Goal: Task Accomplishment & Management: Use online tool/utility

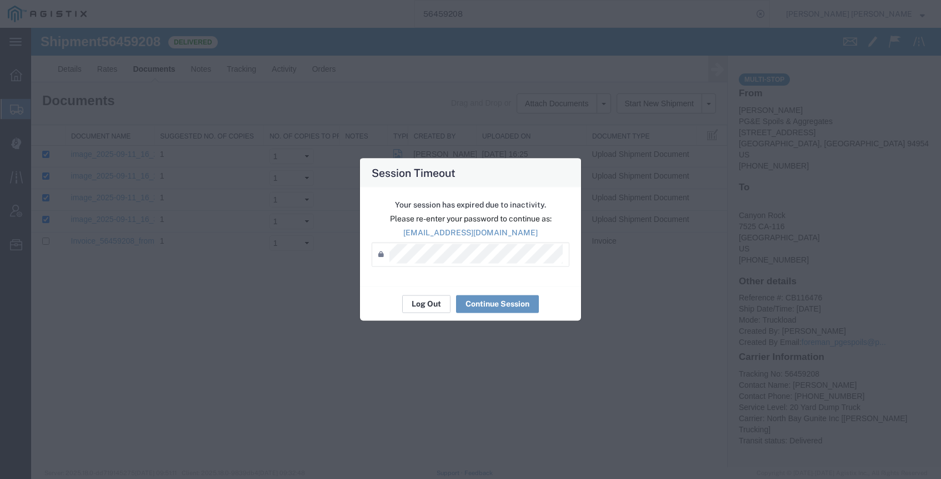
click at [420, 306] on button "Log Out" at bounding box center [426, 304] width 48 height 18
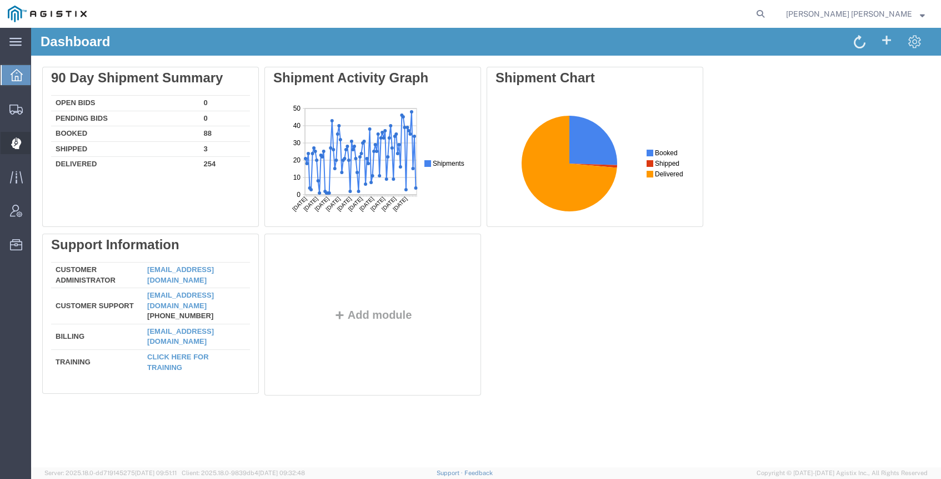
click at [38, 146] on span "Dispatch Manager" at bounding box center [35, 143] width 8 height 22
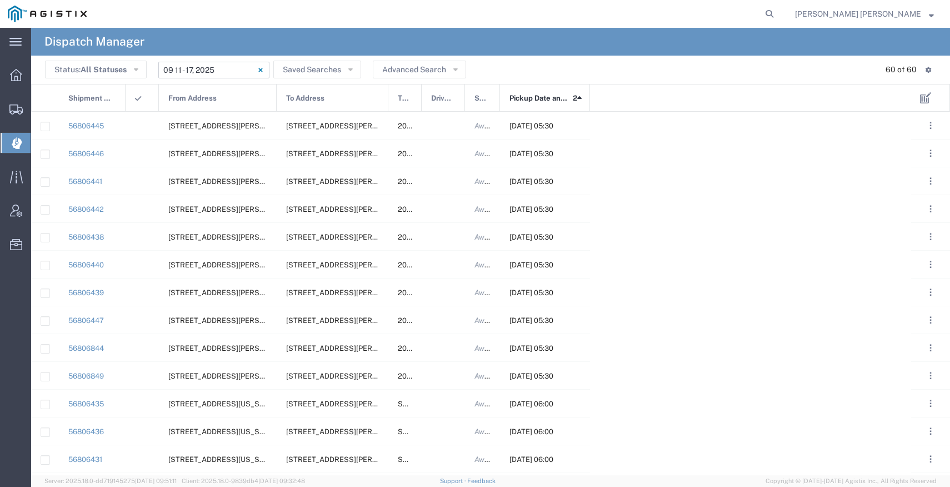
click at [200, 73] on input "09/11/2025 - 09/17/2025" at bounding box center [213, 70] width 111 height 17
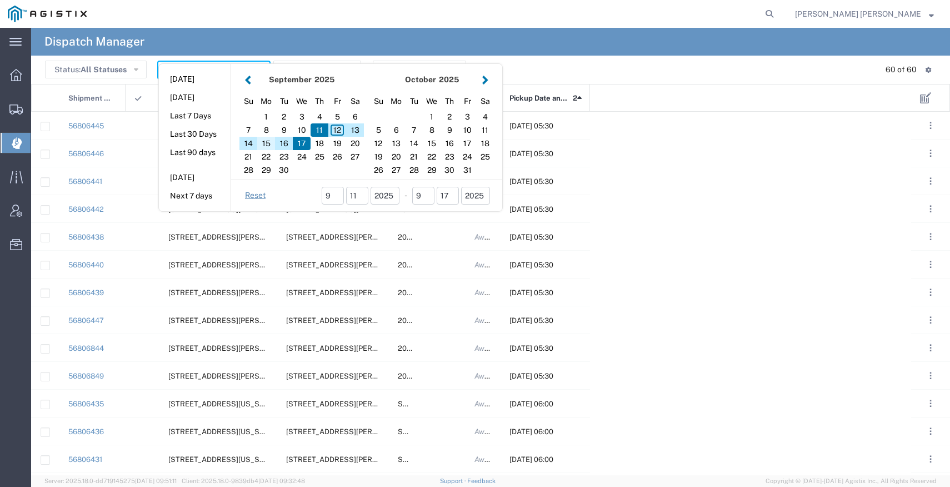
click at [270, 143] on div "15" at bounding box center [266, 143] width 18 height 13
type input "09/15/2025"
type input "09/15/2025 - 09/15/2025"
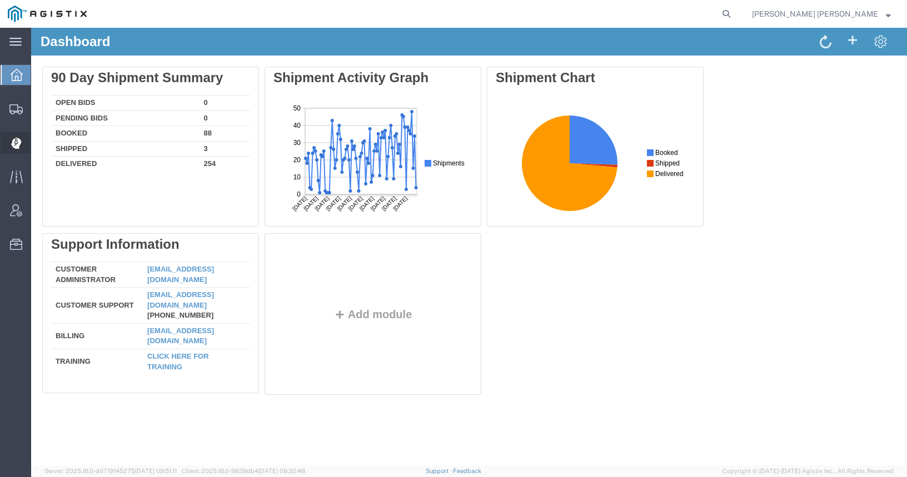
click at [19, 143] on icon at bounding box center [16, 143] width 10 height 11
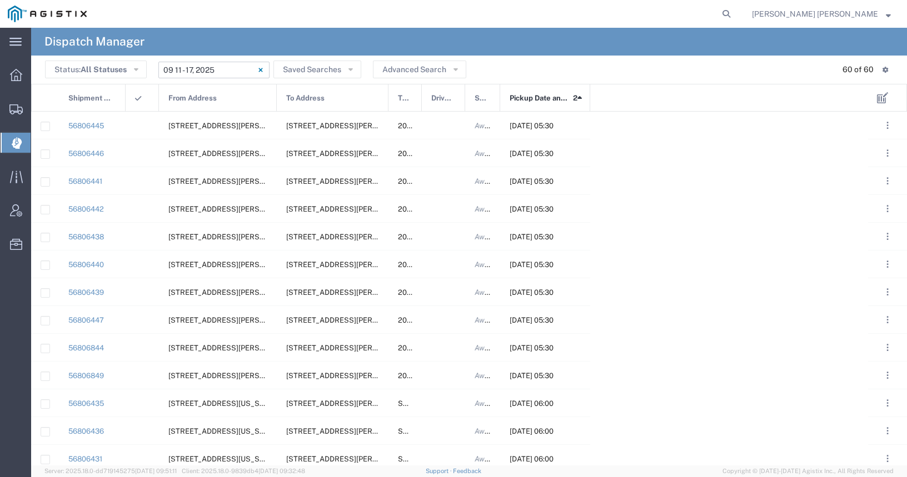
click at [206, 68] on input "09/11/2025 - 09/17/2025" at bounding box center [213, 70] width 111 height 17
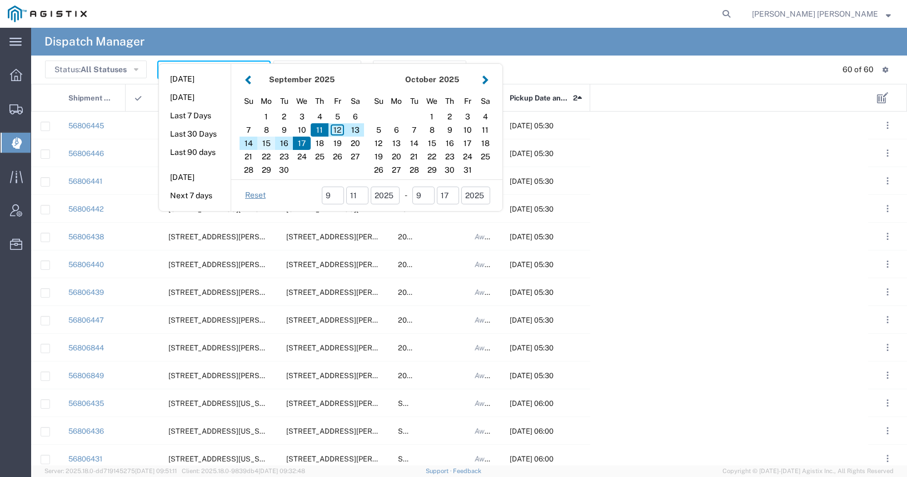
click at [267, 146] on div "15" at bounding box center [266, 143] width 18 height 13
type input "09/15/2025"
type input "09/15/2025 - 09/15/2025"
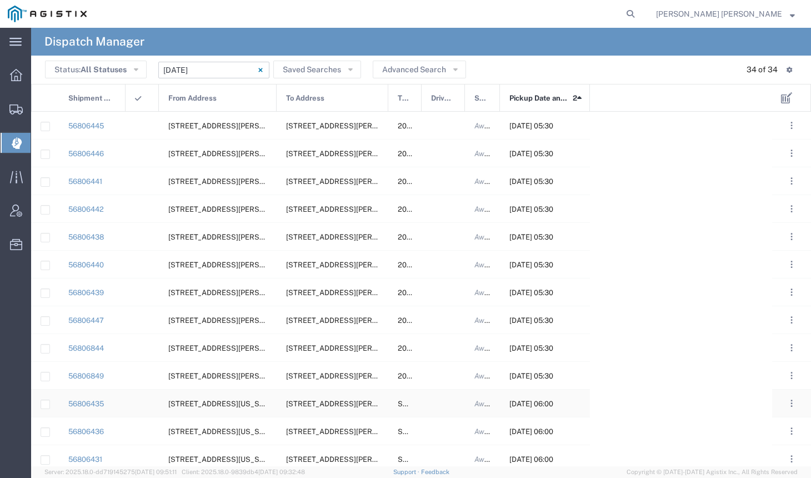
click at [440, 406] on div at bounding box center [443, 403] width 43 height 27
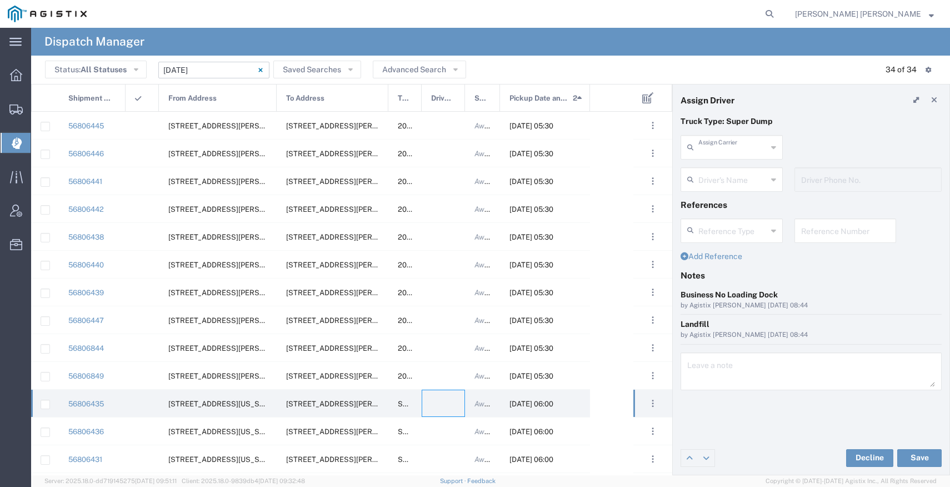
click at [758, 144] on input "text" at bounding box center [733, 146] width 69 height 19
click at [765, 170] on span "Jagjot Trans Inc" at bounding box center [732, 180] width 100 height 34
type input "Jagjot Trans Inc"
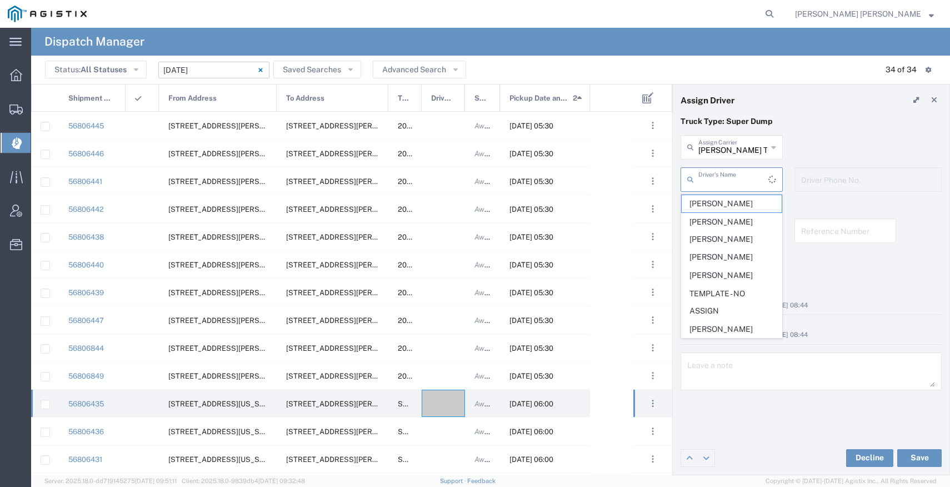
click at [731, 183] on input "text" at bounding box center [734, 178] width 70 height 19
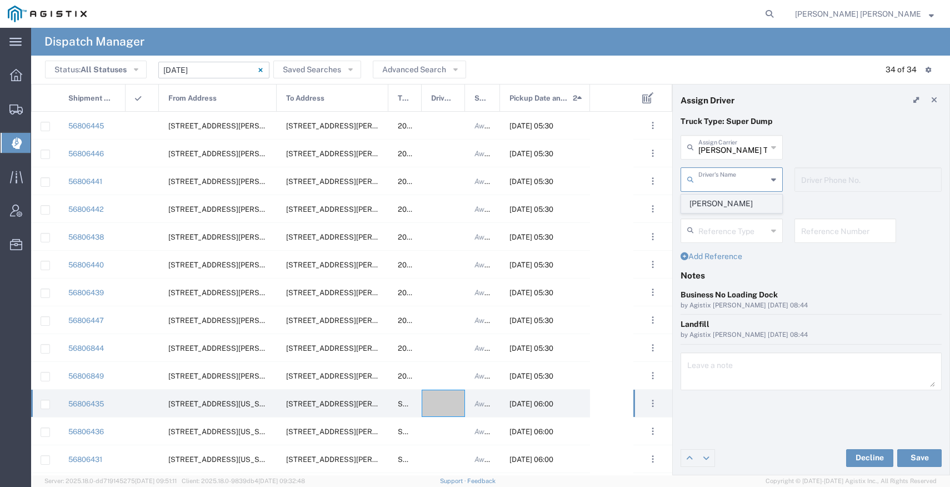
click at [727, 206] on span "Harpreet Singh" at bounding box center [732, 203] width 100 height 17
type input "Harpreet Singh"
type input "9253544313"
click at [906, 455] on button "Save" at bounding box center [920, 458] width 44 height 18
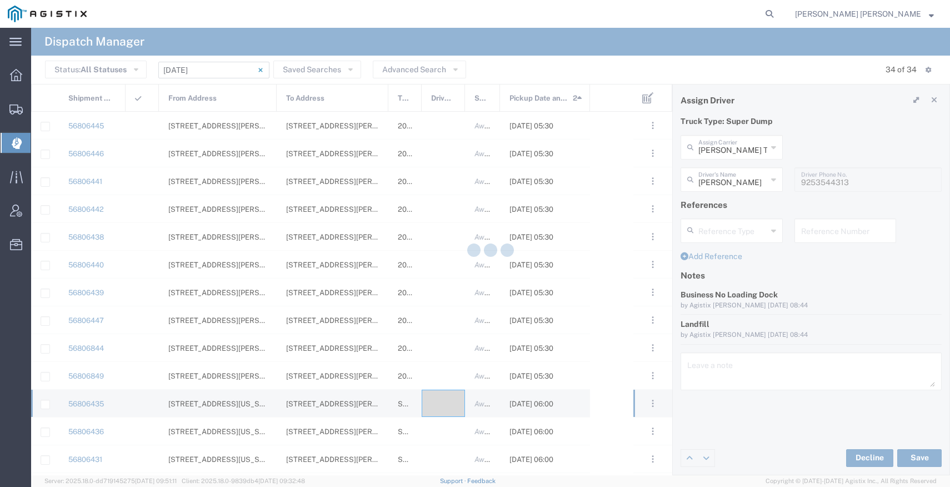
type input "Harpreet Singh"
type input "Jagjot Trans Inc"
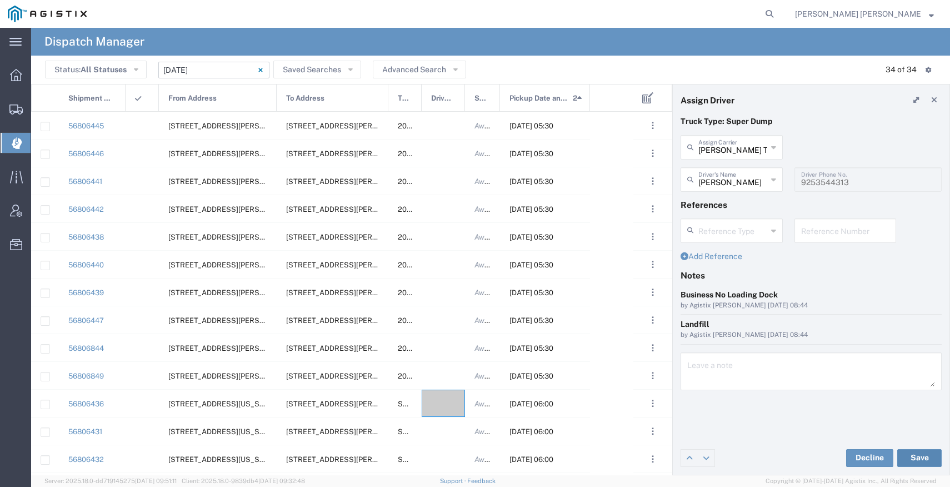
click at [906, 459] on button "Save" at bounding box center [920, 458] width 44 height 18
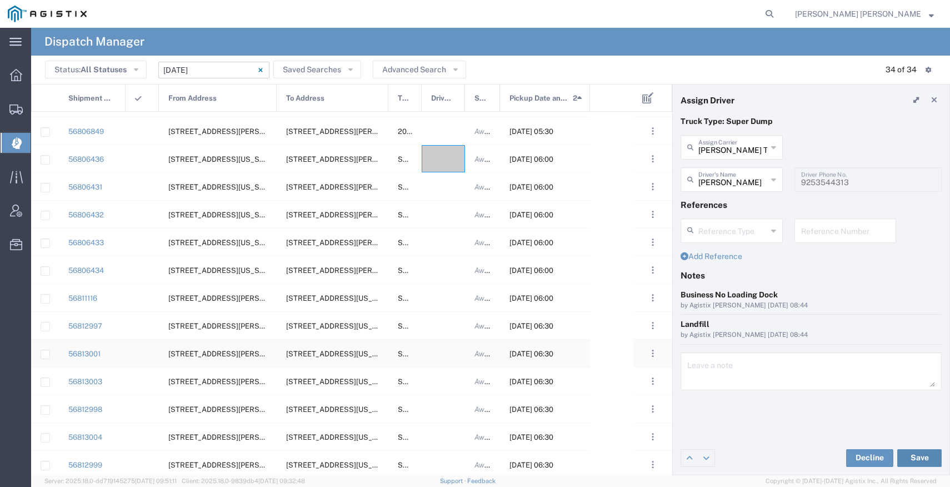
scroll to position [200, 0]
click at [438, 303] on div at bounding box center [443, 296] width 43 height 27
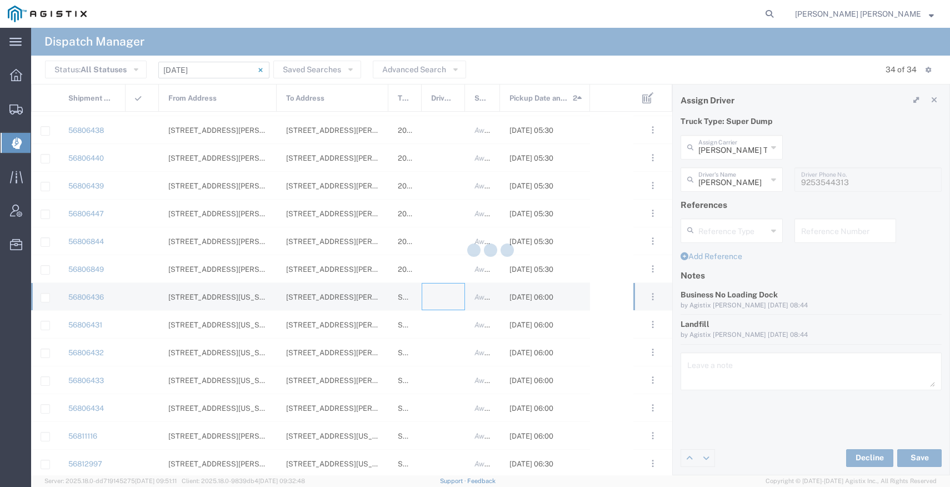
type input "Bray Trucking"
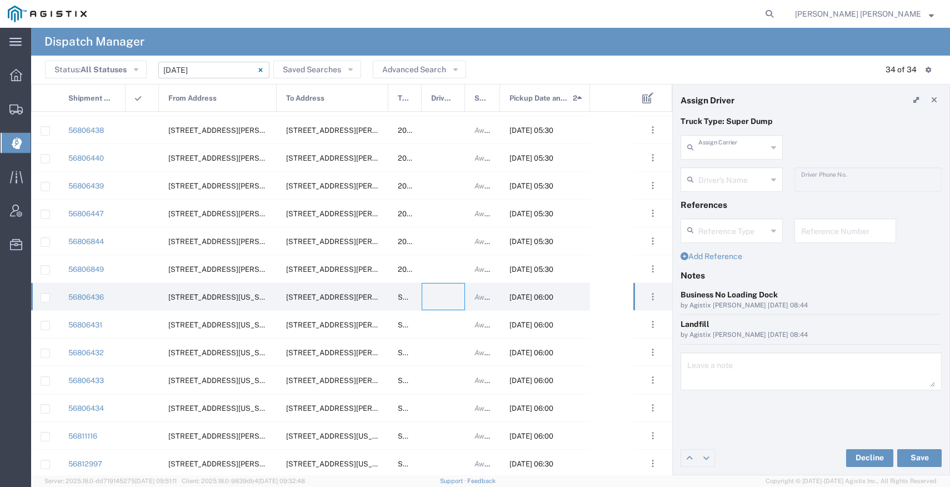
click at [725, 155] on input "text" at bounding box center [733, 146] width 69 height 19
click at [755, 173] on span "Dhillon Trans Services" at bounding box center [732, 180] width 100 height 34
type input "Dhillon Trans Services"
click at [736, 178] on input "text" at bounding box center [734, 178] width 70 height 19
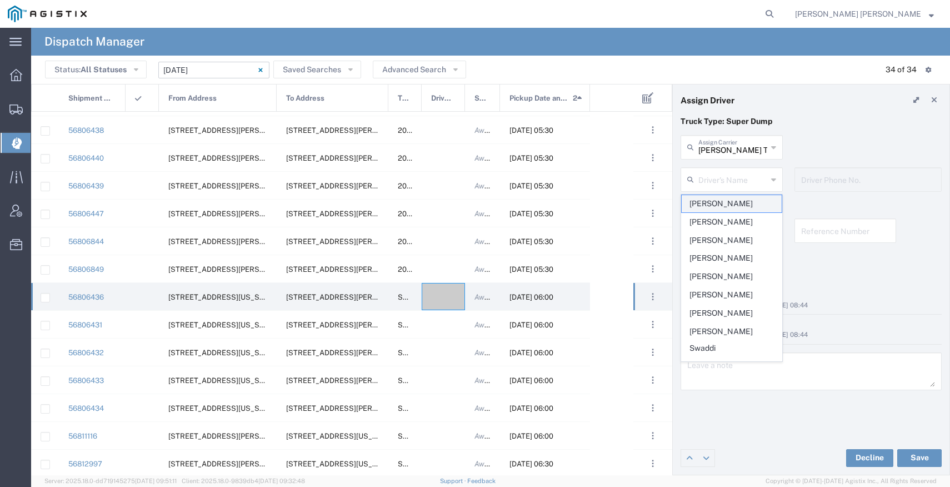
click at [714, 205] on span "Ajaib Singh" at bounding box center [732, 203] width 100 height 17
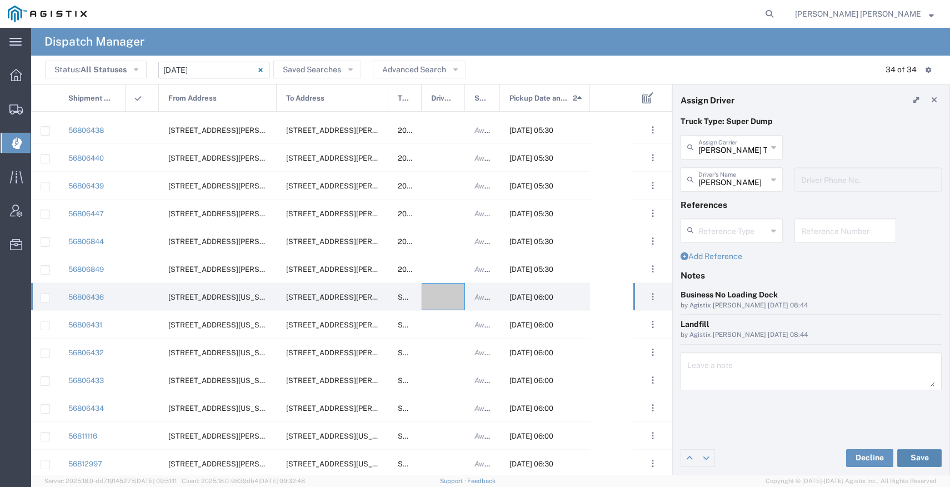
click at [906, 454] on button "Save" at bounding box center [920, 458] width 44 height 18
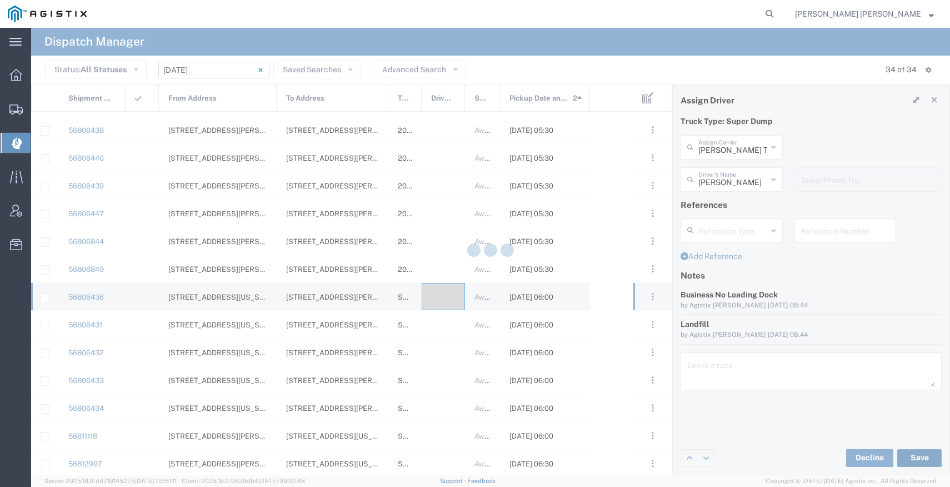
type input "Ajaib Singh"
type input "Dhillon Trans Services"
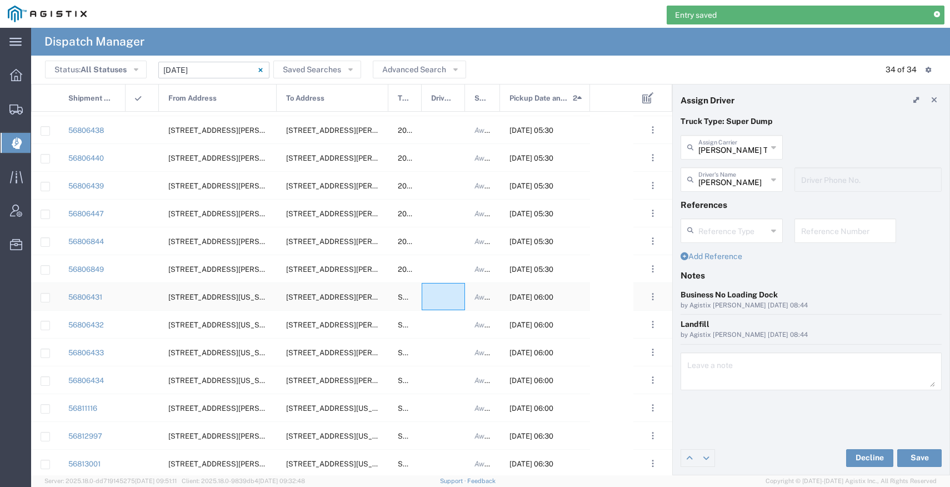
click at [445, 300] on div at bounding box center [443, 296] width 43 height 27
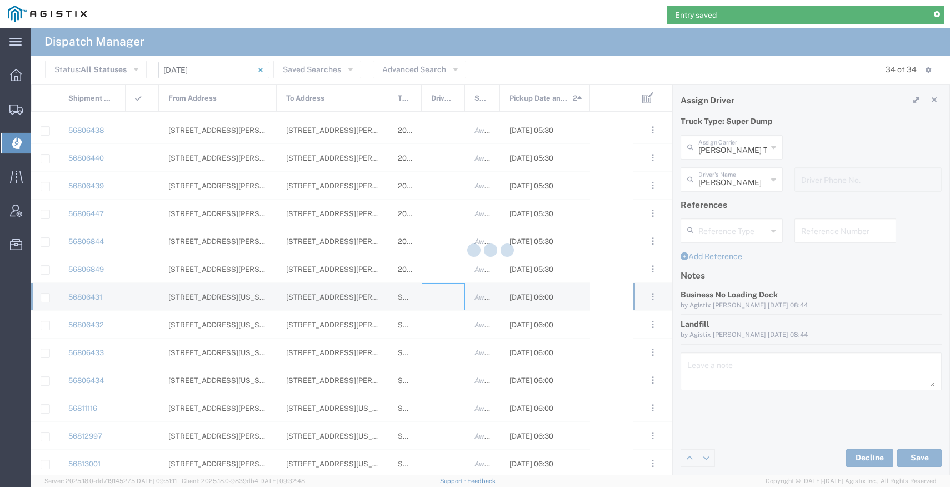
type input "Bray Trucking"
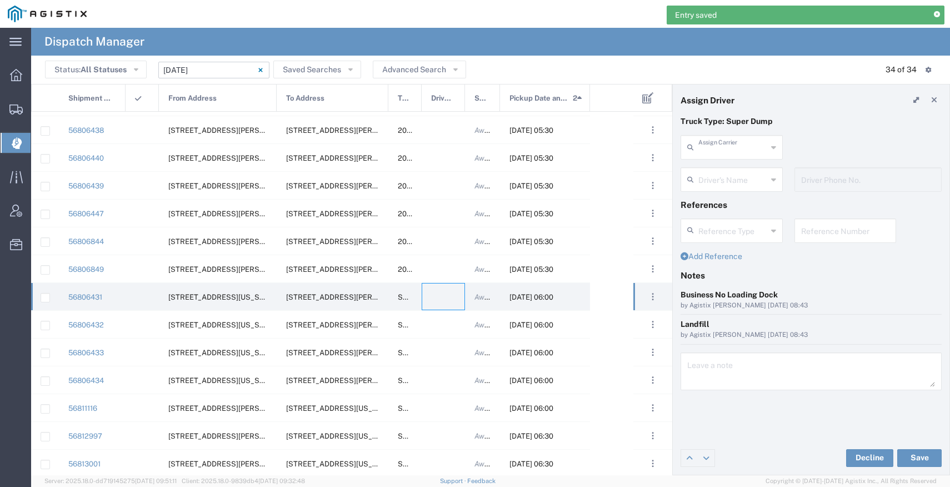
click at [702, 149] on input "text" at bounding box center [733, 146] width 69 height 19
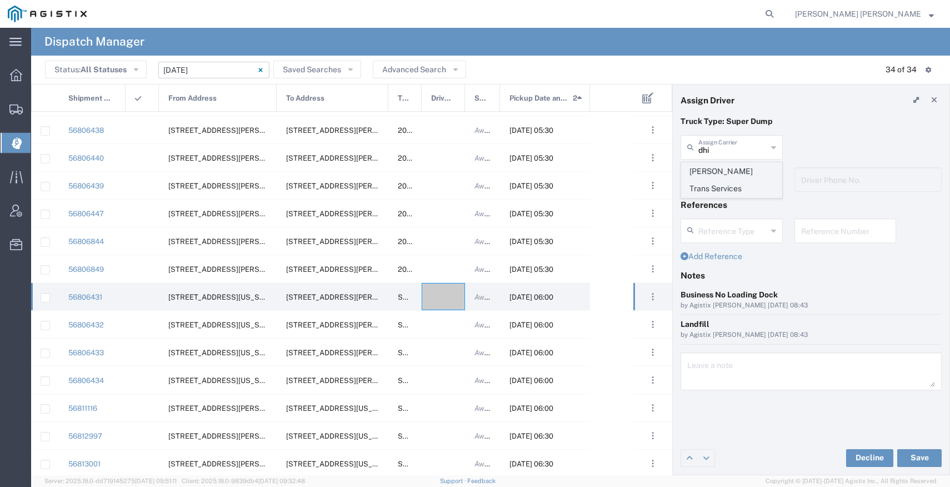
click at [748, 176] on span "Dhillon Trans Services" at bounding box center [732, 180] width 100 height 34
type input "Dhillon Trans Services"
click at [744, 180] on input "text" at bounding box center [733, 178] width 69 height 19
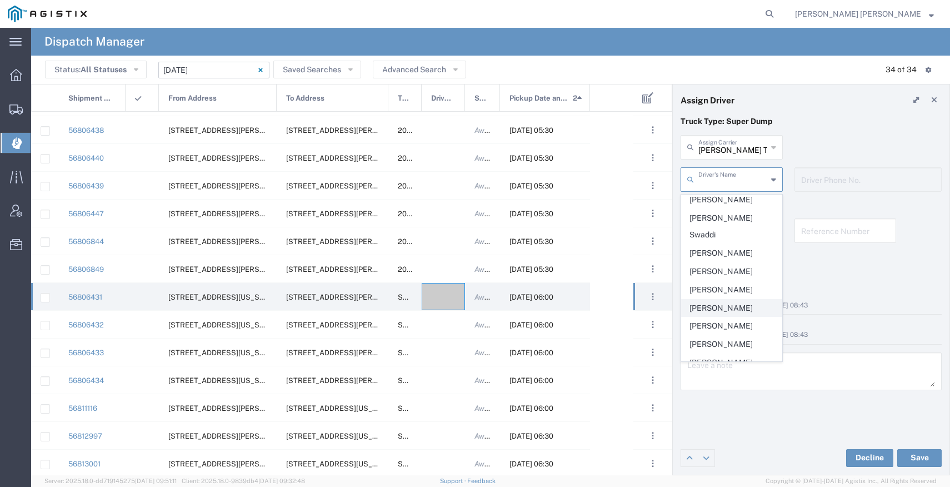
click at [744, 300] on span "Mandeep Kaura" at bounding box center [732, 308] width 100 height 17
type input "Mandeep Kaura"
type input "925-877-8662"
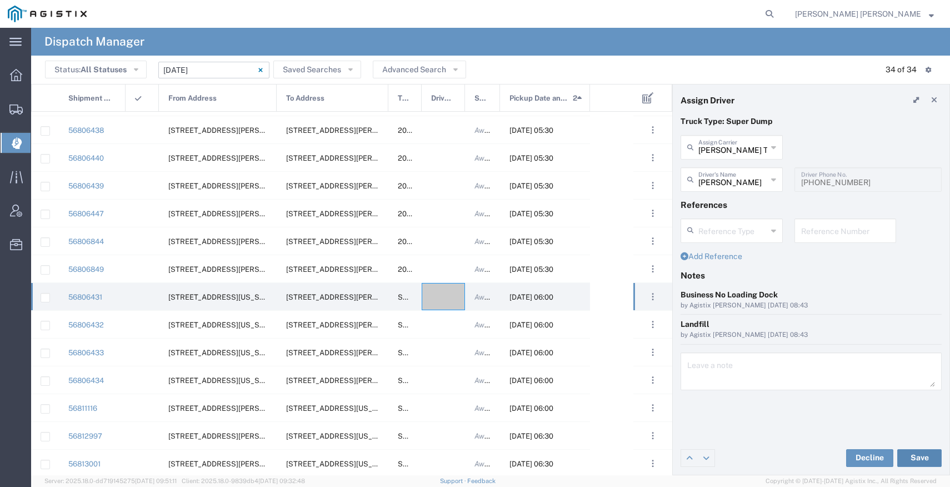
click at [906, 455] on button "Save" at bounding box center [920, 458] width 44 height 18
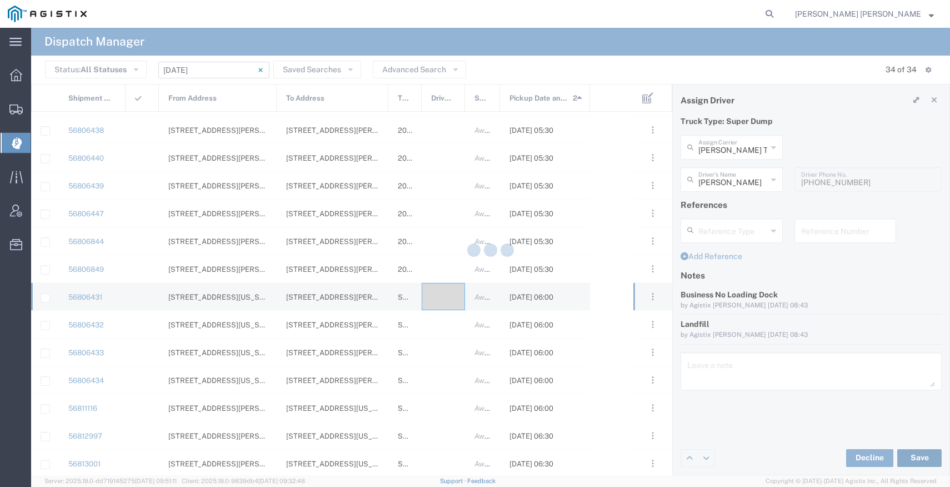
type input "Mandeep Kaura"
type input "Dhillon Trans Services"
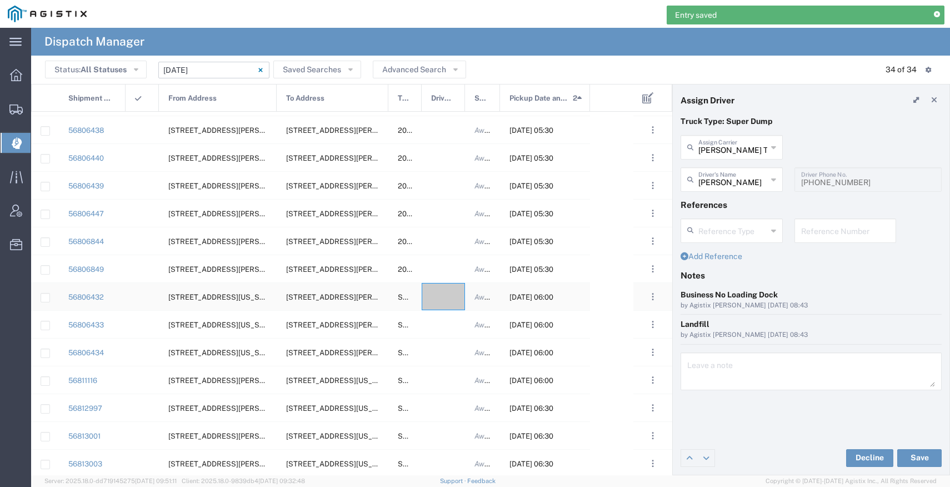
click at [433, 302] on div at bounding box center [443, 296] width 43 height 27
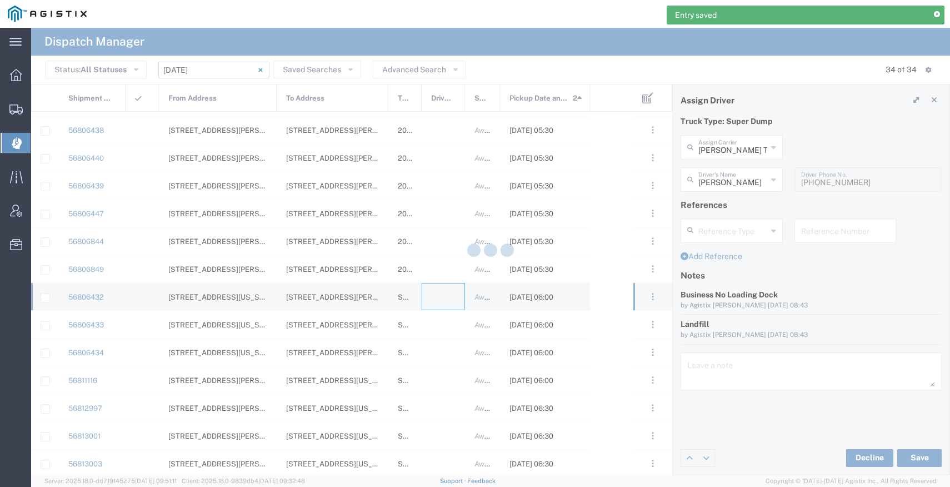
type input "Bray Trucking"
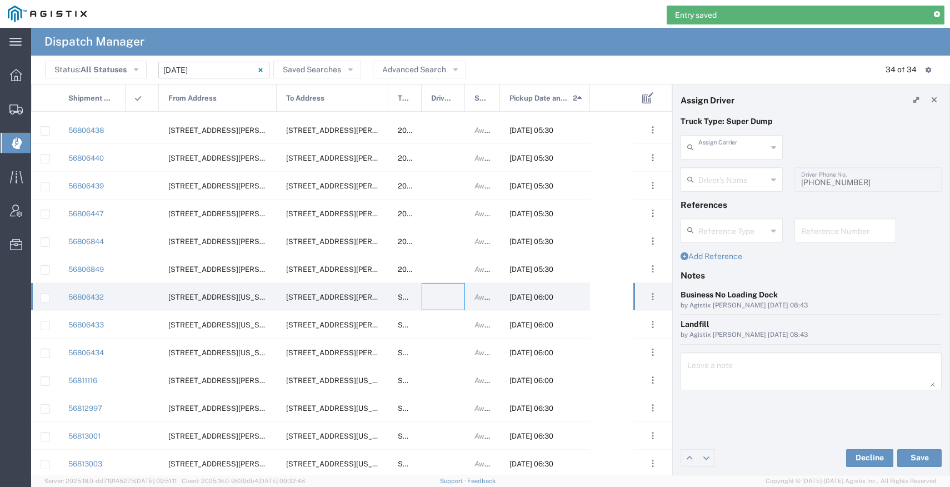
click at [739, 145] on input "text" at bounding box center [733, 146] width 69 height 19
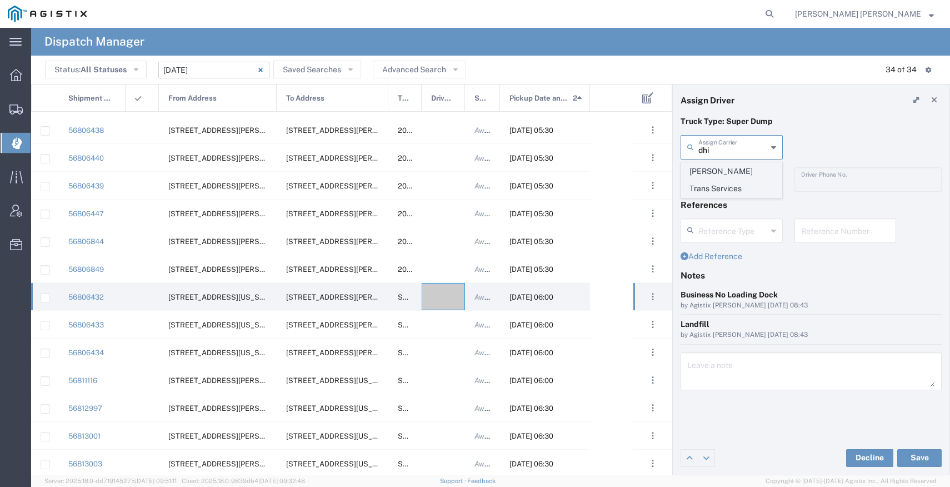
click at [754, 172] on span "Dhillon Trans Services" at bounding box center [732, 180] width 100 height 34
click at [738, 187] on input "text" at bounding box center [733, 178] width 69 height 19
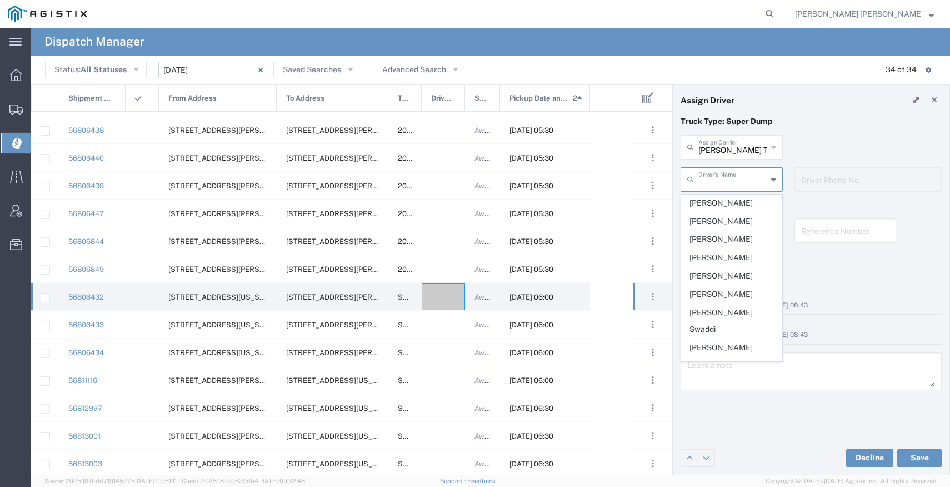
type input "Dhillon Trans Services"
click at [729, 146] on input "Dhillon Trans Services" at bounding box center [733, 146] width 69 height 19
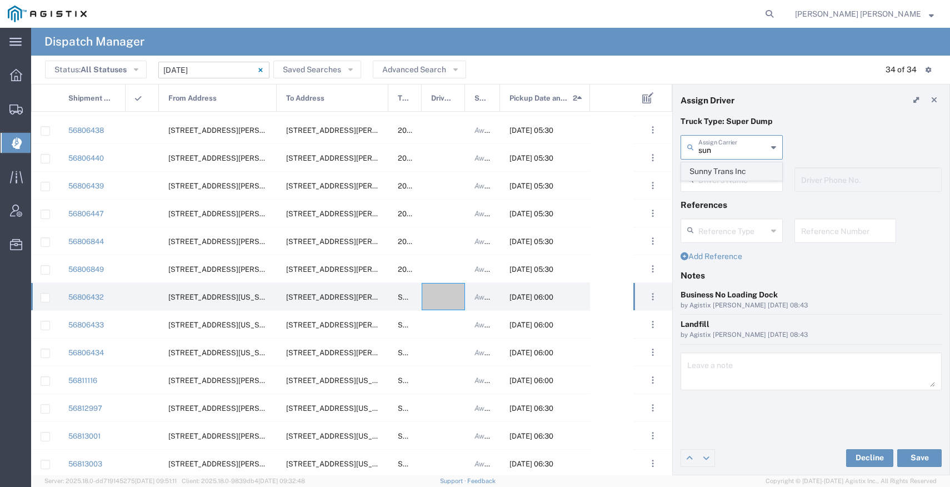
click at [736, 172] on span "Sunny Trans Inc" at bounding box center [732, 171] width 100 height 17
type input "Sunny Trans Inc"
click at [736, 180] on input "text" at bounding box center [734, 178] width 70 height 19
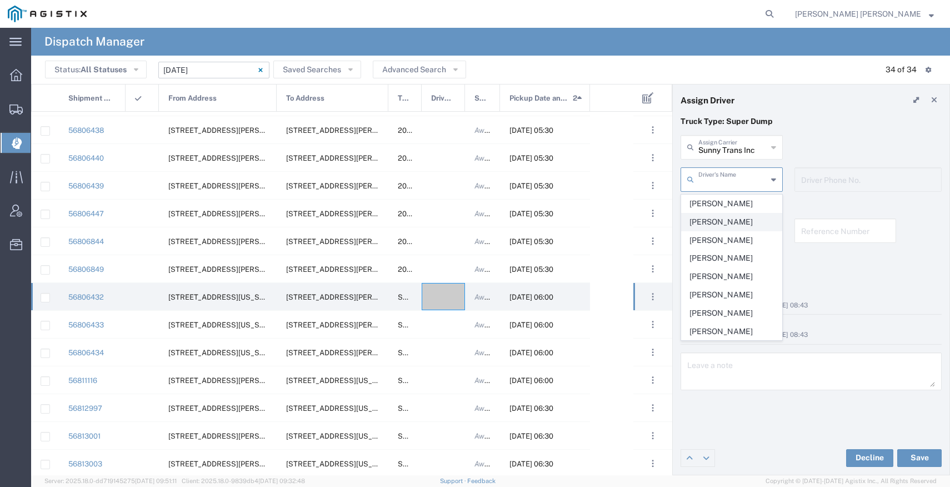
click at [728, 220] on span "Harmanpreet Singh" at bounding box center [732, 221] width 100 height 17
type input "Harmanpreet Singh"
type input "530-713-8340"
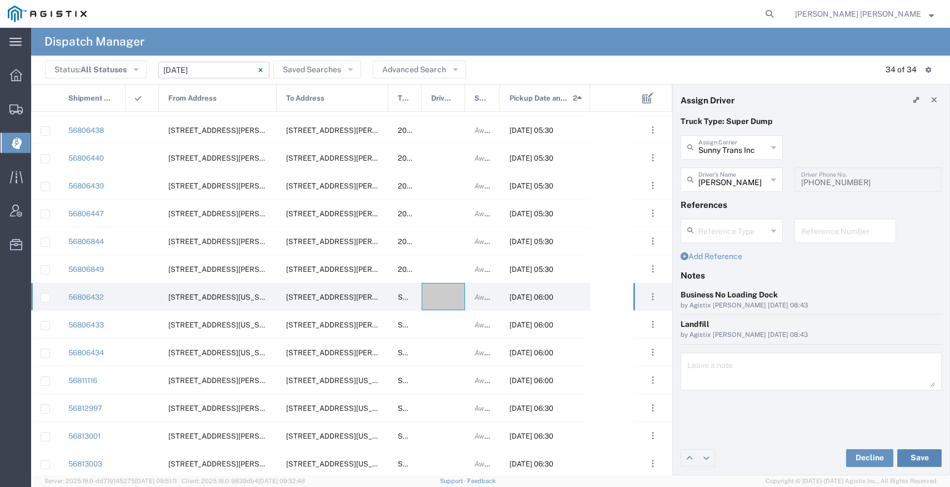
click at [906, 460] on button "Save" at bounding box center [920, 458] width 44 height 18
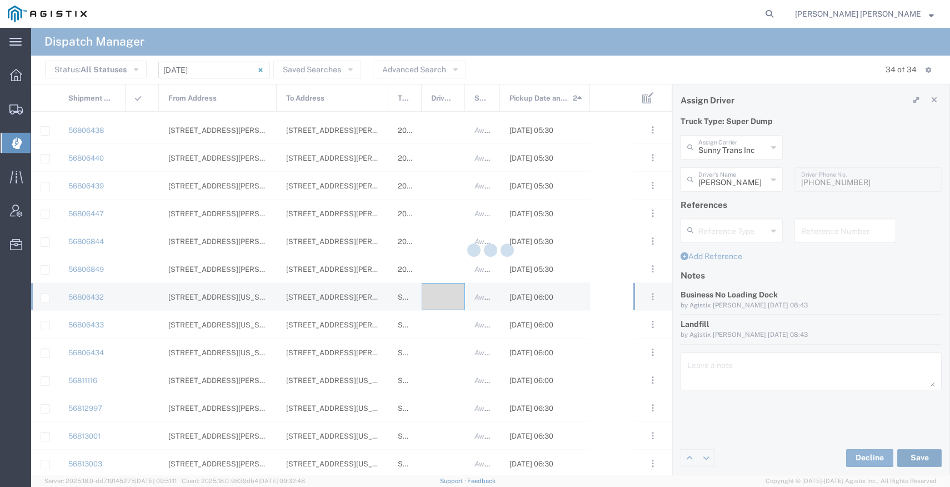
type input "Harmanpreet Singh"
type input "Sunny Trans Inc"
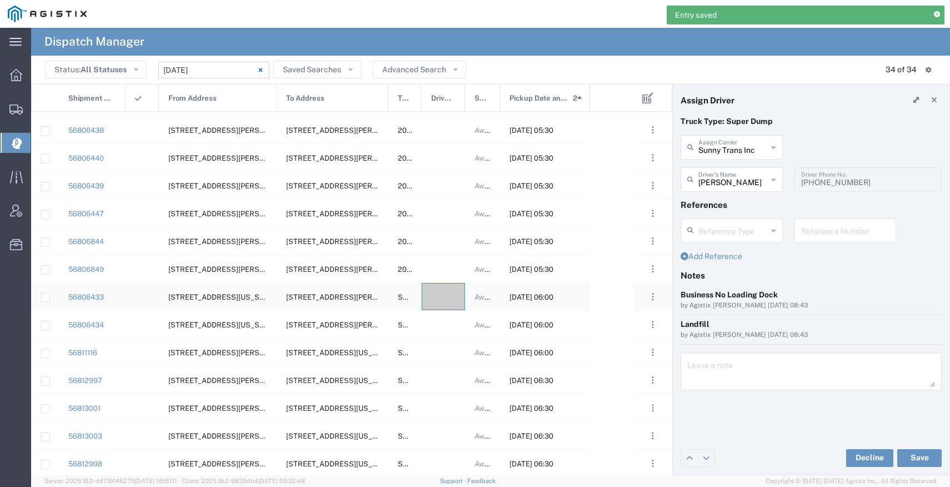
click at [449, 302] on div at bounding box center [443, 296] width 43 height 27
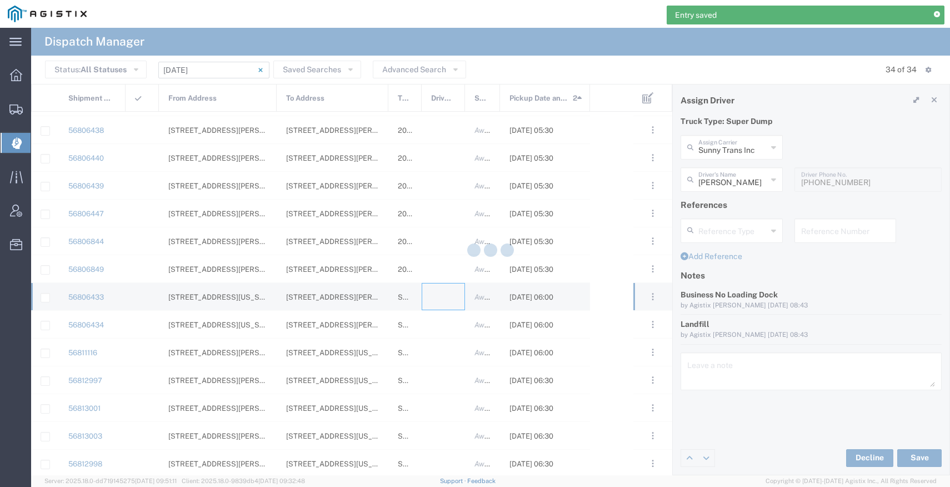
type input "Bray Trucking"
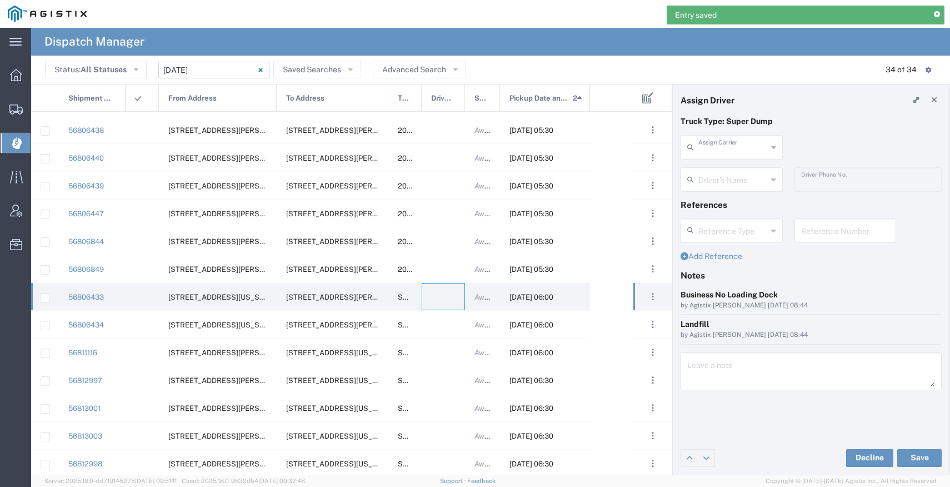
click at [710, 147] on input "text" at bounding box center [733, 146] width 69 height 19
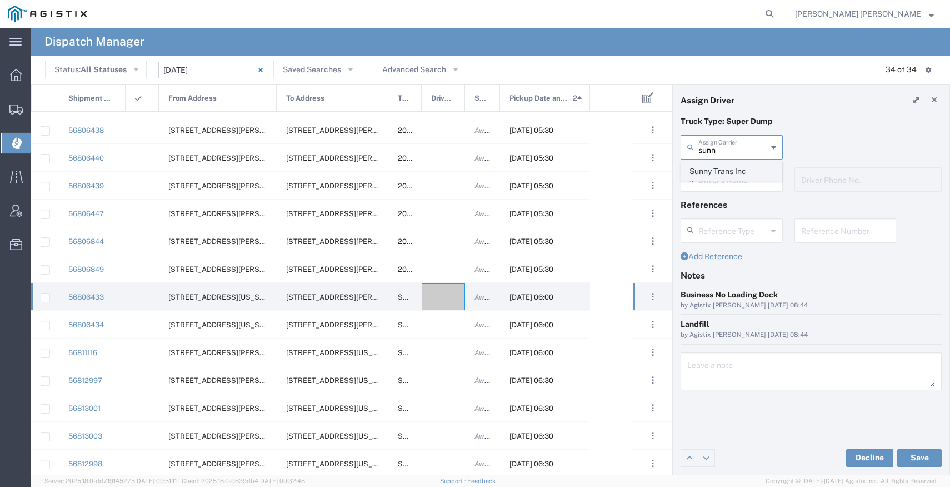
click at [717, 164] on span "Sunny Trans Inc" at bounding box center [732, 171] width 100 height 17
type input "Sunny Trans Inc"
click at [716, 178] on input "text" at bounding box center [733, 178] width 69 height 19
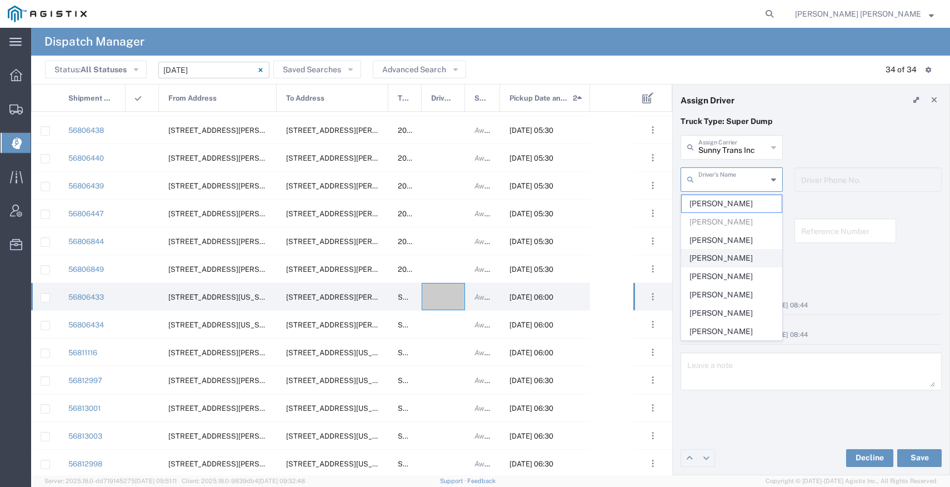
click at [730, 265] on span "Prince Singh" at bounding box center [732, 258] width 100 height 17
type input "Prince Singh"
type input "669-251-8855"
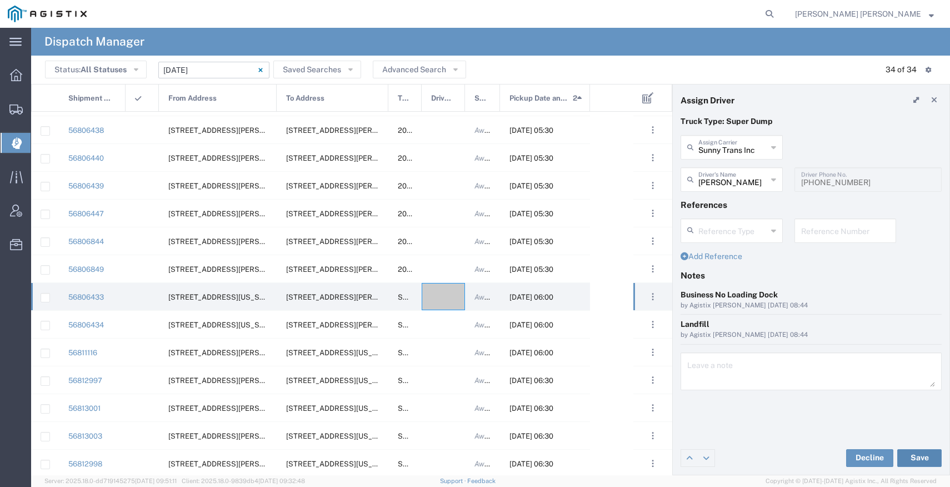
click at [906, 464] on button "Save" at bounding box center [920, 458] width 44 height 18
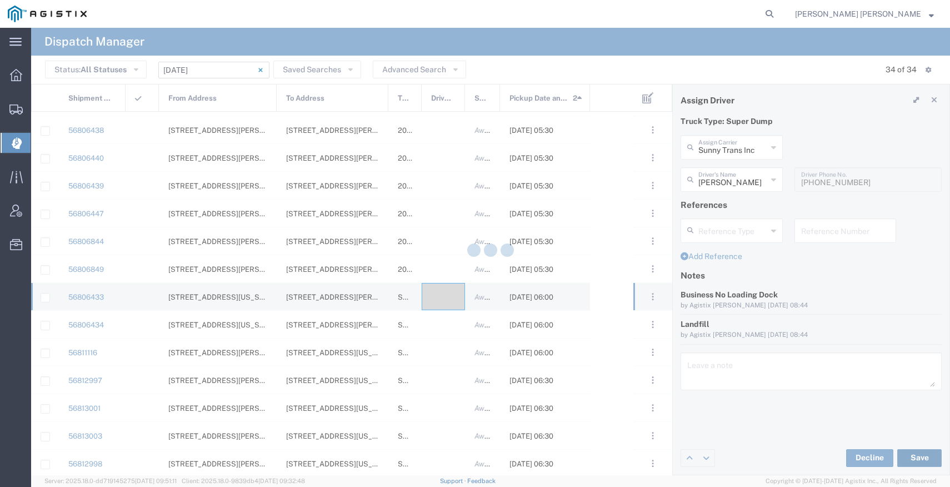
type input "Prince Singh"
type input "Sunny Trans Inc"
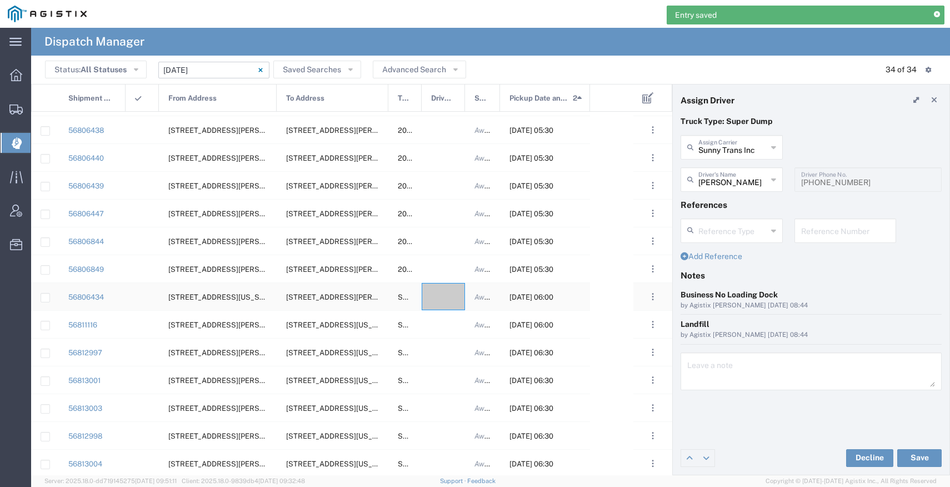
click at [442, 303] on div at bounding box center [443, 296] width 43 height 27
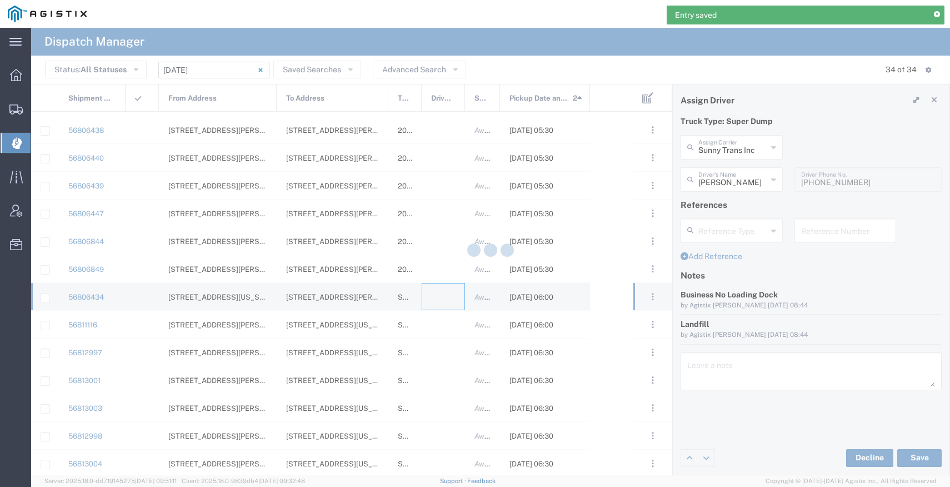
type input "Bray Trucking"
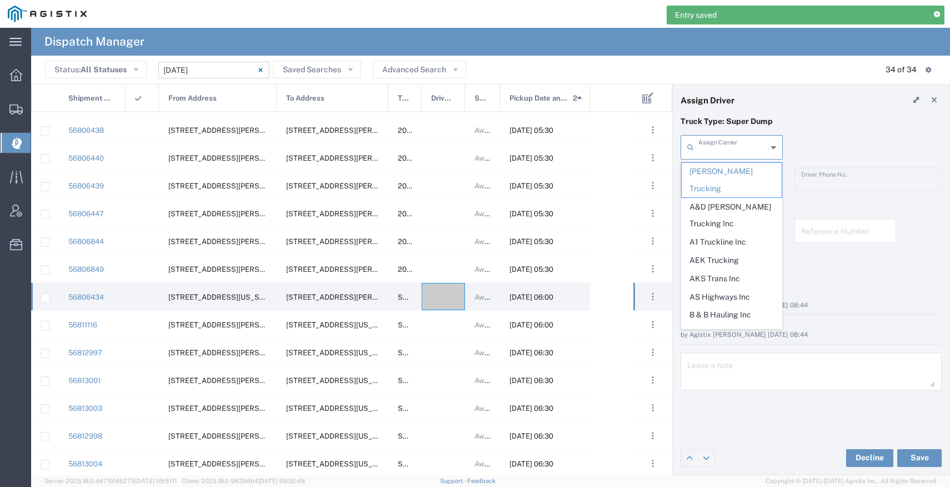
click at [727, 143] on input "text" at bounding box center [733, 146] width 69 height 19
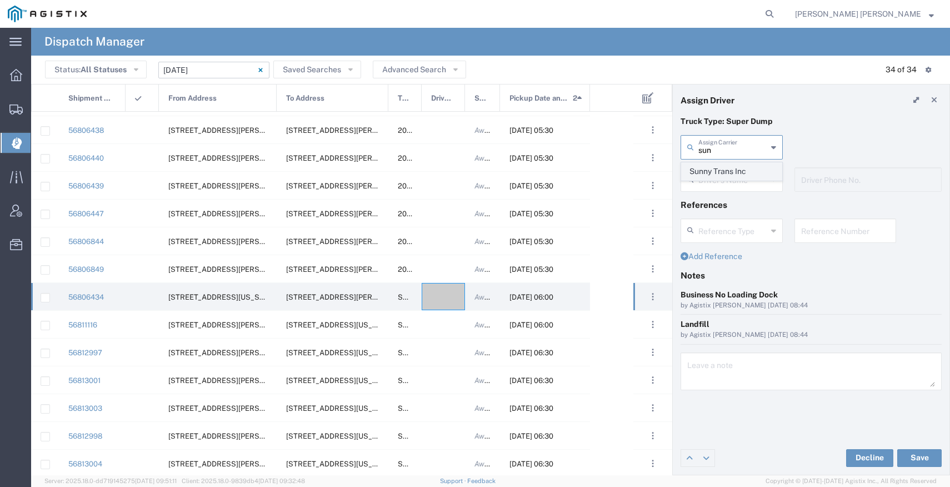
click at [744, 175] on span "Sunny Trans Inc" at bounding box center [732, 171] width 100 height 17
type input "Sunny Trans Inc"
click at [727, 176] on input "text" at bounding box center [733, 178] width 69 height 19
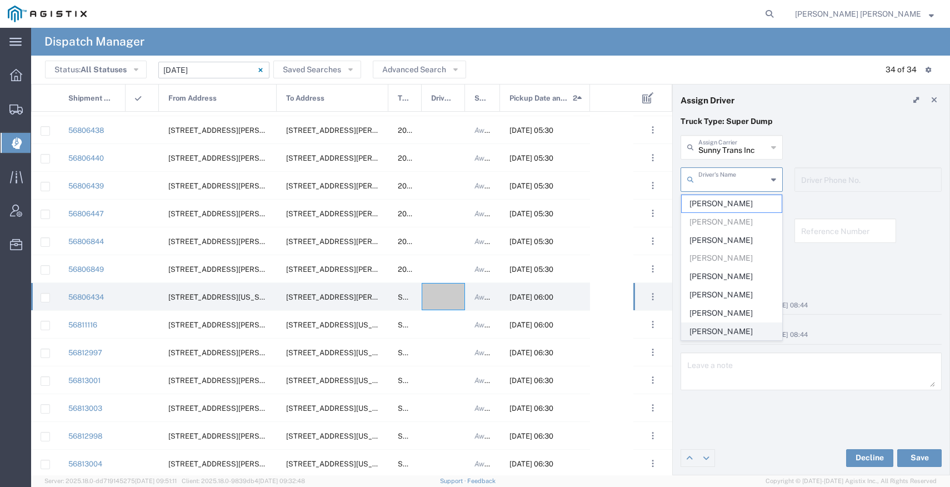
click at [718, 330] on span "Sunny Mann" at bounding box center [732, 331] width 100 height 17
type input "Sunny Mann"
type input "510-200-6920"
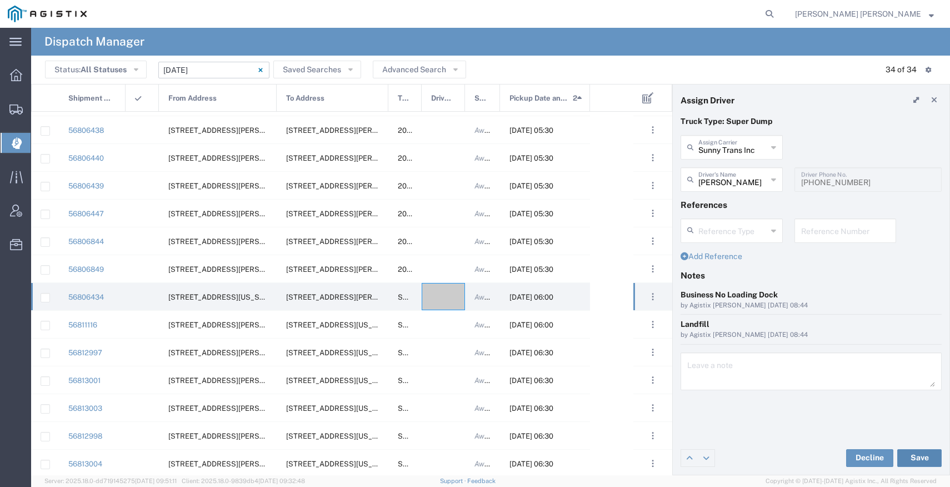
click at [906, 459] on button "Save" at bounding box center [920, 458] width 44 height 18
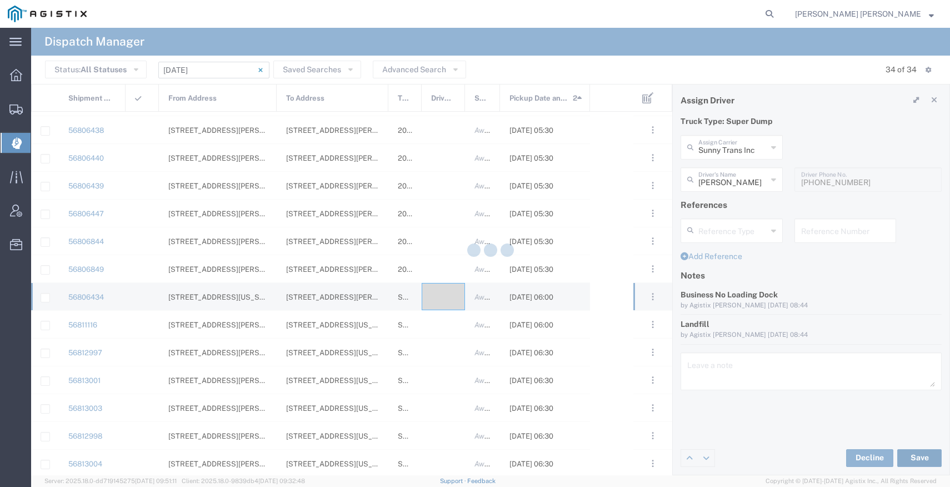
type input "Sunny Mann"
type input "Sunny Trans Inc"
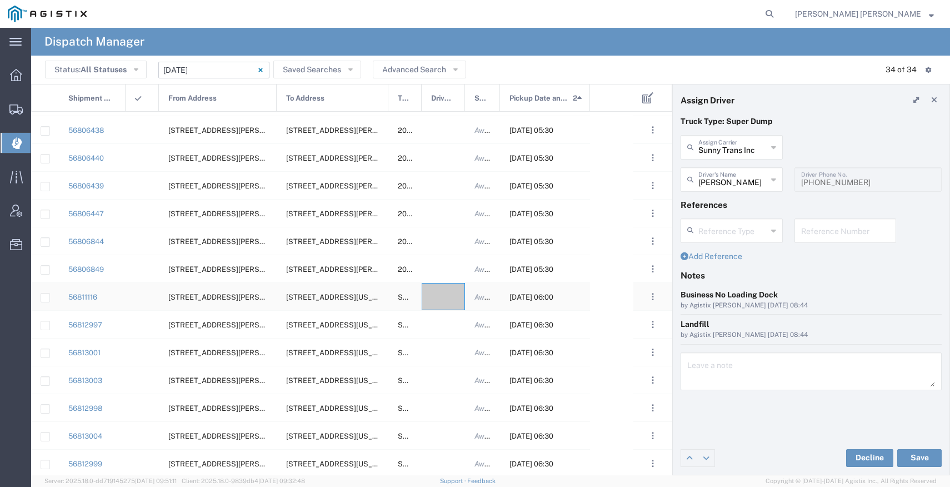
click at [438, 298] on div at bounding box center [443, 296] width 43 height 27
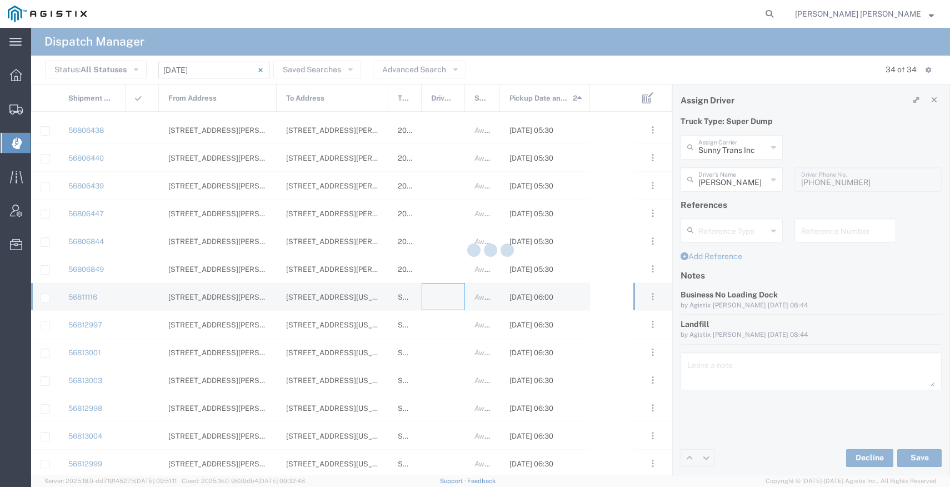
type input "Bray Trucking"
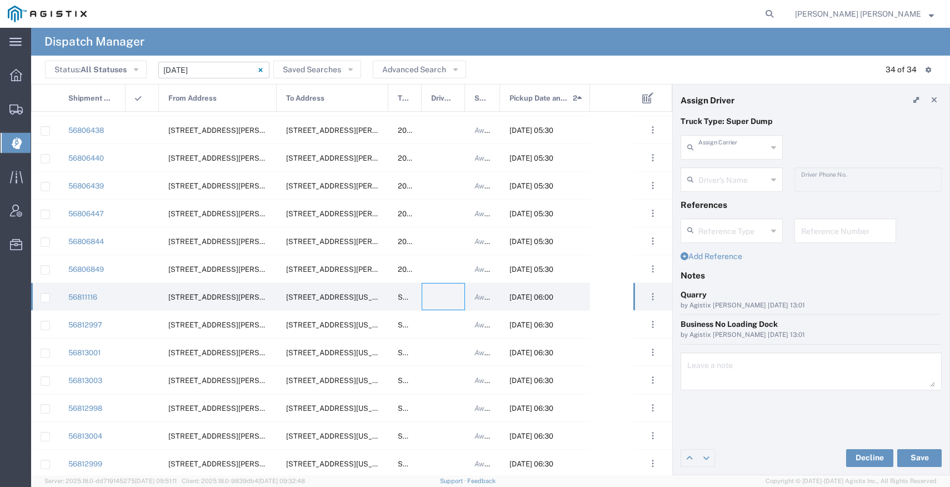
click at [735, 147] on input "text" at bounding box center [733, 146] width 69 height 19
click at [753, 168] on span "Jagjot Trans Inc" at bounding box center [732, 180] width 100 height 34
click at [743, 173] on input "text" at bounding box center [733, 178] width 69 height 19
click at [744, 145] on input "Jagjot Trans Inc" at bounding box center [733, 146] width 69 height 19
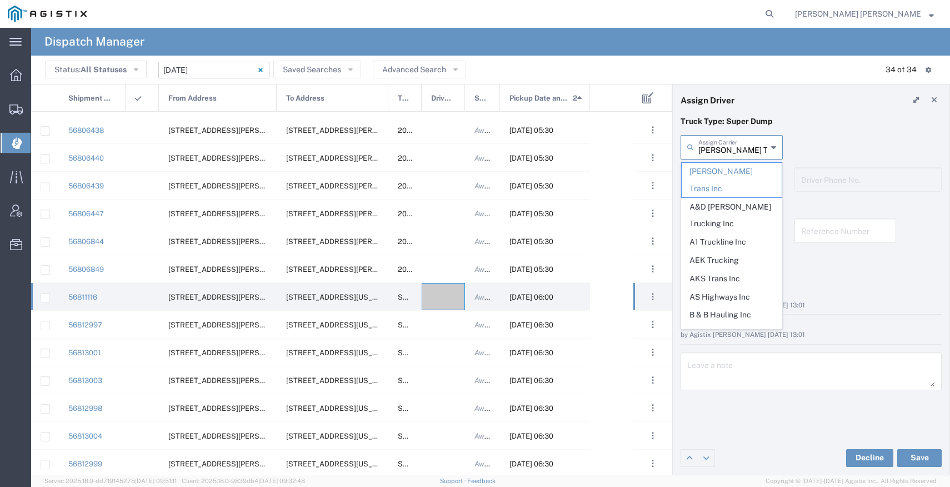
click at [744, 145] on input "Jagjot Trans Inc" at bounding box center [733, 146] width 69 height 19
type input "k"
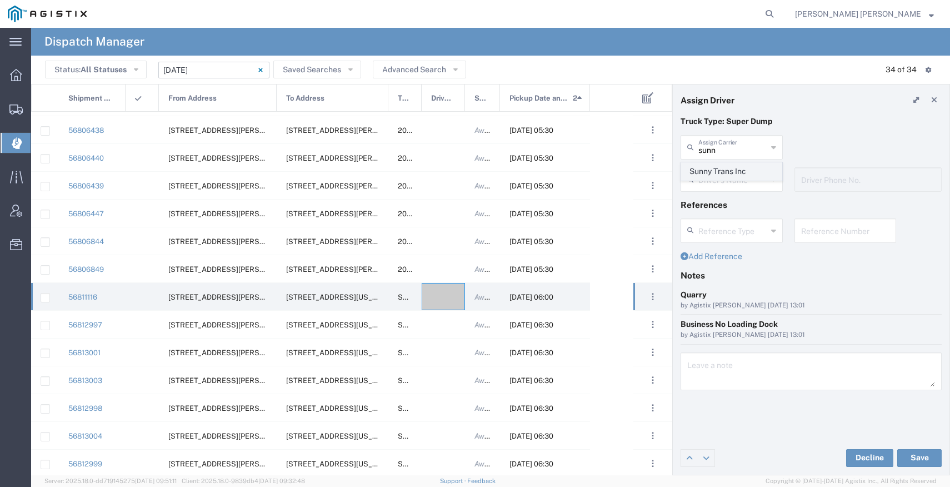
click at [726, 174] on span "Sunny Trans Inc" at bounding box center [732, 171] width 100 height 17
type input "Sunny Trans Inc"
click at [726, 176] on input "text" at bounding box center [733, 178] width 69 height 19
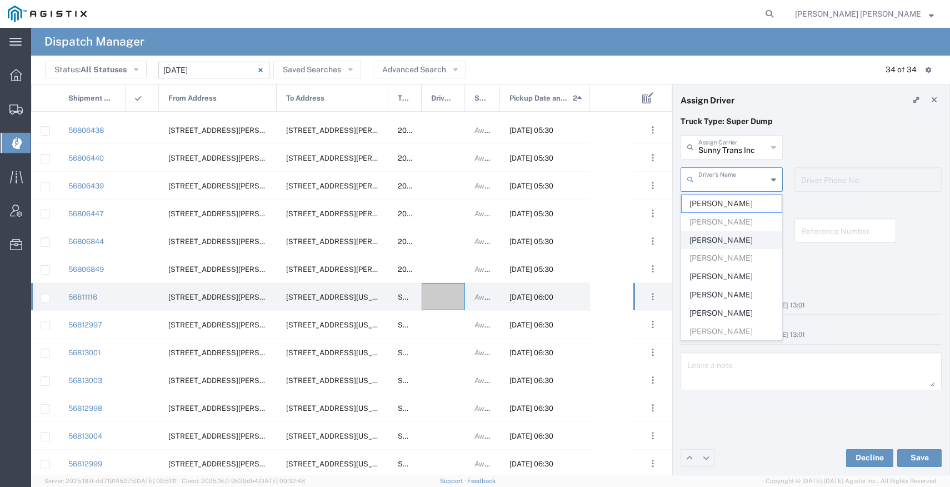
click at [720, 244] on span "Jagdish Mann" at bounding box center [732, 240] width 100 height 17
type input "Jagdish Mann"
type input "510-760-6585"
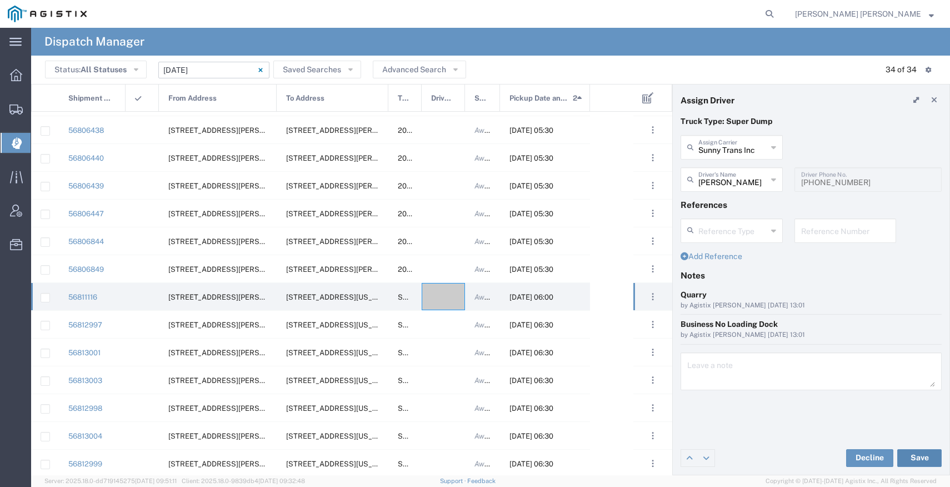
click at [906, 454] on button "Save" at bounding box center [920, 458] width 44 height 18
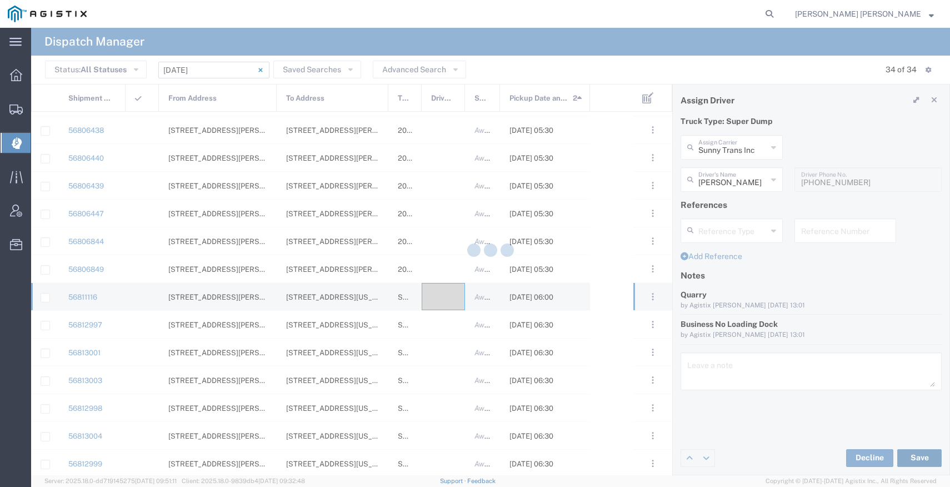
type input "Jagdish Mann"
type input "Sunny Trans Inc"
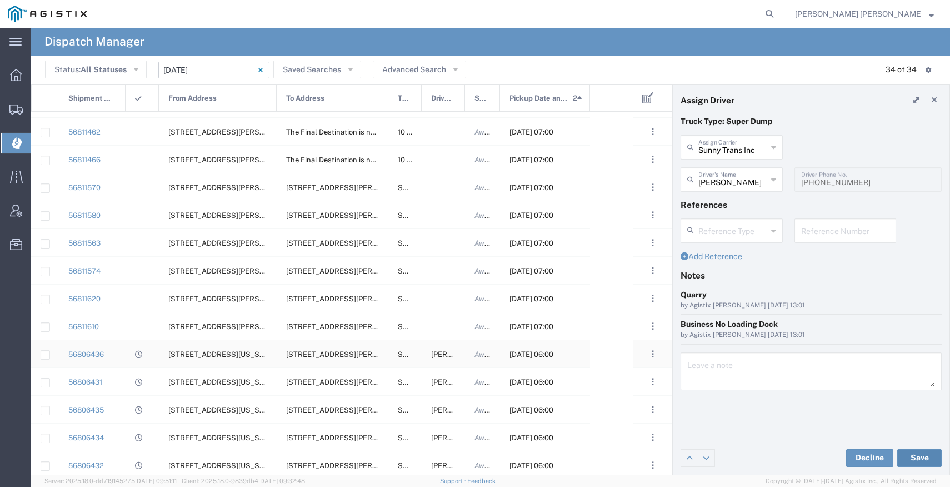
scroll to position [581, 0]
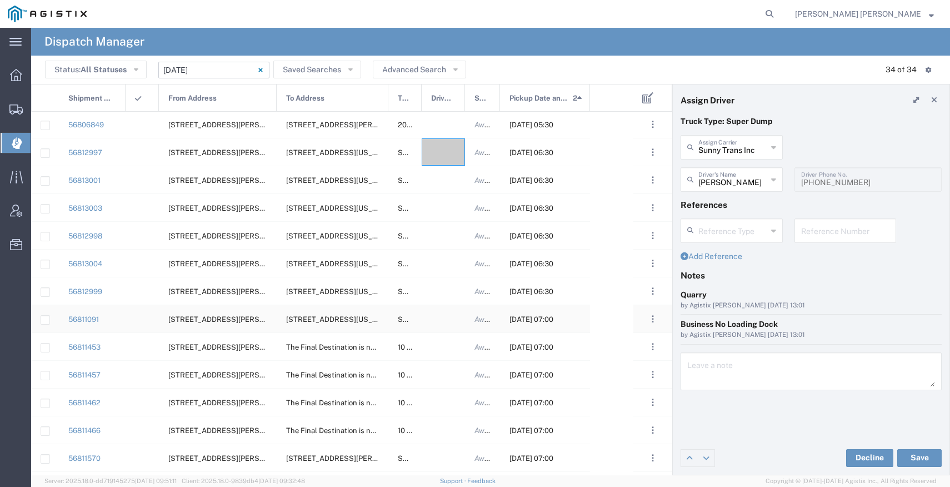
click at [441, 315] on div at bounding box center [443, 318] width 43 height 27
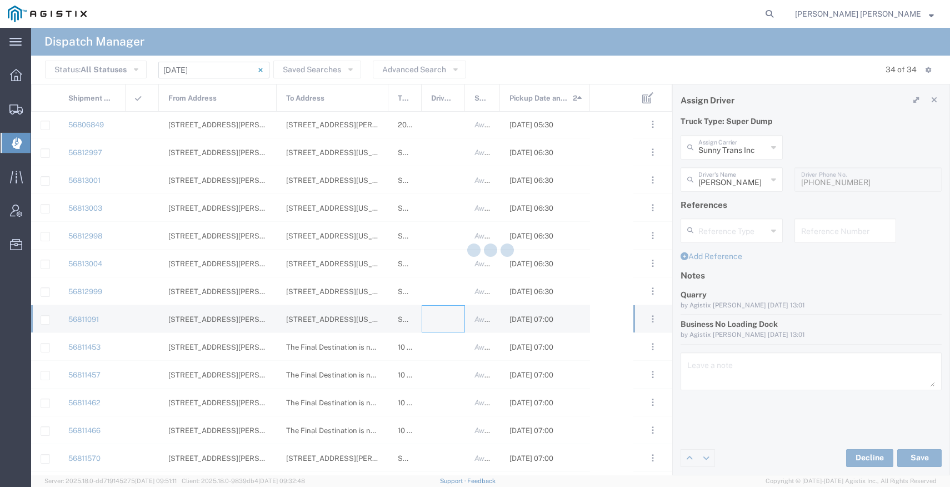
type input "Bray Trucking"
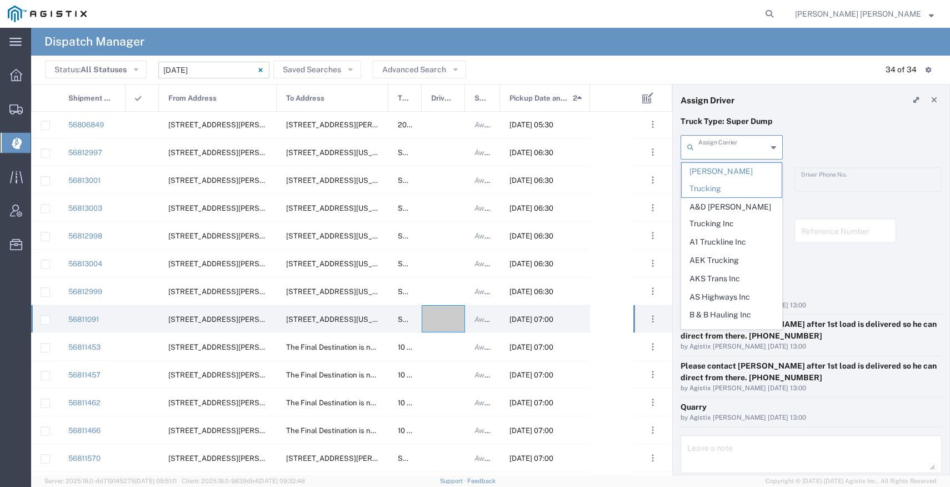
click at [753, 151] on input "text" at bounding box center [733, 146] width 69 height 19
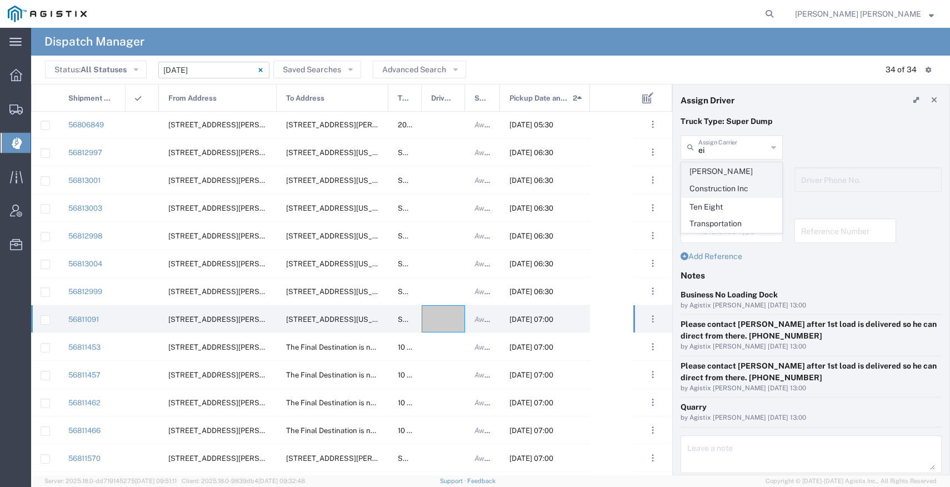
click at [773, 187] on span "Eisenhauer Construction Inc" at bounding box center [732, 180] width 100 height 34
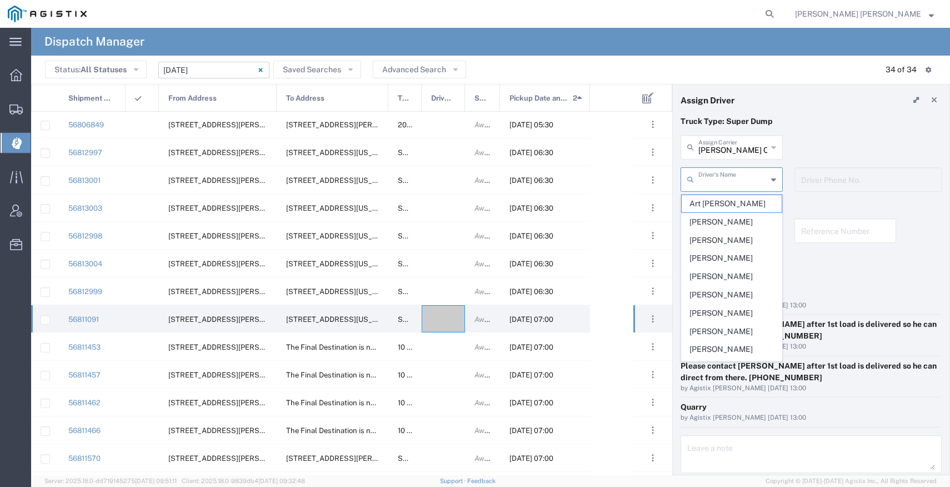
click at [724, 184] on input "text" at bounding box center [733, 178] width 69 height 19
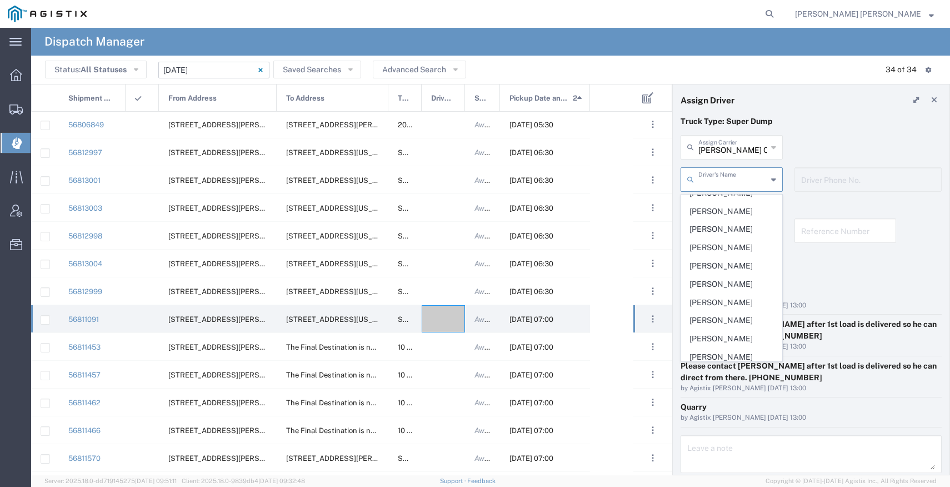
click at [739, 142] on input "Eisenhauer Construction Inc" at bounding box center [733, 146] width 69 height 19
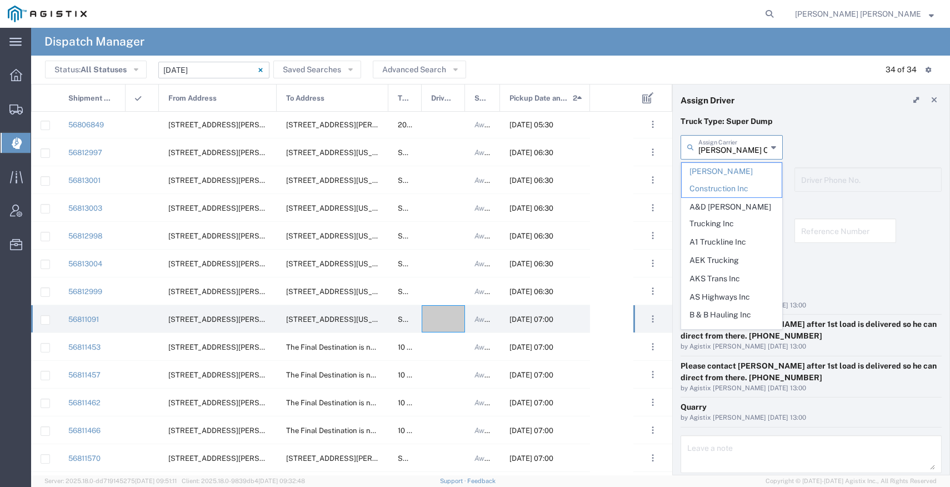
click at [739, 142] on input "Eisenhauer Construction Inc" at bounding box center [733, 146] width 69 height 19
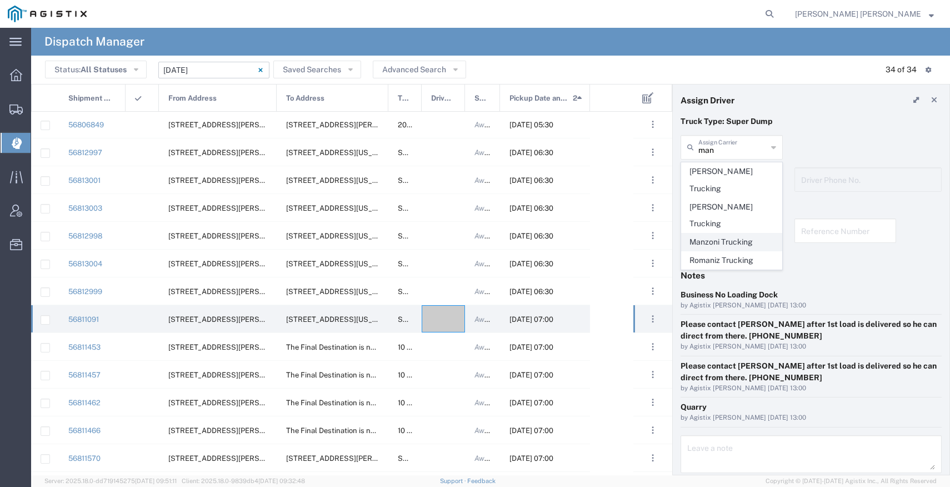
click at [738, 233] on span "Manzoni Trucking" at bounding box center [732, 241] width 100 height 17
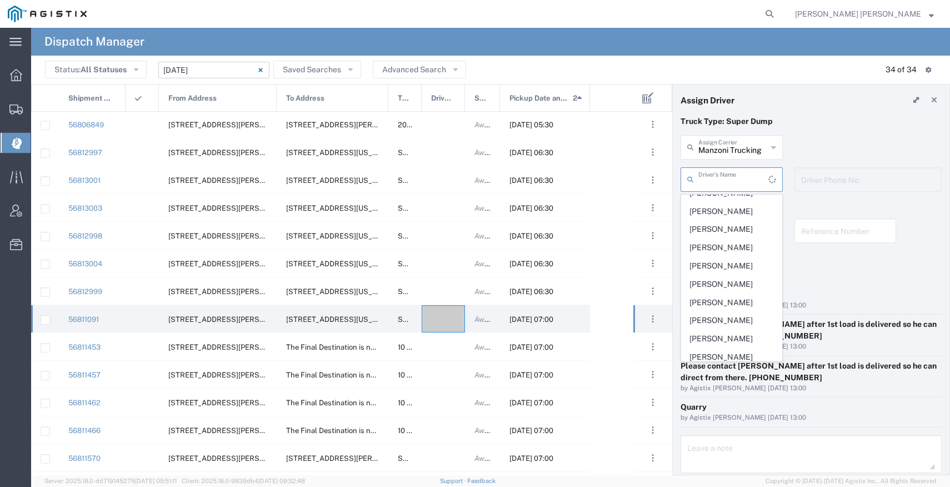
click at [732, 176] on input "text" at bounding box center [734, 178] width 70 height 19
click at [711, 142] on input "Manzoni Trucking" at bounding box center [733, 146] width 69 height 19
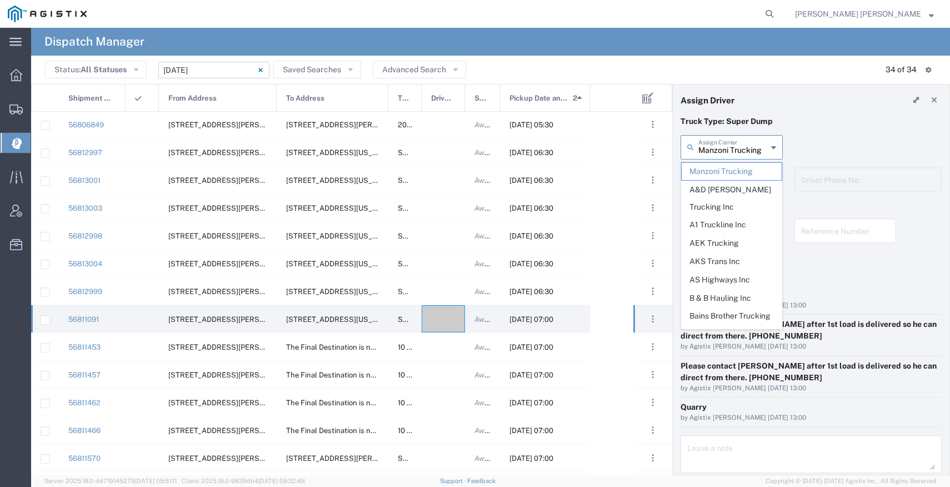
click at [711, 142] on input "Manzoni Trucking" at bounding box center [733, 146] width 69 height 19
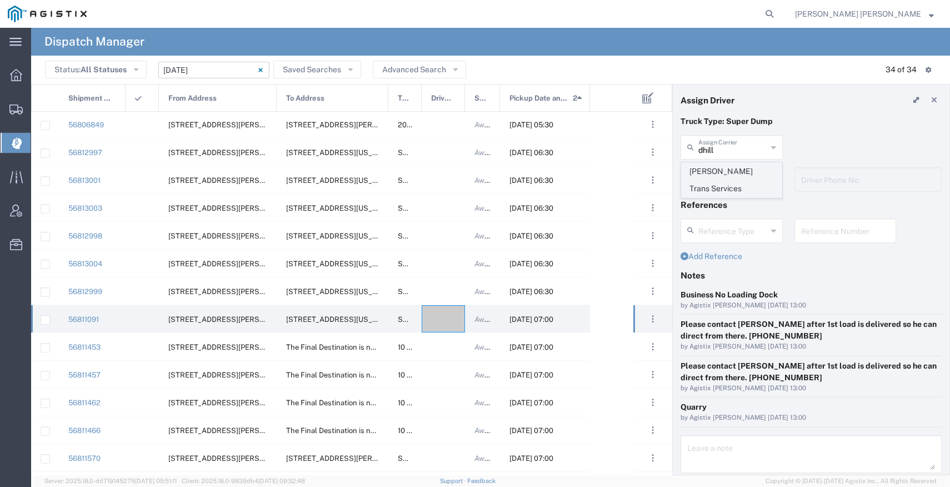
click at [719, 176] on span "Dhillon Trans Services" at bounding box center [732, 180] width 100 height 34
type input "Dhillon Trans Services"
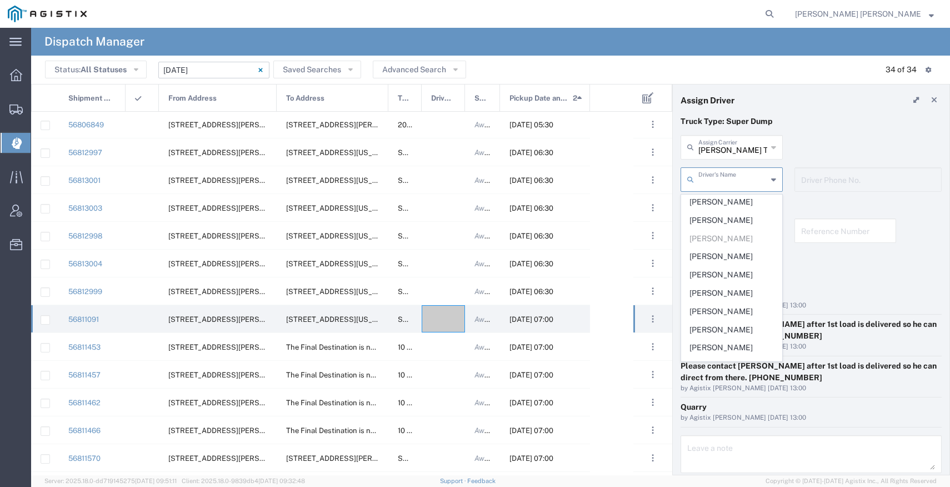
click at [714, 178] on input "text" at bounding box center [733, 178] width 69 height 19
click at [715, 283] on span "Robert Schiller" at bounding box center [732, 291] width 100 height 17
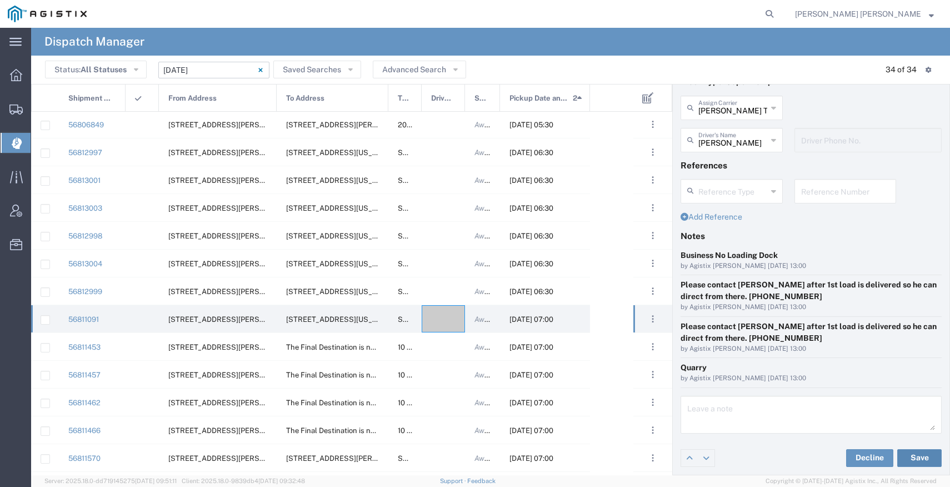
click at [906, 459] on button "Save" at bounding box center [920, 458] width 44 height 18
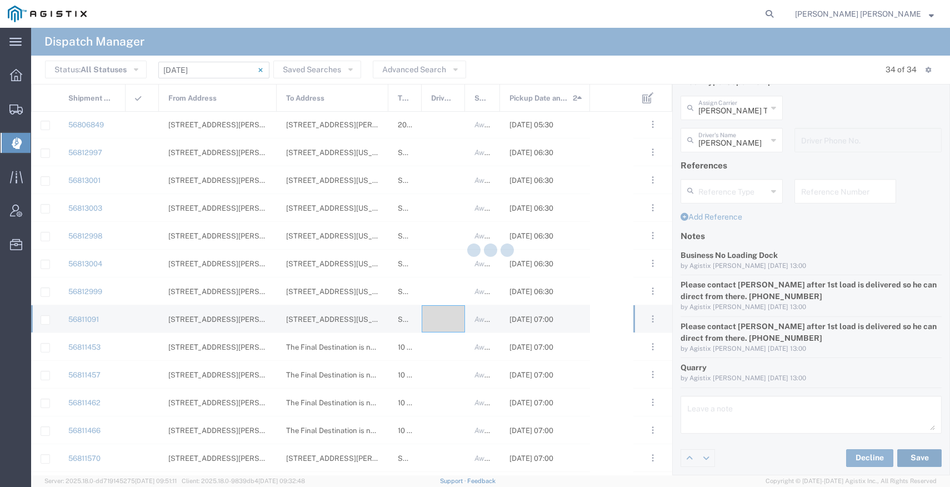
type input "Robert Schiller"
type input "Dhillon Trans Services"
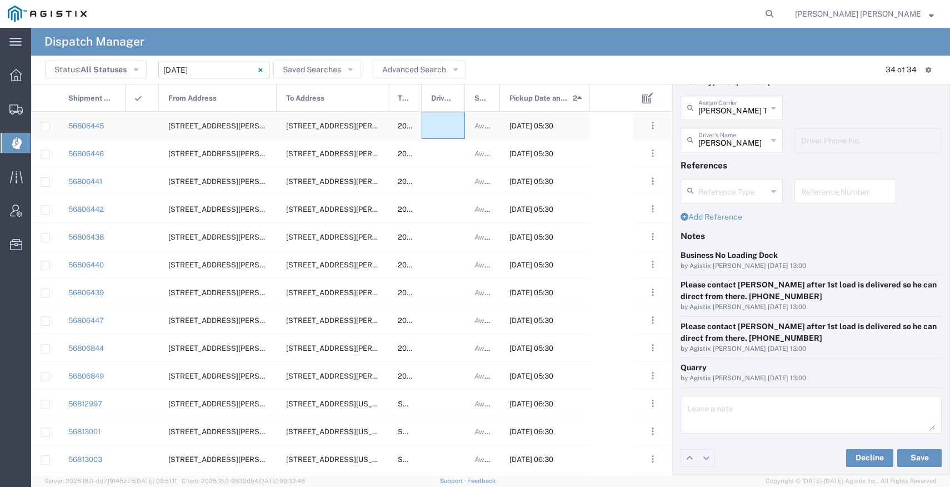
click at [442, 128] on div at bounding box center [443, 125] width 43 height 27
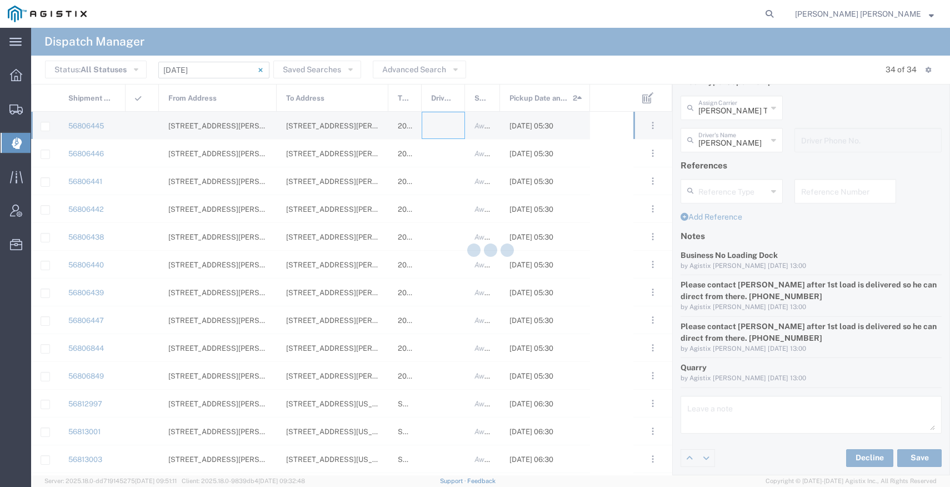
type input "Bray Trucking"
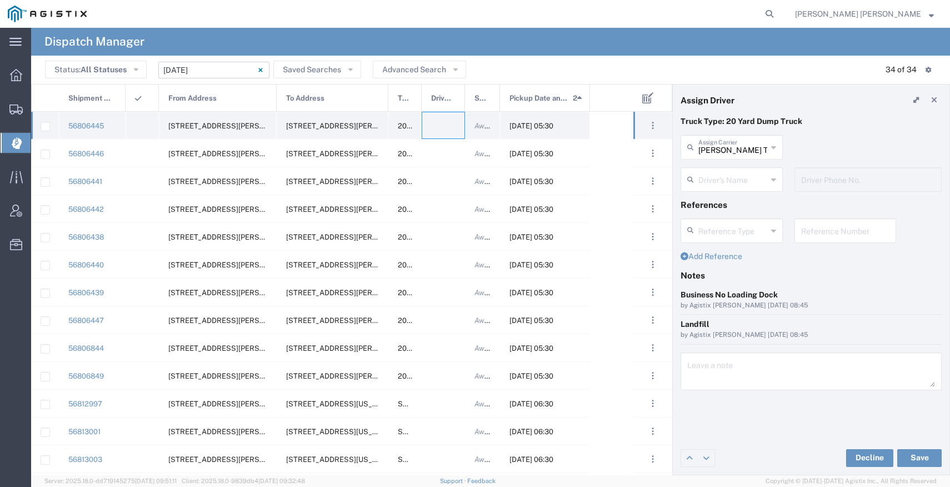
click at [442, 119] on div at bounding box center [443, 125] width 43 height 27
click at [731, 144] on input "text" at bounding box center [733, 146] width 69 height 19
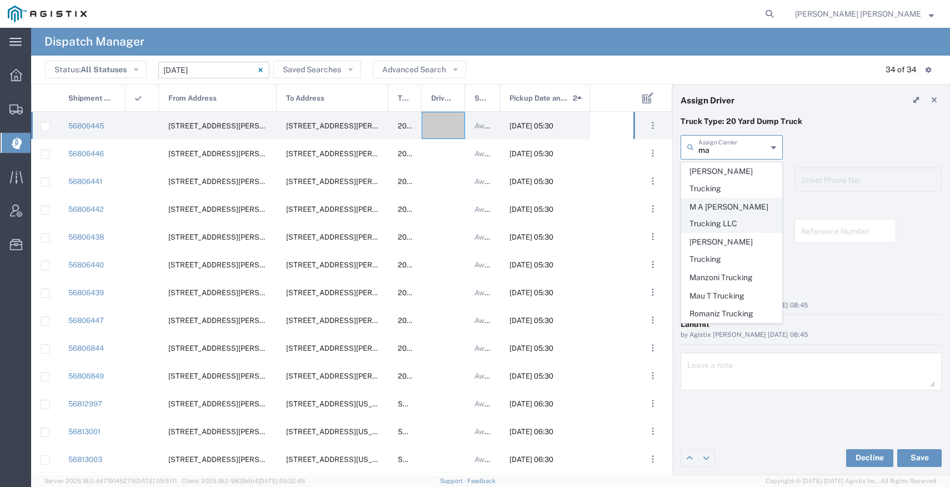
click at [747, 198] on span "M A Martinez Trucking LLC" at bounding box center [732, 215] width 100 height 34
type input "M A Martinez Trucking LLC"
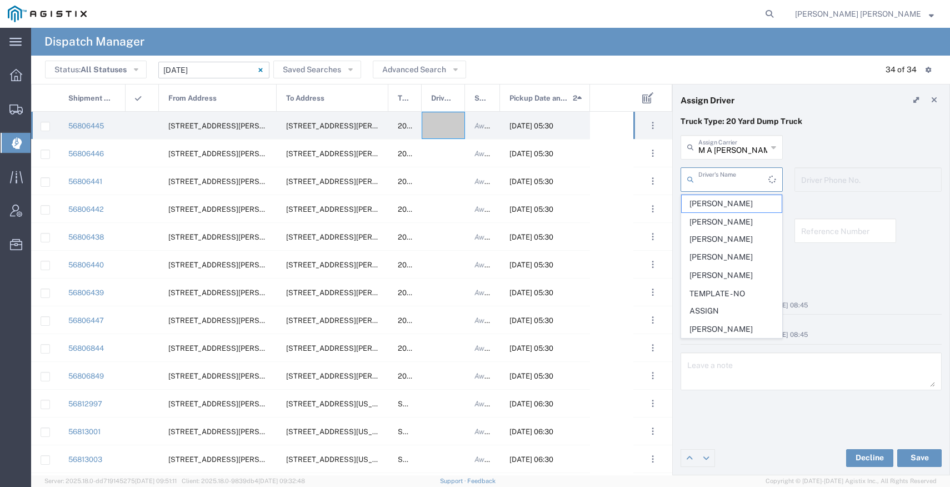
click at [740, 179] on input "text" at bounding box center [734, 178] width 70 height 19
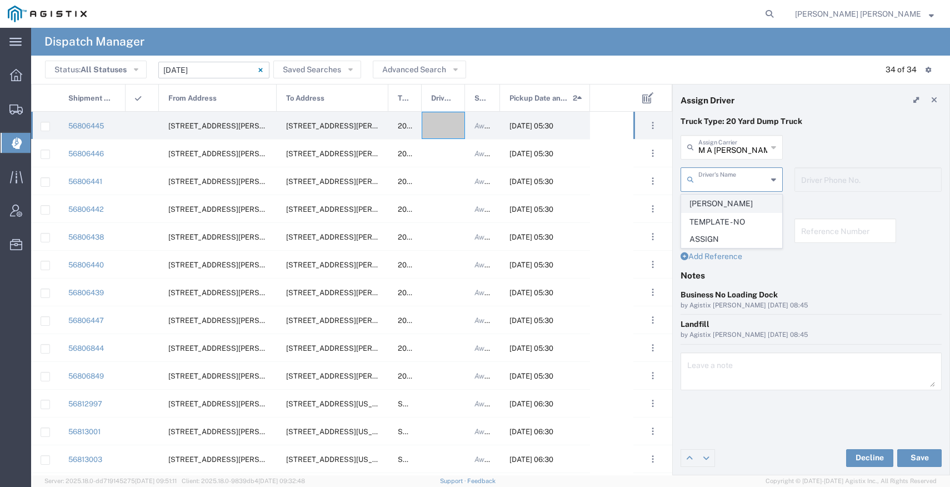
click at [733, 201] on span "Marco Martinez" at bounding box center [732, 203] width 100 height 17
type input "Marco Martinez"
type input "559-977-7411"
click at [906, 453] on button "Save" at bounding box center [920, 458] width 44 height 18
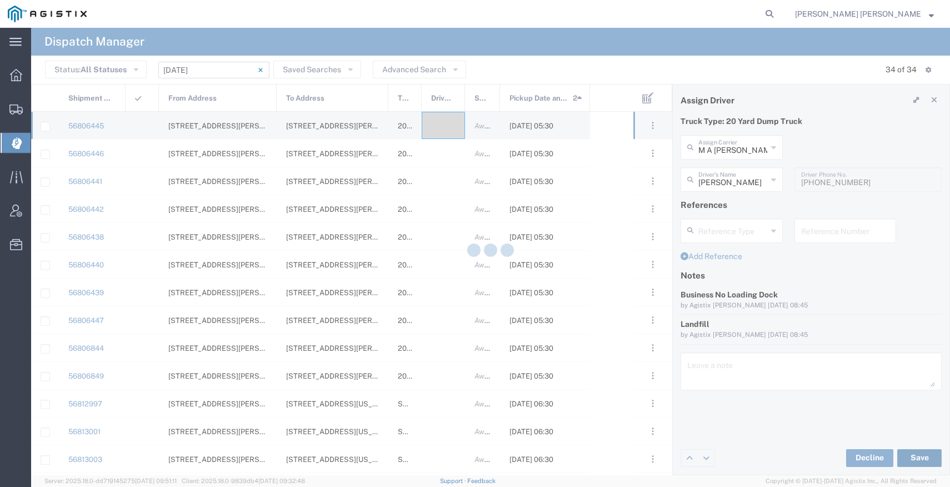
type input "Marco Martinez"
type input "M A Martinez Trucking LLC"
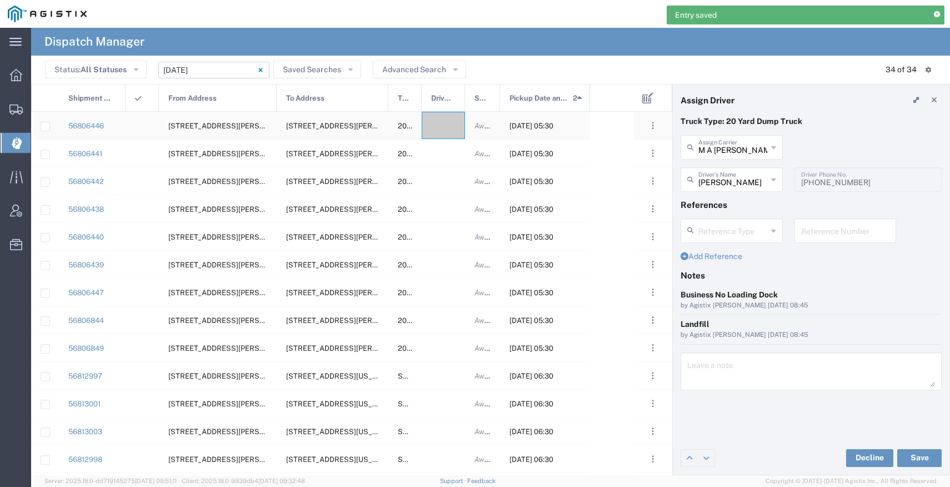
click at [440, 129] on div at bounding box center [443, 125] width 43 height 27
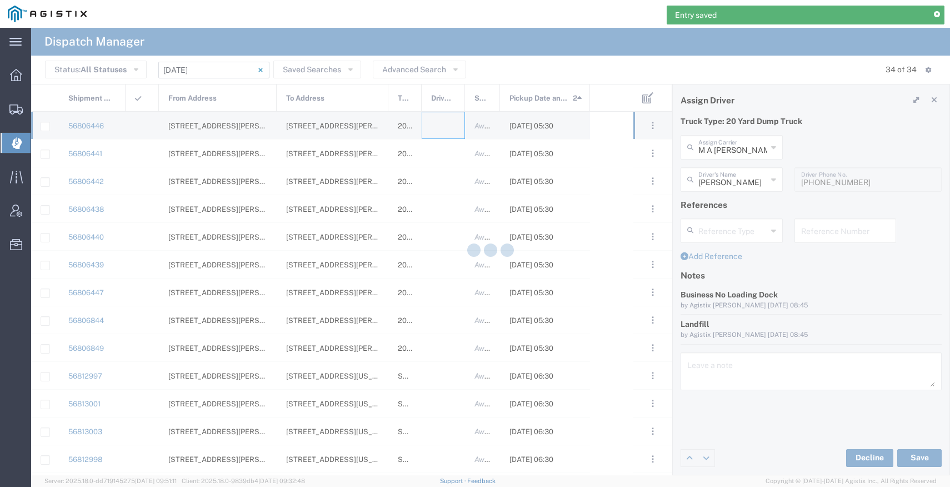
type input "Bray Trucking"
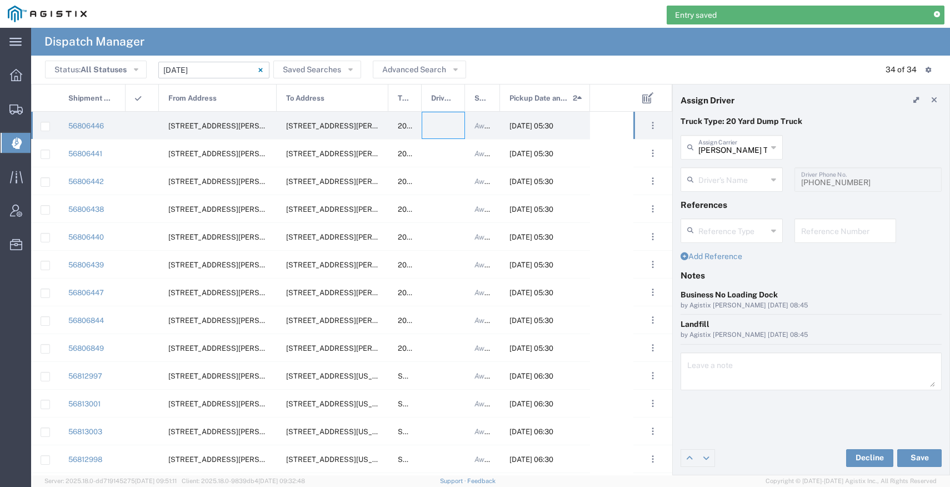
click at [730, 157] on div "Bray Trucking Assign Carrier" at bounding box center [732, 147] width 102 height 24
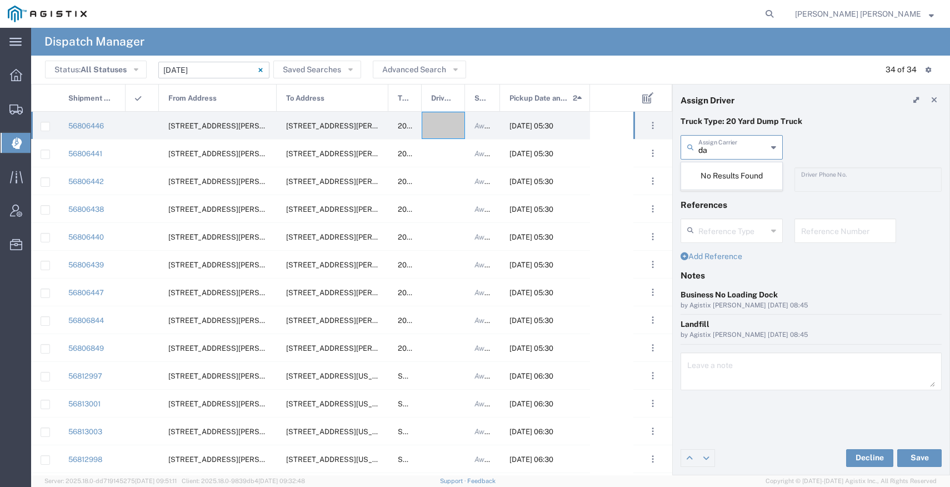
type input "d"
click at [741, 176] on span "Justin Kifer Trucking LLC" at bounding box center [732, 180] width 100 height 34
type input "Justin Kifer Trucking LLC"
click at [741, 176] on input "text" at bounding box center [733, 178] width 69 height 19
click at [734, 205] on span "Justin Kifer" at bounding box center [732, 203] width 100 height 17
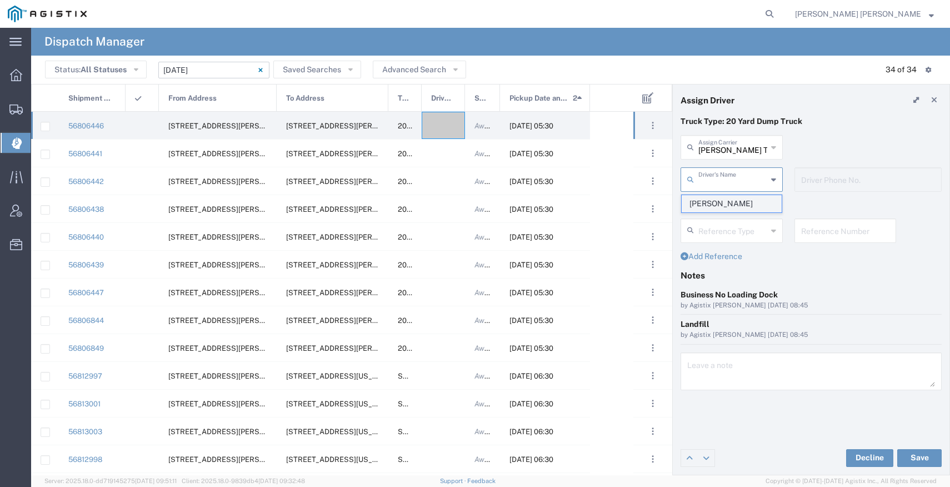
type input "Justin Kifer"
type input "9253838564"
click at [906, 456] on button "Save" at bounding box center [920, 458] width 44 height 18
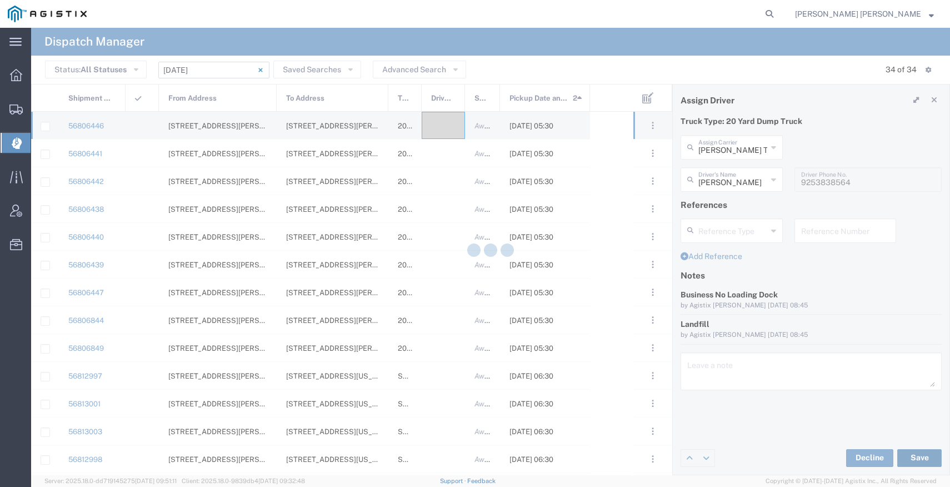
type input "Justin Kifer"
type input "Justin Kifer Trucking LLC"
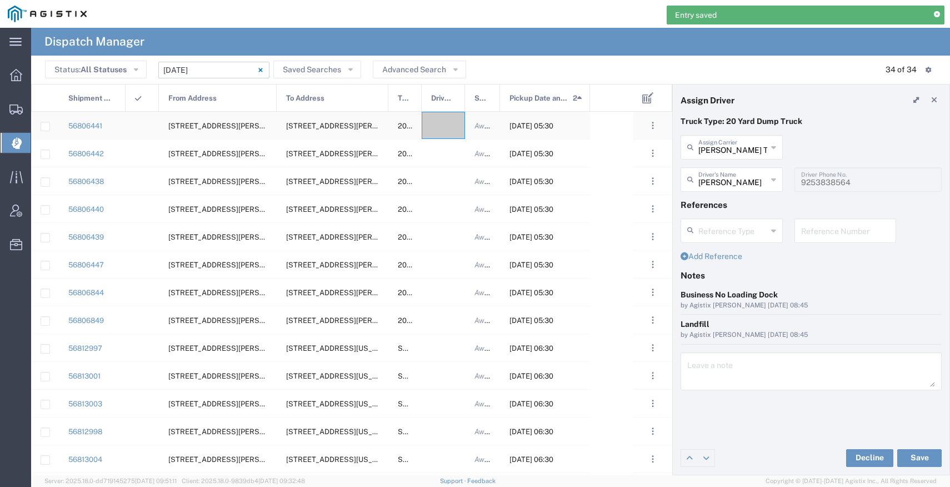
click at [444, 119] on div at bounding box center [443, 125] width 43 height 27
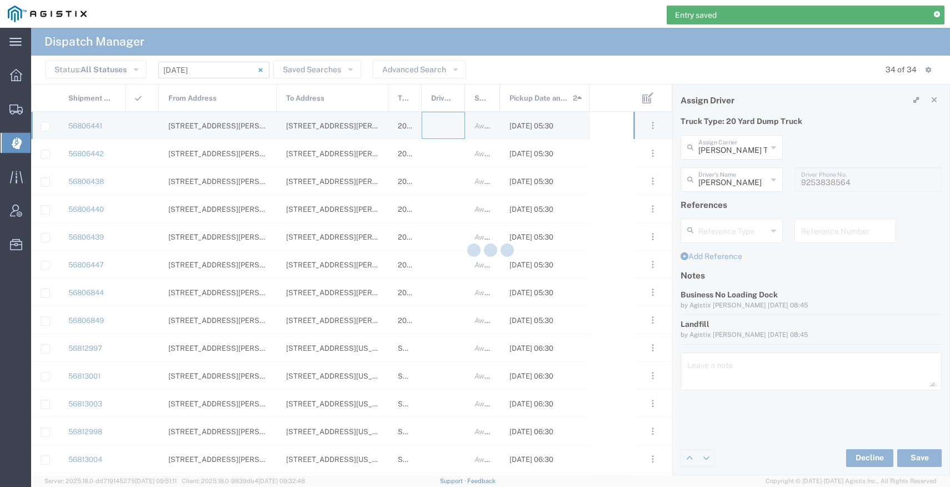
type input "Bray Trucking"
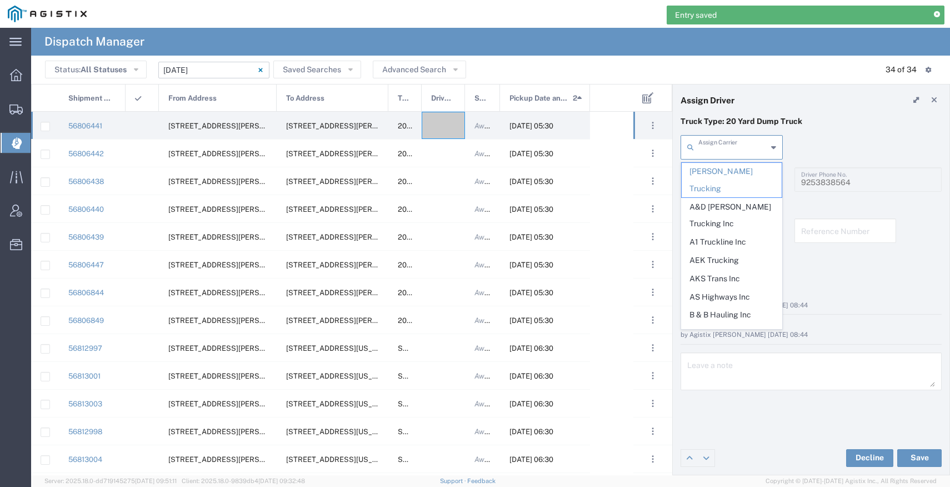
click at [706, 149] on input "text" at bounding box center [733, 146] width 69 height 19
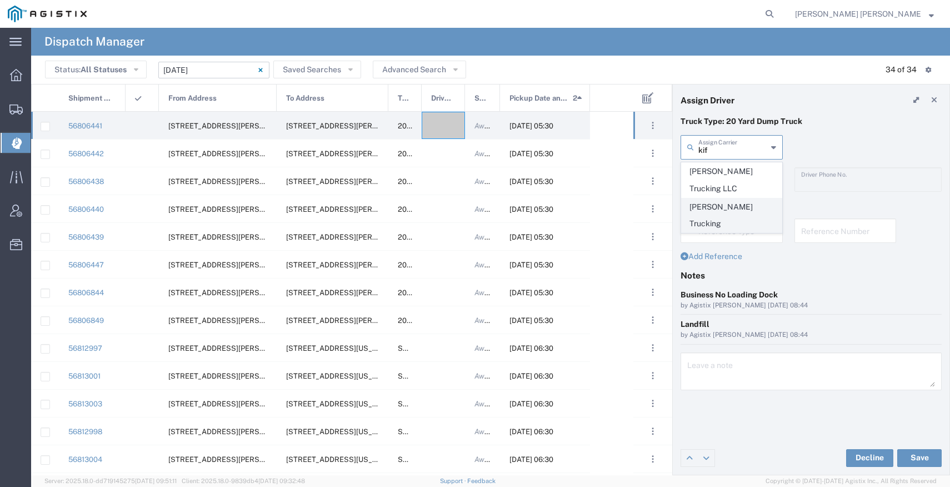
click at [710, 207] on span "Kifer Trucking" at bounding box center [732, 215] width 100 height 34
type input "Kifer Trucking"
click at [713, 180] on input "text" at bounding box center [733, 178] width 69 height 19
click at [716, 201] on span "Dave Kifer" at bounding box center [732, 203] width 100 height 17
type input "Dave Kifer"
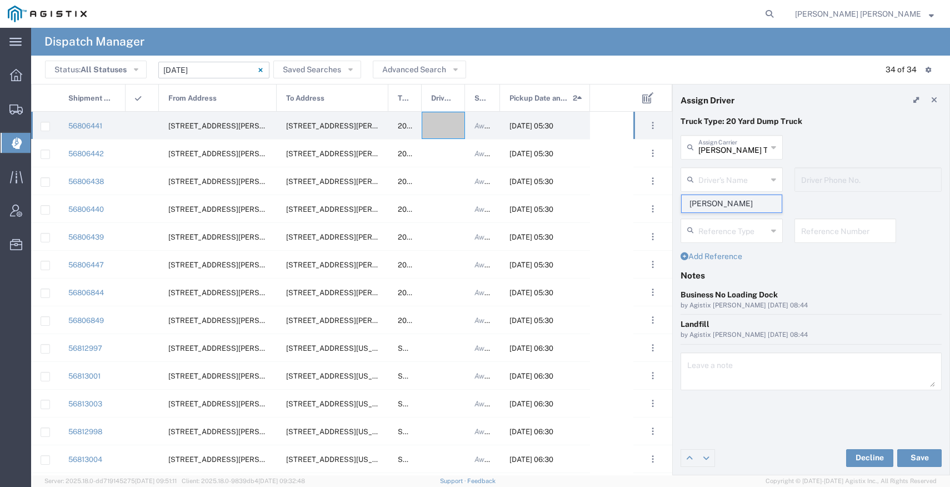
type input "9253838798"
click at [906, 456] on button "Save" at bounding box center [920, 458] width 44 height 18
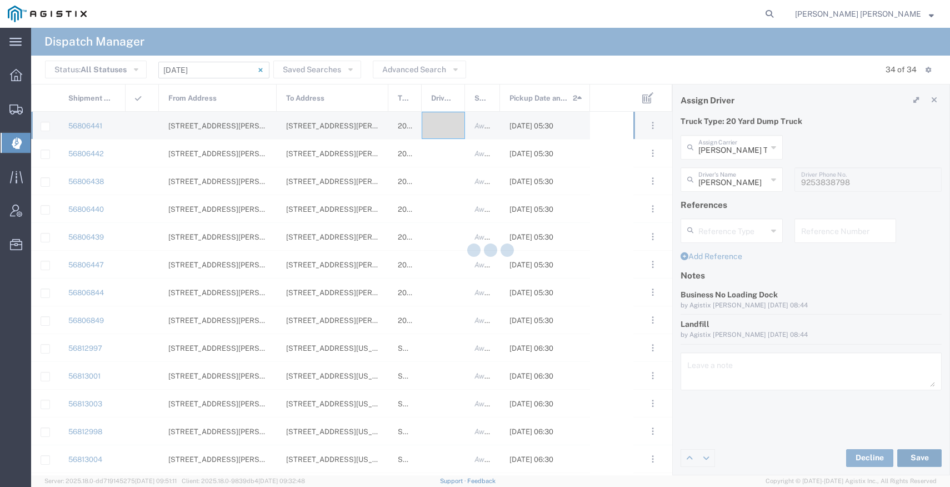
type input "Dave Kifer"
type input "Kifer Trucking"
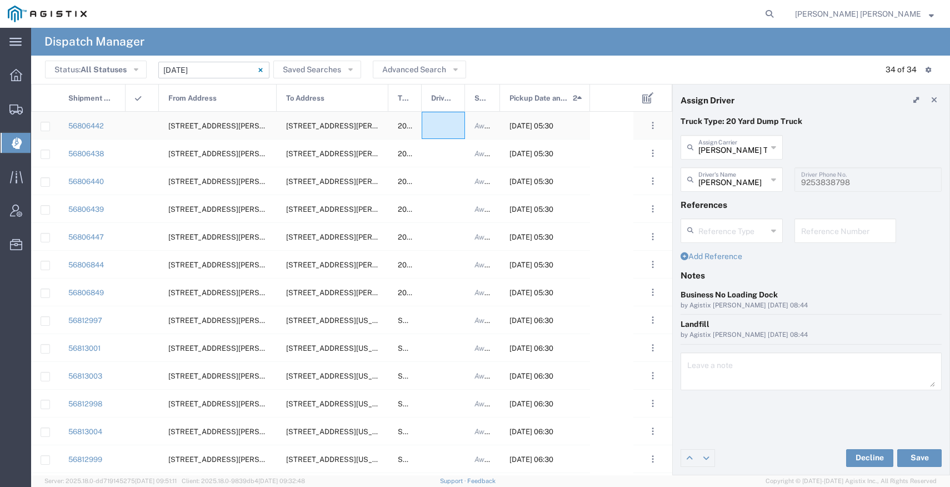
click at [444, 122] on div at bounding box center [443, 125] width 43 height 27
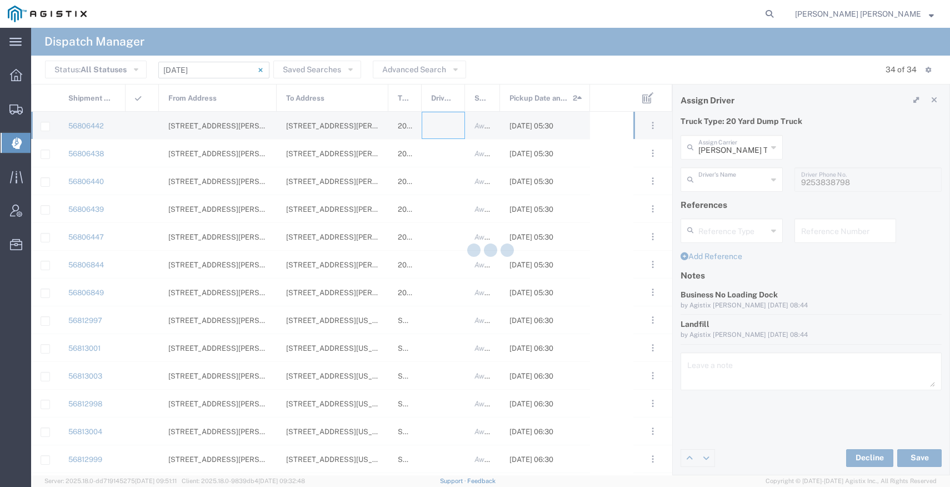
type input "Bray Trucking"
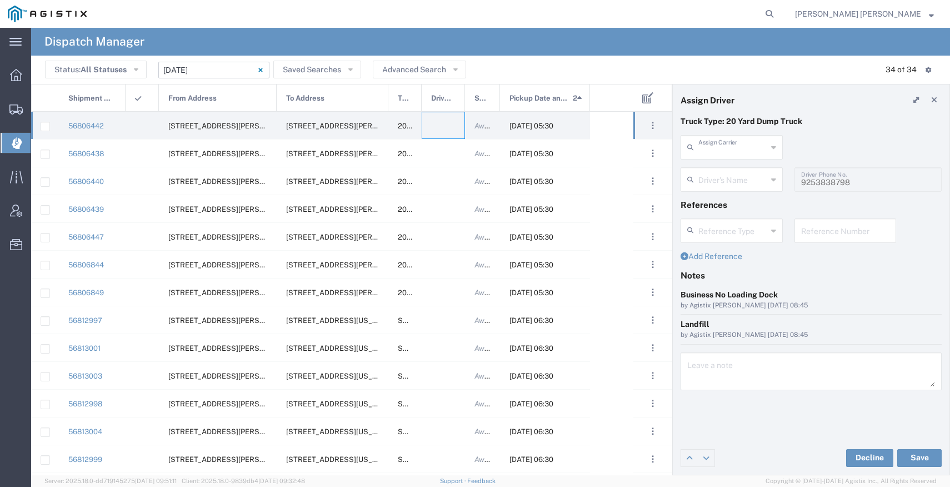
click at [710, 150] on input "text" at bounding box center [733, 146] width 69 height 19
click at [720, 172] on span "Pacificrock Transportation Inc" at bounding box center [732, 180] width 100 height 34
click at [720, 172] on input "text" at bounding box center [734, 178] width 70 height 19
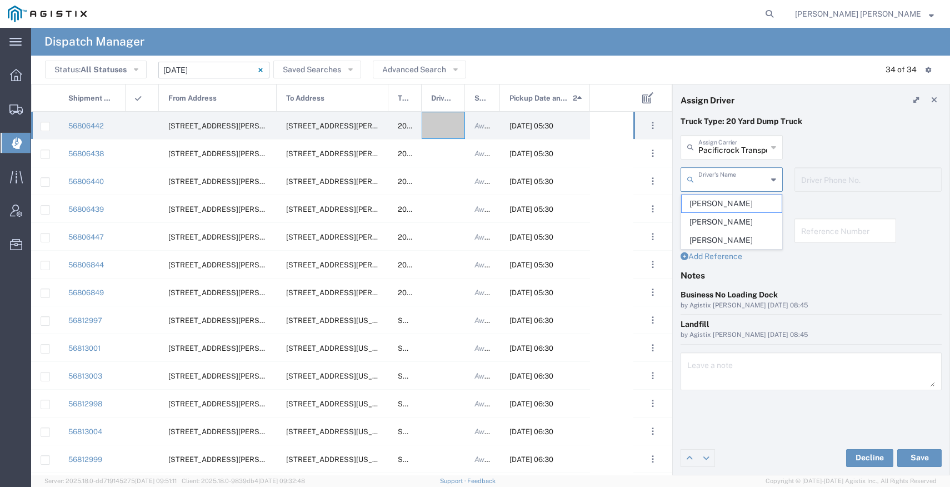
type input "Pacificrock Transportation Inc"
click at [719, 152] on input "Pacificrock Transportation Inc" at bounding box center [733, 146] width 69 height 19
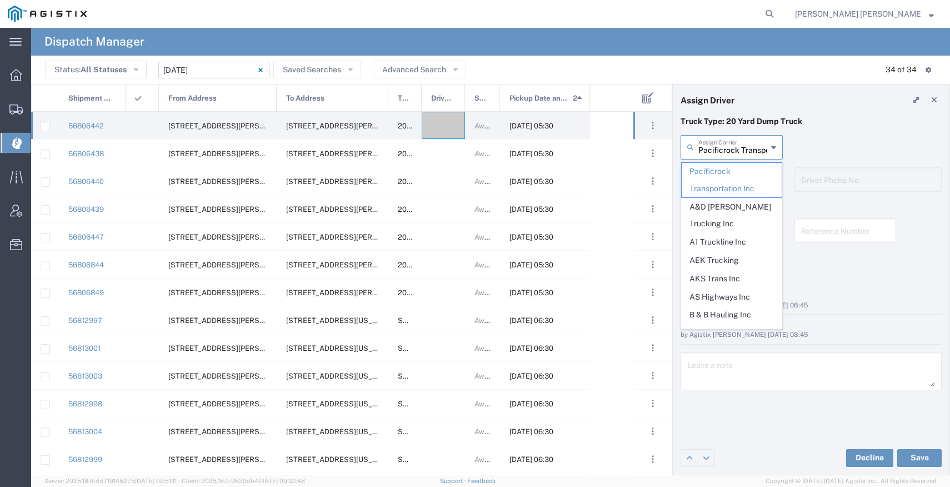
click at [719, 152] on input "Pacificrock Transportation Inc" at bounding box center [733, 146] width 69 height 19
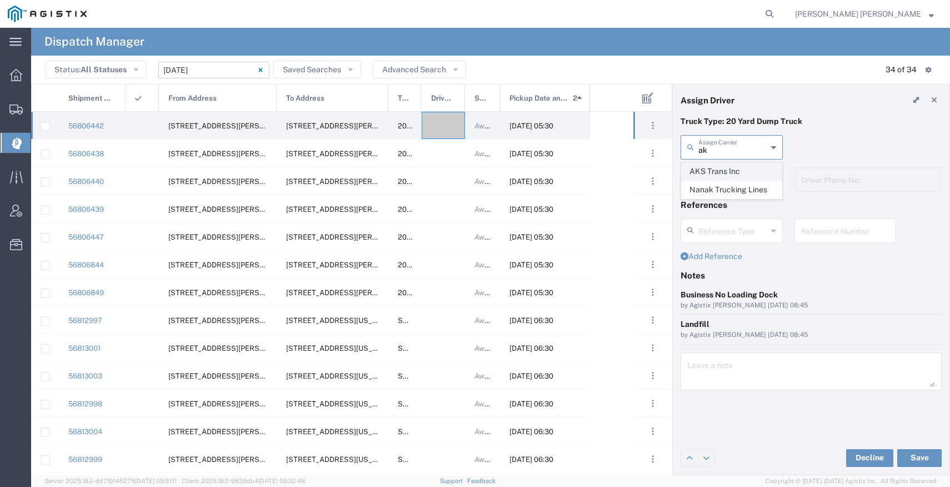
click at [714, 172] on span "AKS Trans Inc" at bounding box center [732, 171] width 100 height 17
type input "AKS Trans Inc"
click at [715, 178] on input "text" at bounding box center [733, 178] width 69 height 19
click at [718, 196] on span "Ak Rohit" at bounding box center [732, 203] width 100 height 17
type input "Ak Rohit"
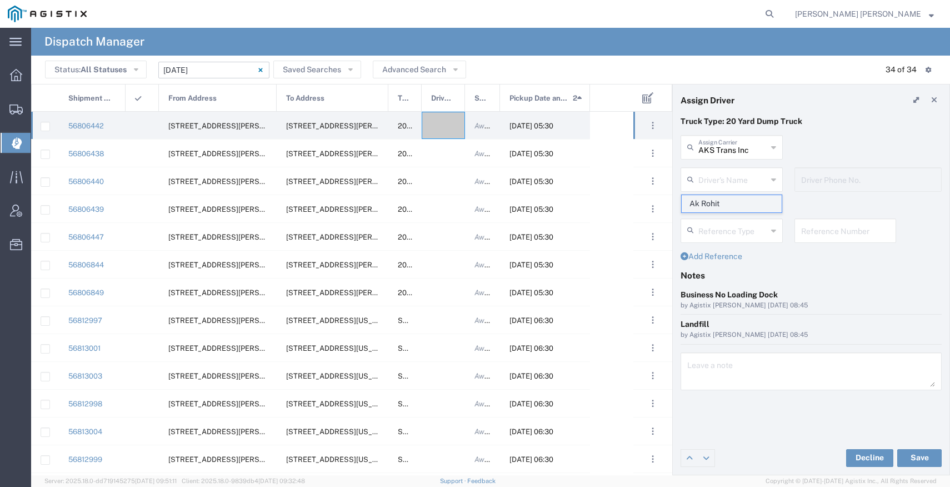
type input "7077313133"
click at [906, 460] on button "Save" at bounding box center [920, 458] width 44 height 18
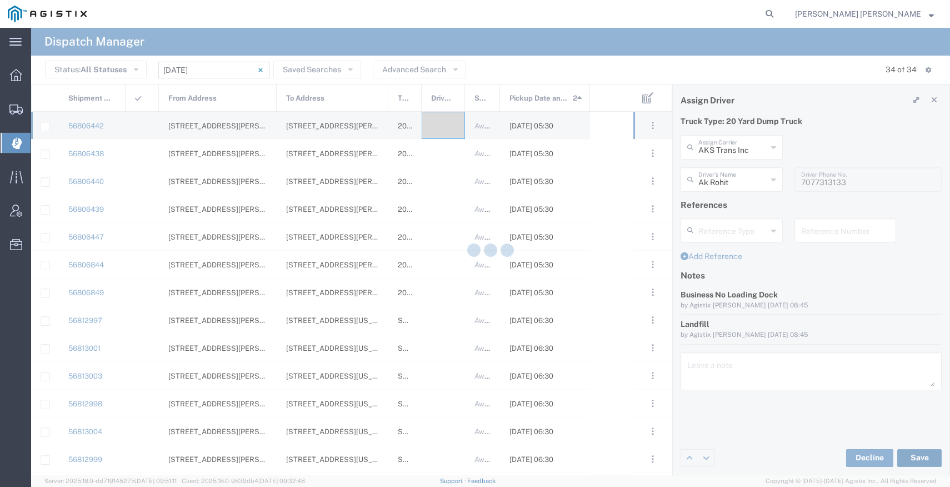
type input "Ak Rohit"
type input "AKS Trans Inc"
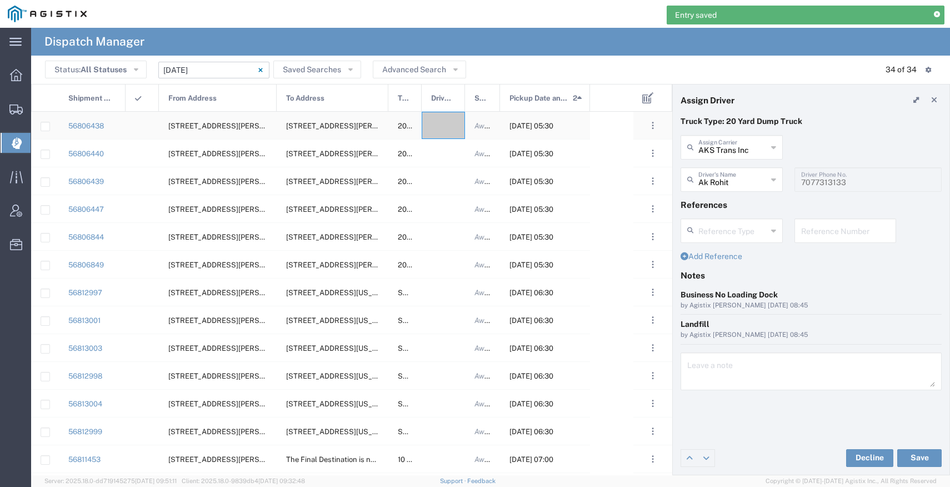
click at [440, 128] on div at bounding box center [443, 125] width 43 height 27
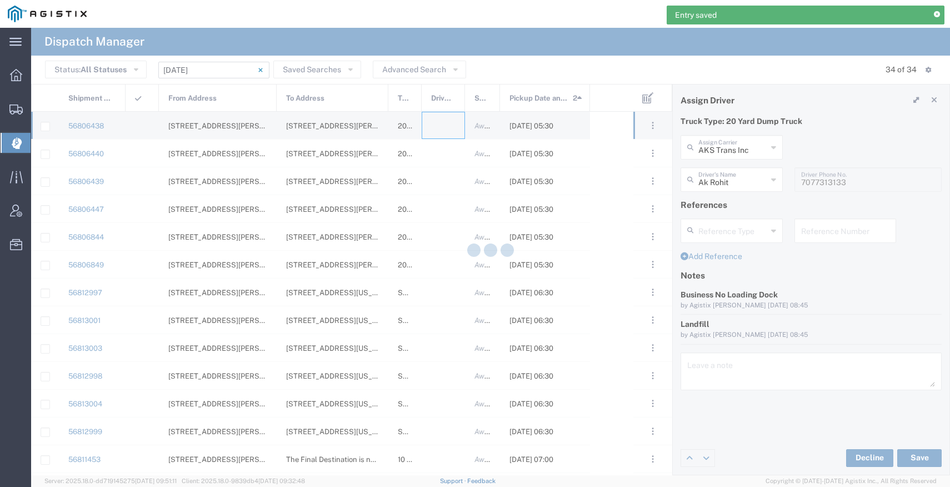
type input "Bray Trucking"
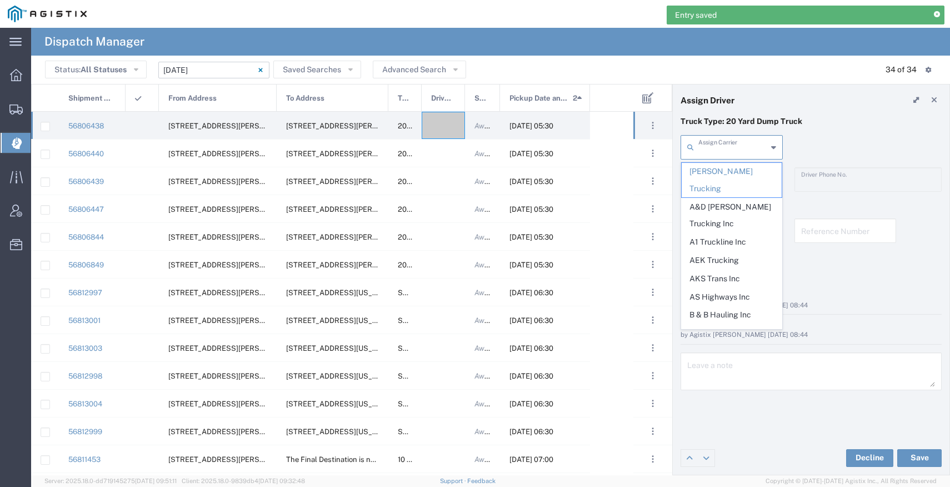
click at [706, 146] on input "text" at bounding box center [733, 146] width 69 height 19
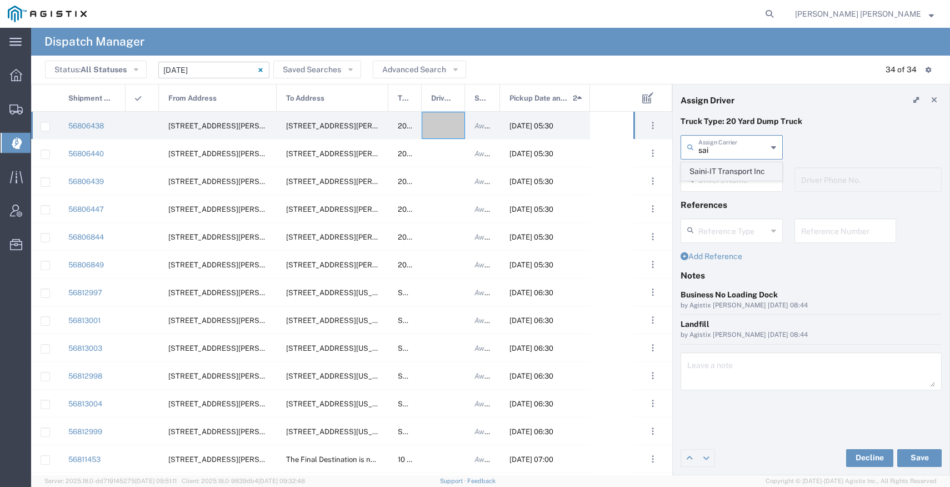
click at [705, 173] on span "Saini-IT Transport Inc" at bounding box center [732, 171] width 100 height 17
type input "Saini-IT Transport Inc"
click at [705, 173] on input "text" at bounding box center [733, 178] width 69 height 19
click at [707, 196] on span "Karan Saini" at bounding box center [732, 203] width 100 height 17
type input "Karan Saini"
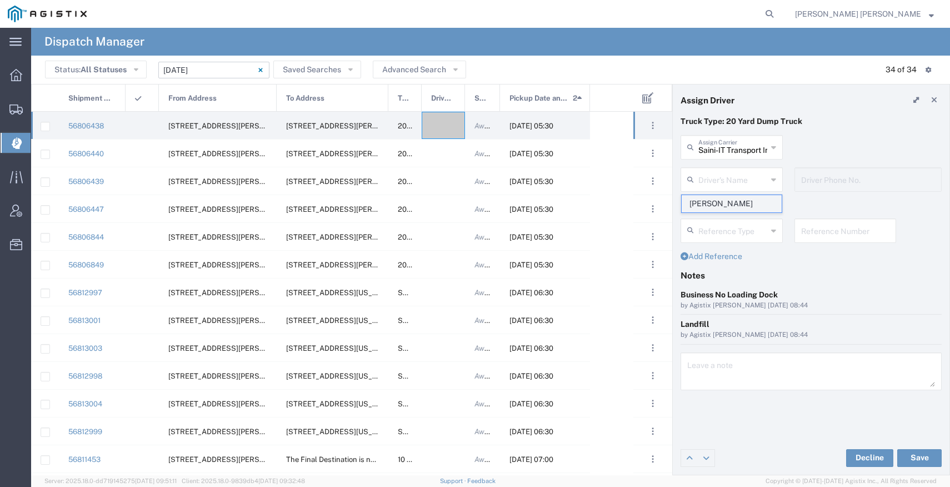
type input "7076486708"
click at [906, 453] on button "Save" at bounding box center [920, 458] width 44 height 18
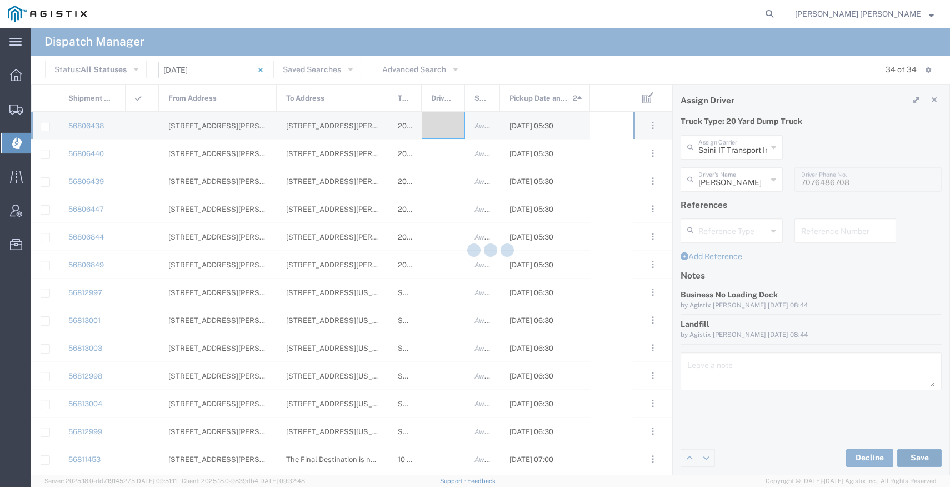
type input "Karan Saini"
type input "Saini-IT Transport Inc"
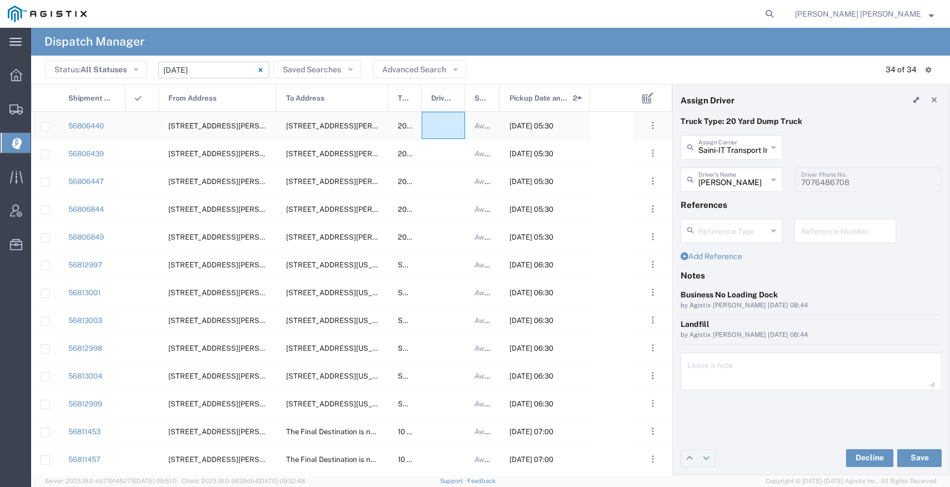
click at [442, 127] on div at bounding box center [443, 125] width 43 height 27
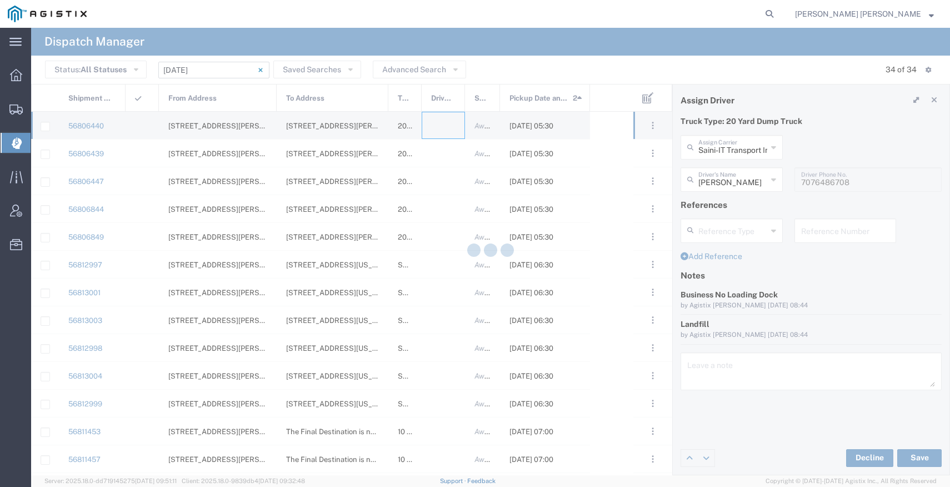
type input "Bray Trucking"
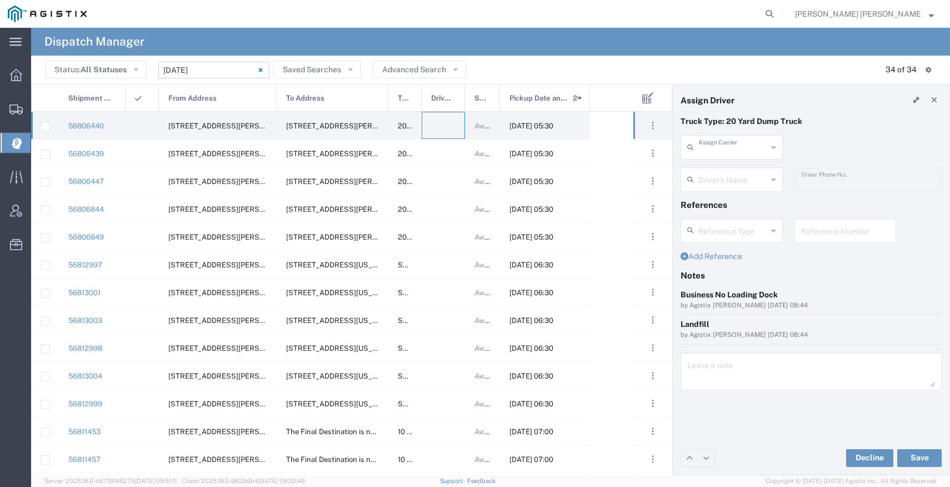
click at [727, 148] on input "text" at bounding box center [733, 146] width 69 height 19
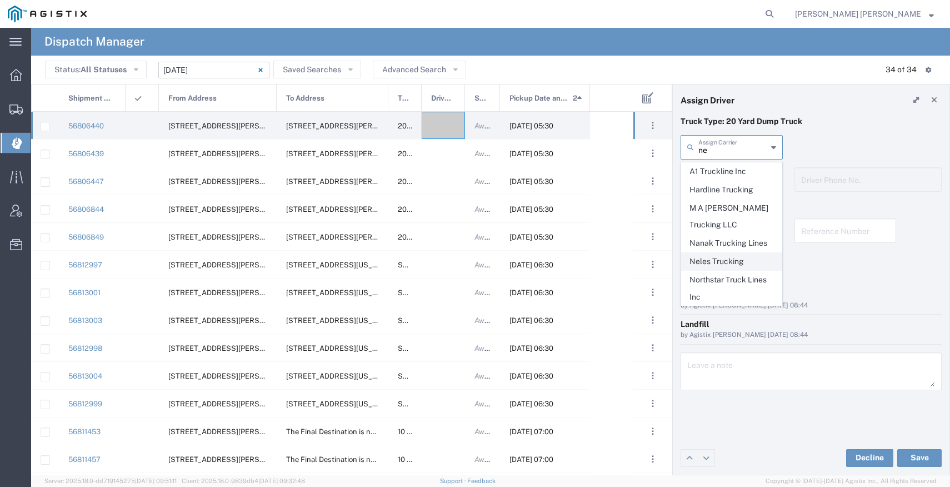
click at [726, 256] on span "Neles Trucking" at bounding box center [732, 261] width 100 height 17
type input "Neles Trucking"
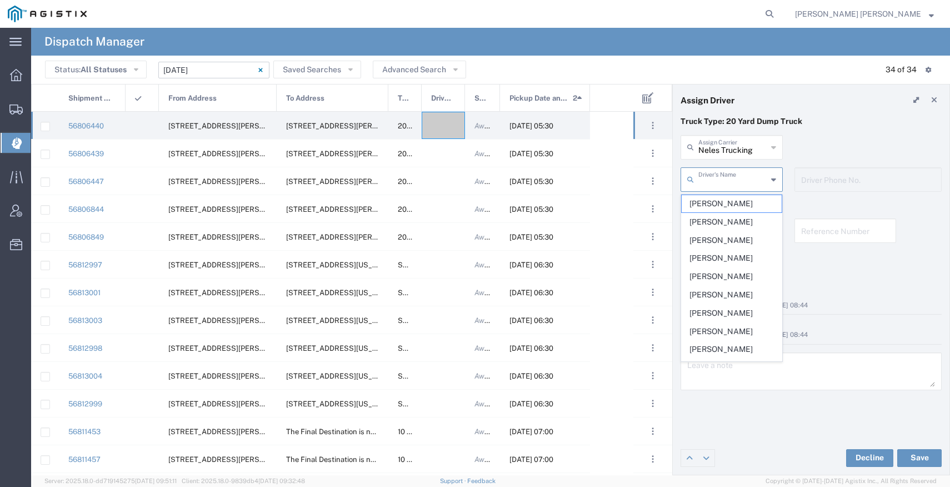
click at [730, 179] on input "text" at bounding box center [733, 178] width 69 height 19
click at [720, 288] on span "Corey Deleon" at bounding box center [732, 293] width 100 height 17
type input "Corey Deleon"
type input "7076415781"
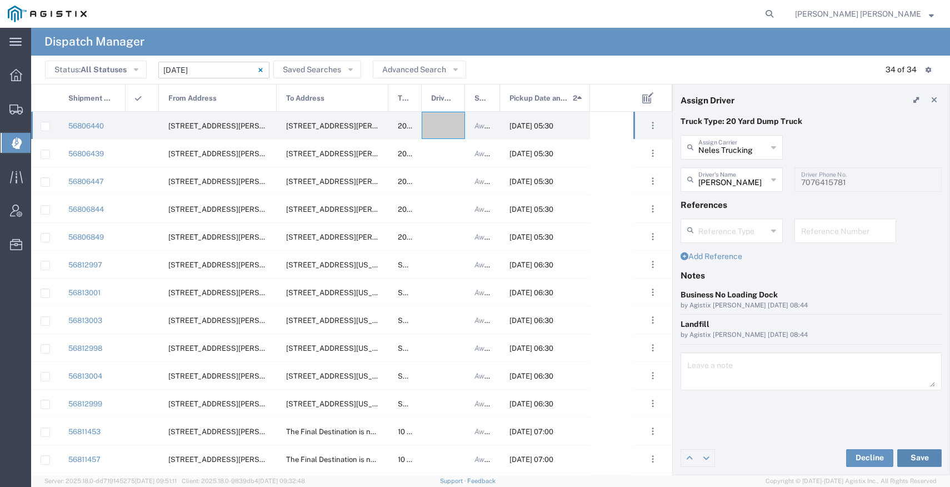
click at [906, 452] on button "Save" at bounding box center [920, 458] width 44 height 18
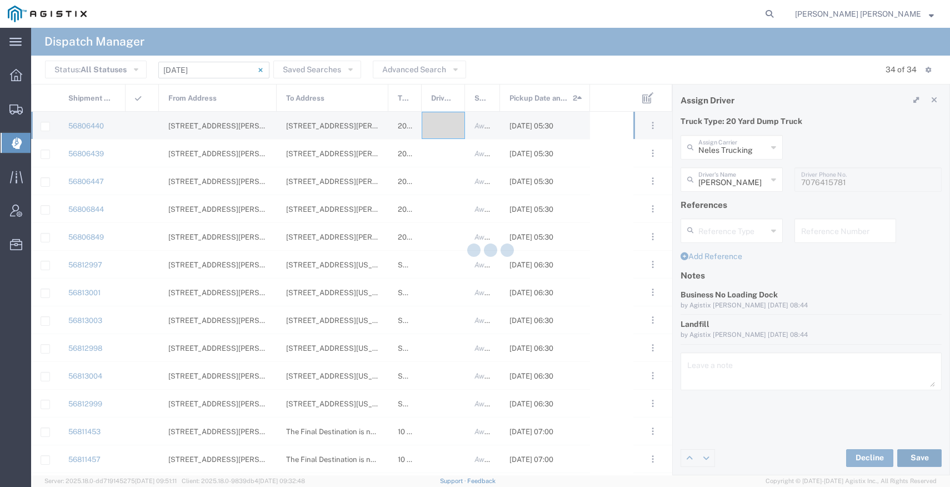
type input "Corey Deleon"
type input "Neles Trucking"
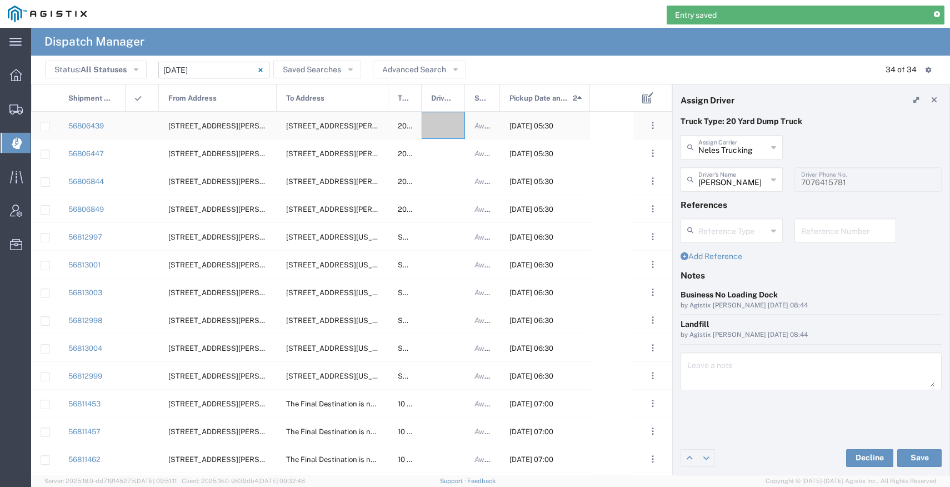
click at [442, 127] on div at bounding box center [443, 125] width 43 height 27
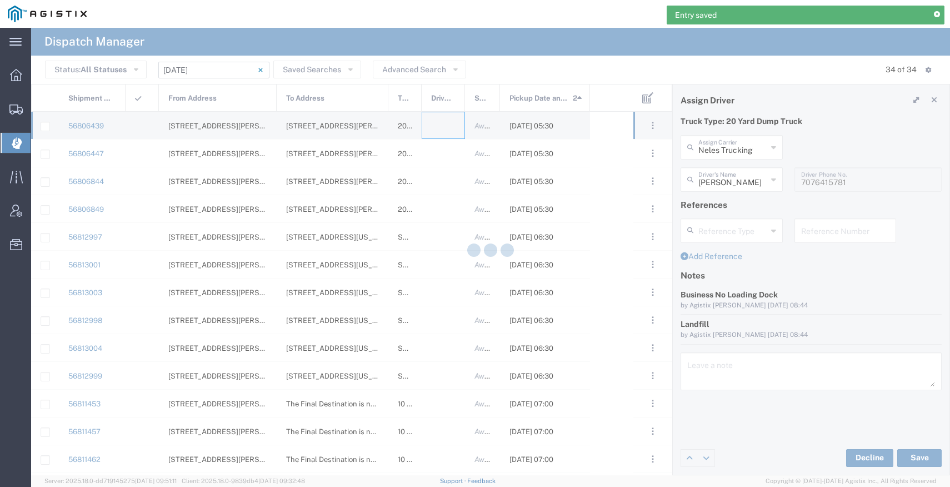
type input "Bray Trucking"
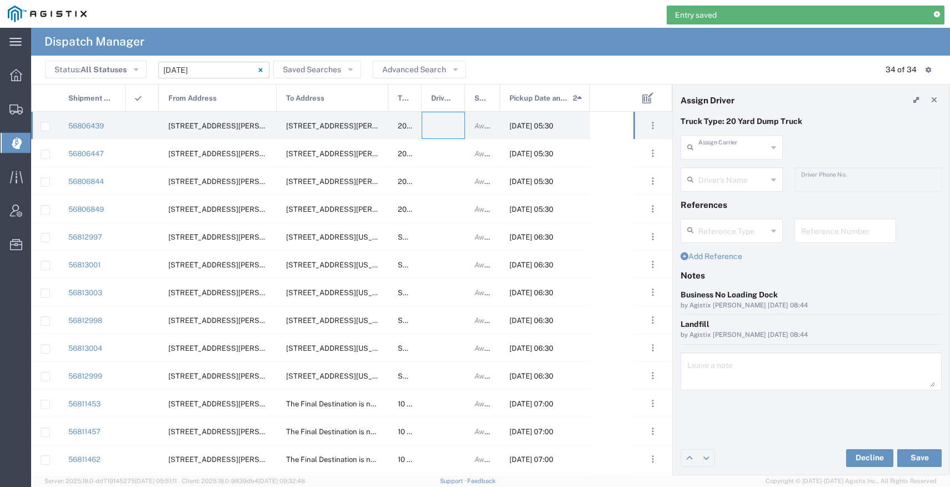
click at [735, 150] on input "text" at bounding box center [733, 146] width 69 height 19
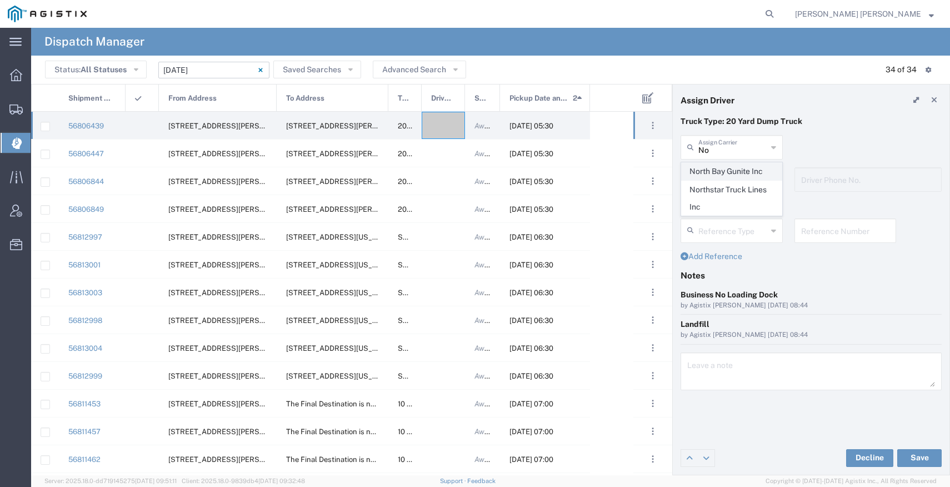
click at [736, 174] on span "North Bay Gunite Inc" at bounding box center [732, 171] width 100 height 17
type input "North Bay Gunite Inc"
click at [730, 188] on div "Driver's Name" at bounding box center [732, 179] width 102 height 24
click at [712, 214] on div "References" at bounding box center [811, 209] width 273 height 19
click at [724, 181] on input "text" at bounding box center [733, 178] width 69 height 19
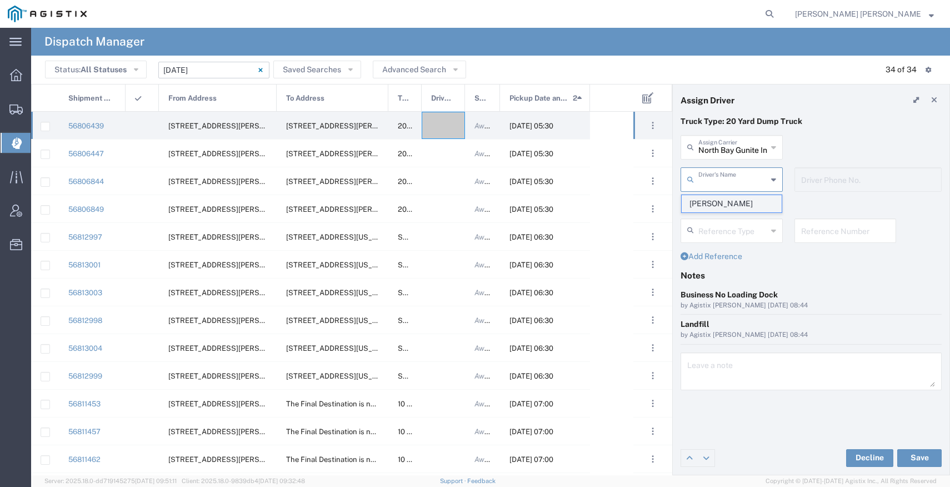
click at [724, 200] on span "[PERSON_NAME]" at bounding box center [732, 203] width 100 height 17
type input "[PERSON_NAME]"
type input "7077584968"
click at [906, 461] on button "Save" at bounding box center [920, 458] width 44 height 18
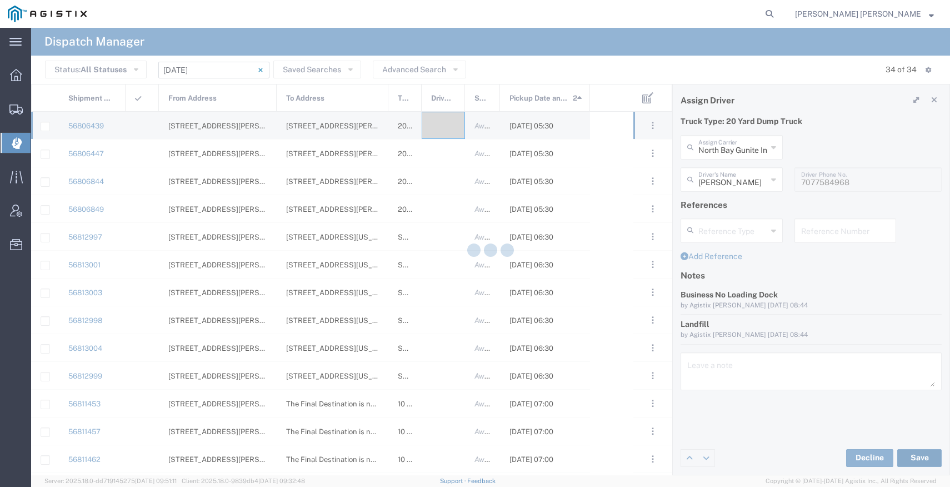
type input "[PERSON_NAME]"
type input "North Bay Gunite Inc"
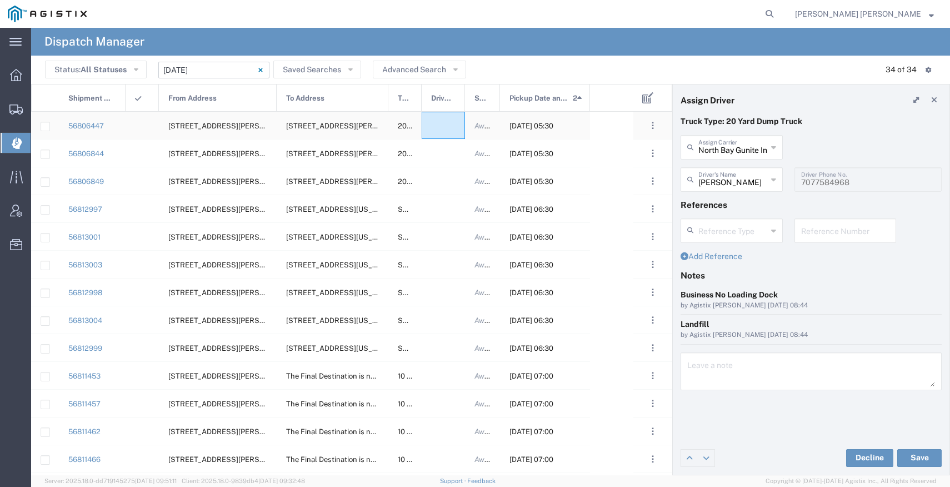
click at [446, 116] on div at bounding box center [443, 125] width 43 height 27
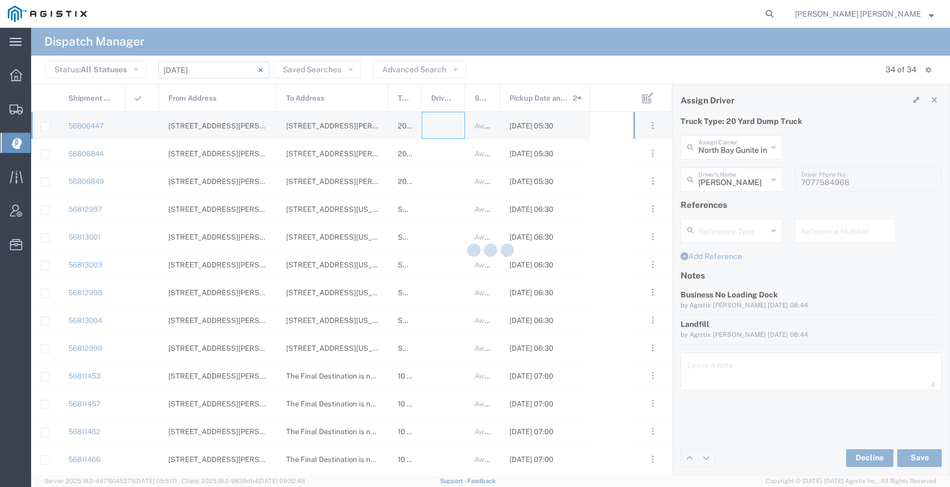
type input "Bray Trucking"
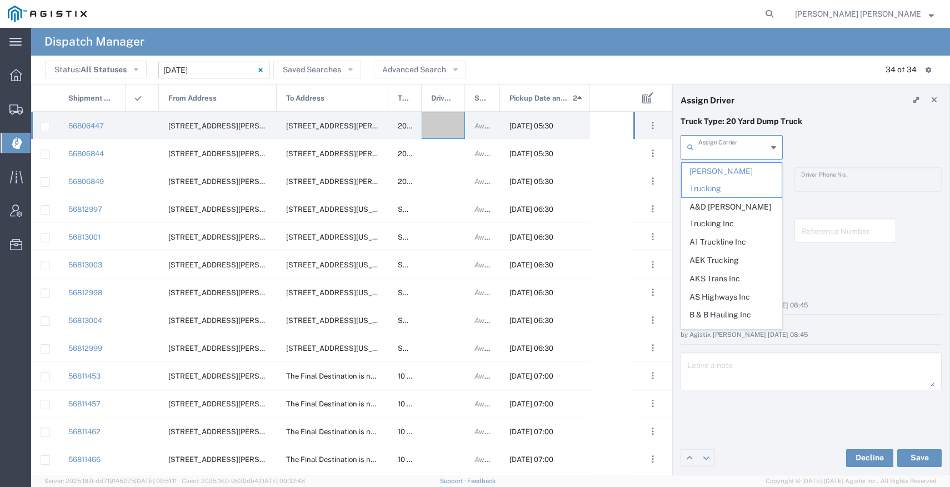
click at [730, 151] on input "text" at bounding box center [733, 146] width 69 height 19
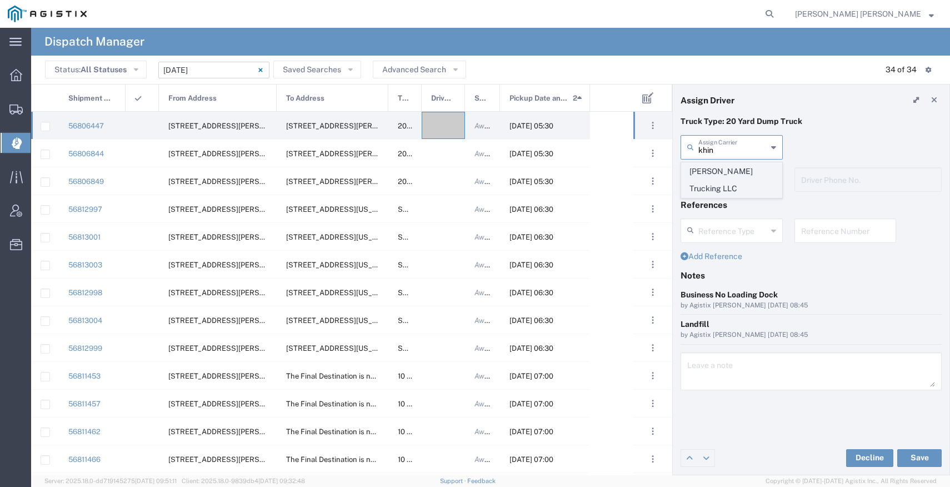
click at [731, 167] on span "Khinda Trucking LLC" at bounding box center [732, 180] width 100 height 34
type input "Khinda Trucking LLC"
click at [730, 174] on input "text" at bounding box center [733, 178] width 69 height 19
click at [726, 201] on span "Avtar Khinda" at bounding box center [732, 203] width 100 height 17
click at [906, 455] on button "Save" at bounding box center [920, 458] width 44 height 18
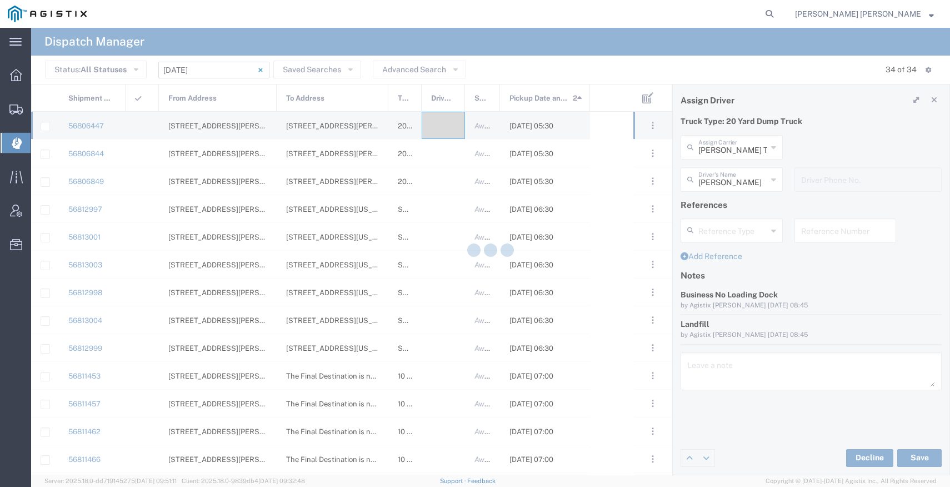
type input "Avtar Khinda"
type input "Khinda Trucking LLC"
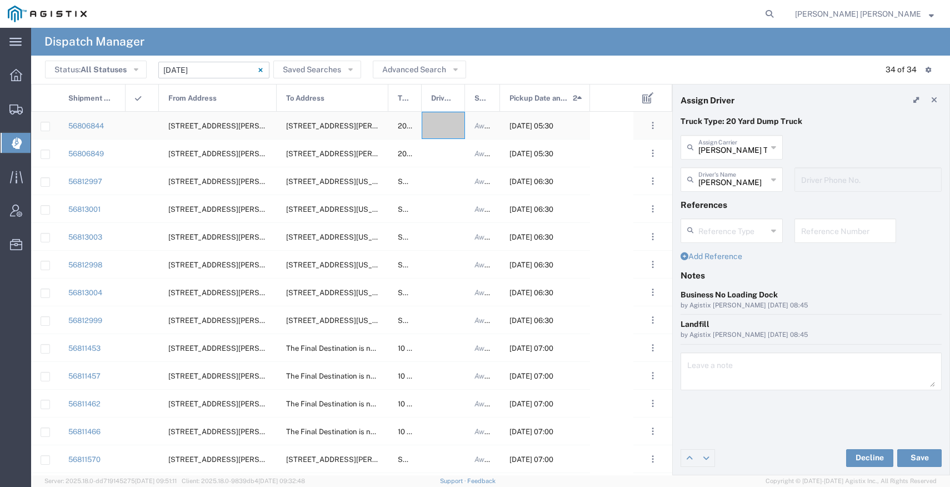
click at [448, 122] on div at bounding box center [443, 125] width 43 height 27
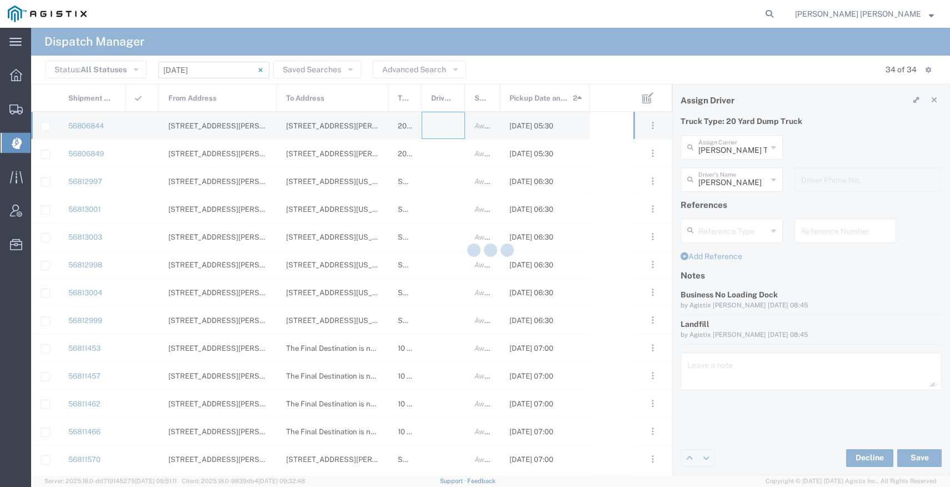
type input "Bray Trucking"
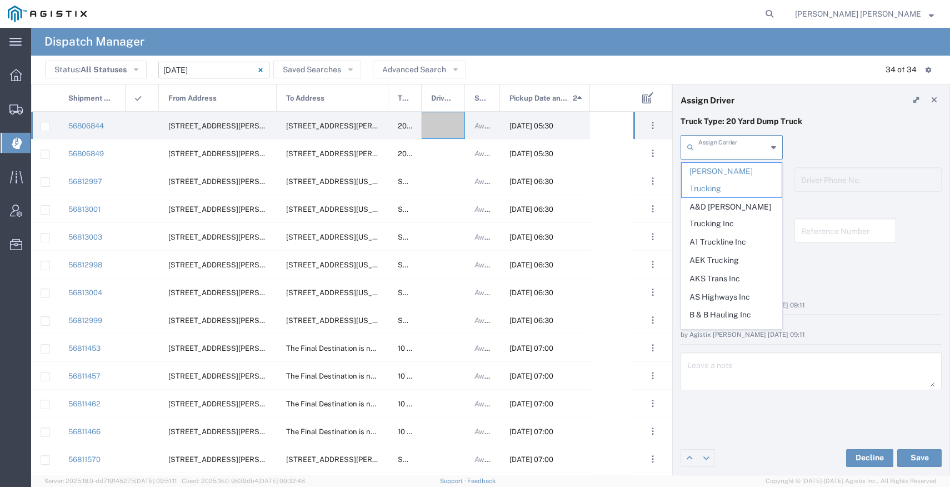
click at [734, 138] on input "text" at bounding box center [733, 146] width 69 height 19
click at [717, 233] on span "A1 Truckline Inc" at bounding box center [732, 241] width 100 height 17
type input "A1 Truckline Inc"
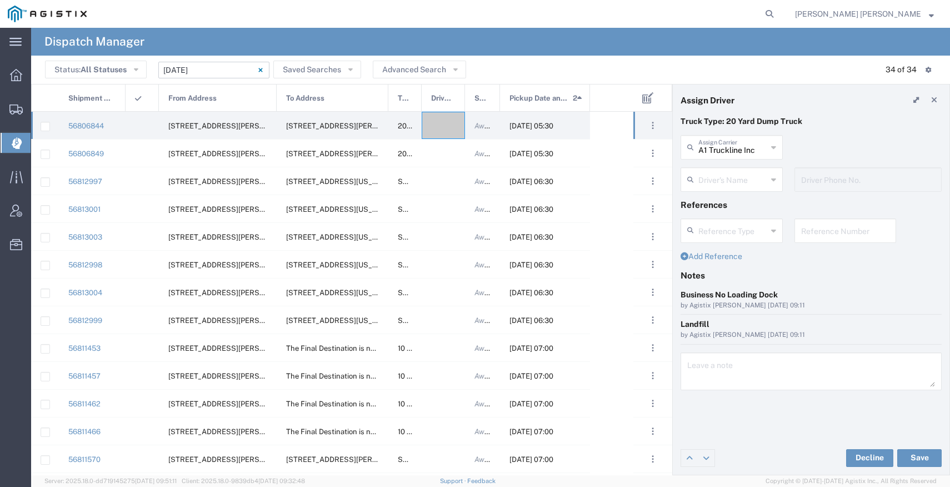
click at [721, 178] on input "text" at bounding box center [733, 178] width 69 height 19
click at [722, 202] on span "Parwinder Kamboj" at bounding box center [732, 203] width 100 height 17
type input "Parwinder Kamboj"
type input "7076997422"
click at [906, 461] on button "Save" at bounding box center [920, 458] width 44 height 18
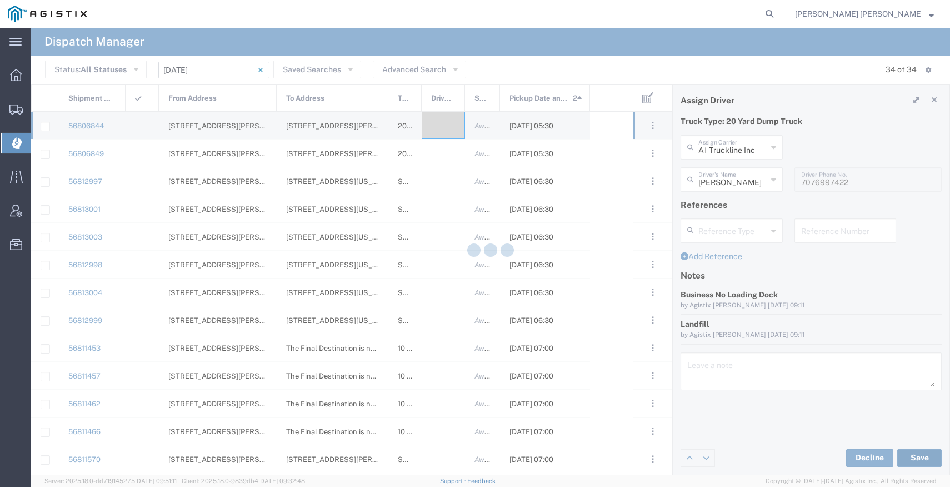
type input "Parwinder Kamboj"
type input "A1 Truckline Inc"
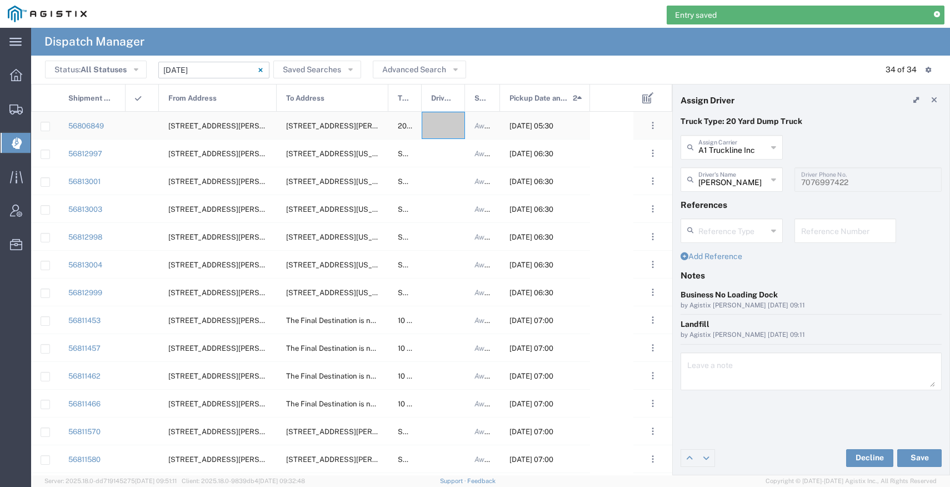
click at [440, 127] on div at bounding box center [443, 125] width 43 height 27
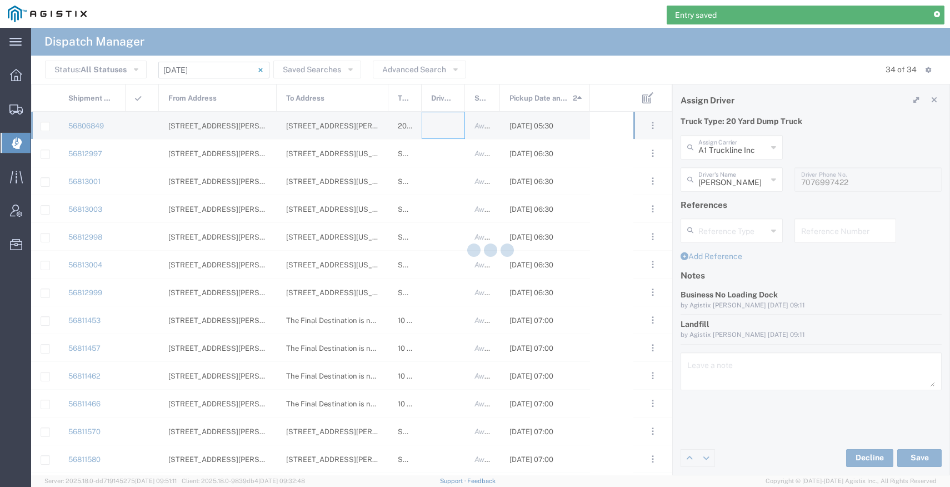
type input "Bray Trucking"
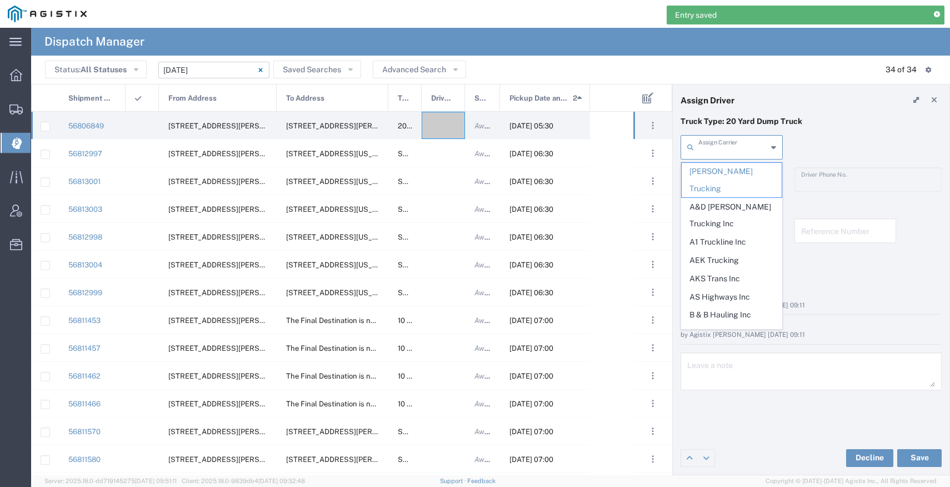
click at [700, 144] on input "text" at bounding box center [733, 146] width 69 height 19
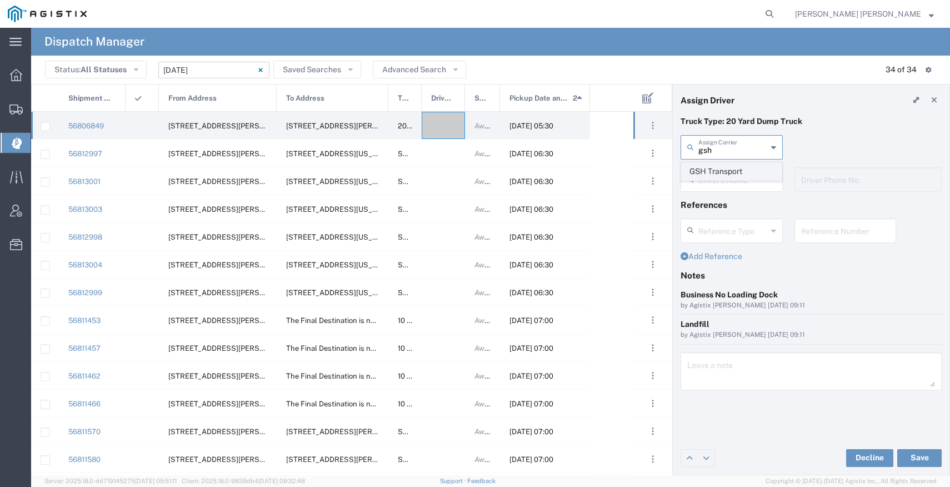
click at [719, 167] on span "GSH Transport" at bounding box center [732, 171] width 100 height 17
type input "GSH Transport"
click at [726, 177] on input "text" at bounding box center [733, 178] width 69 height 19
click at [728, 202] on span "Kulwinder Singh" at bounding box center [732, 203] width 100 height 17
type input "Kulwinder Singh"
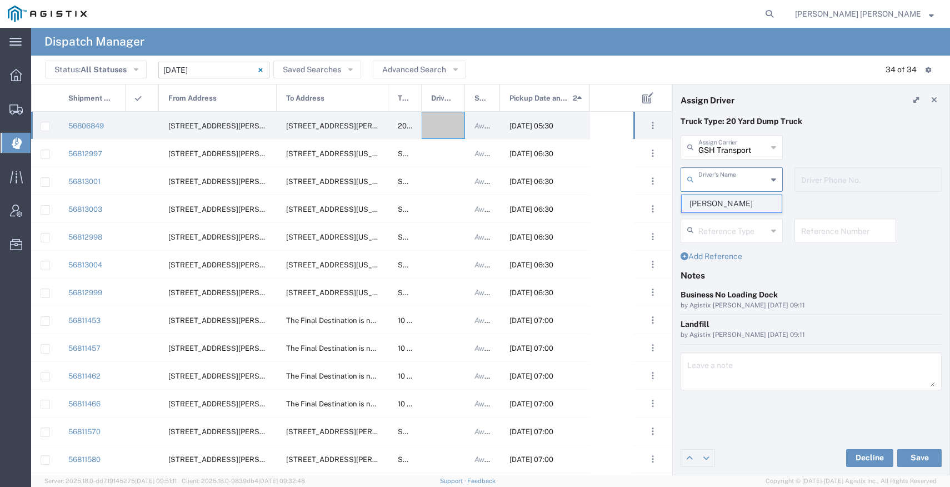
type input "4086873968"
click at [906, 454] on button "Save" at bounding box center [920, 458] width 44 height 18
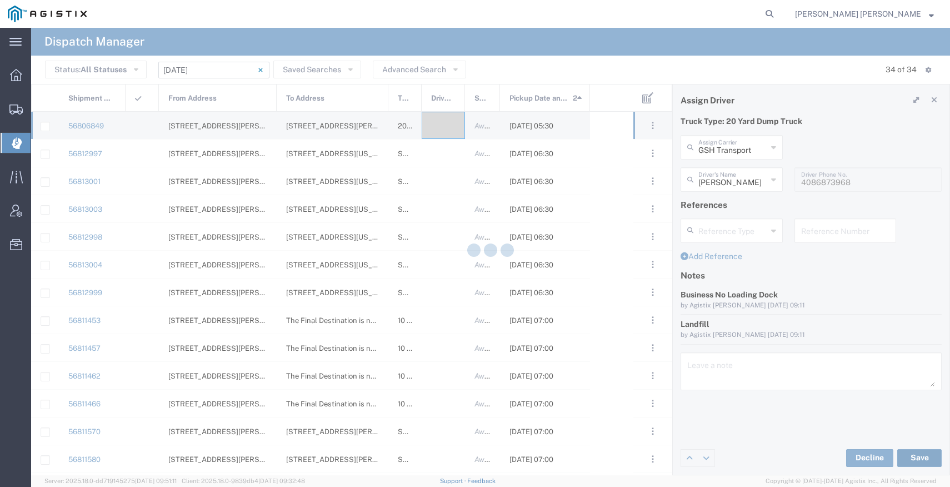
type input "Kulwinder Singh"
type input "GSH Transport"
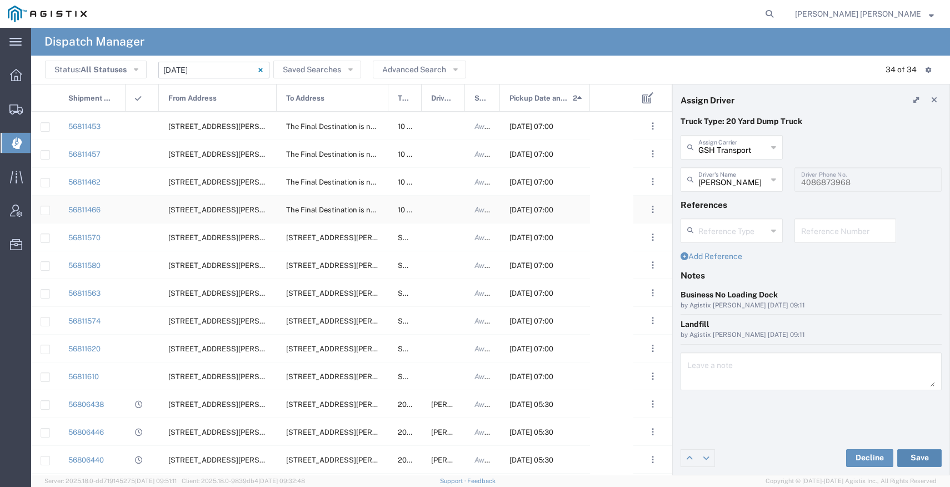
scroll to position [153, 0]
click at [445, 125] on div at bounding box center [443, 125] width 43 height 27
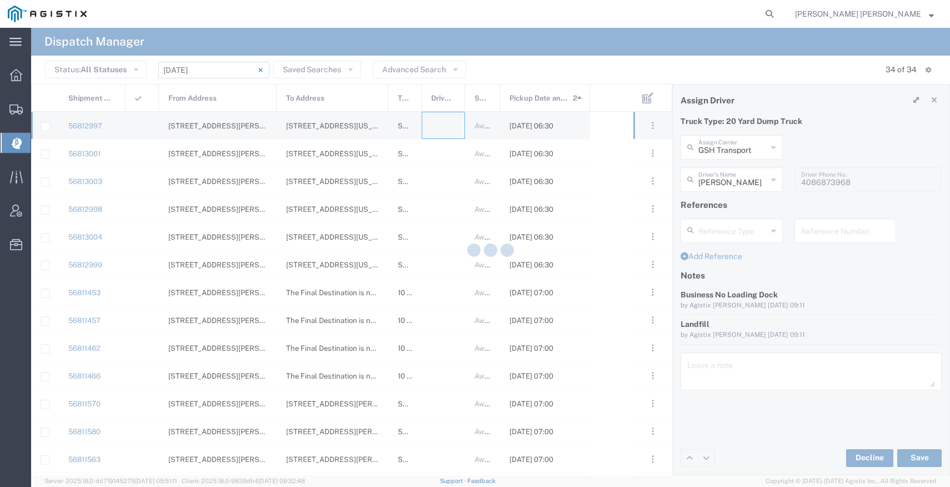
type input "Bray Trucking"
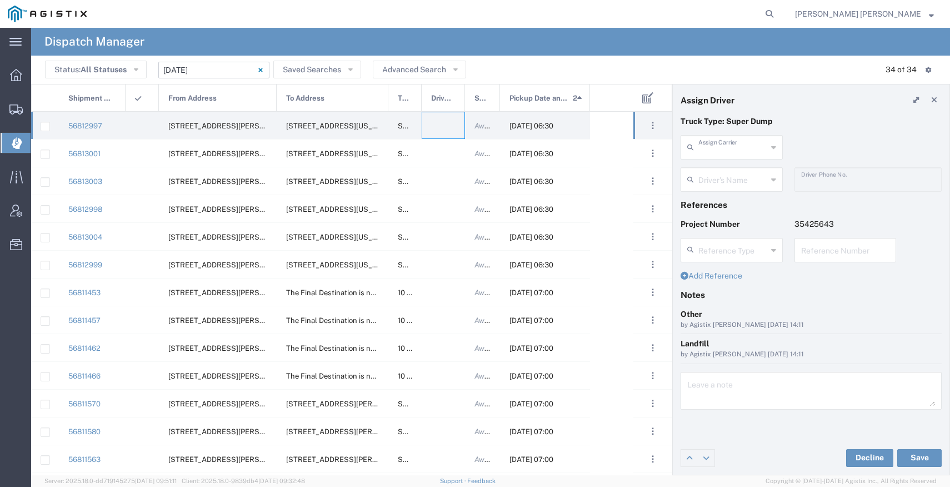
click at [718, 143] on input "text" at bounding box center [733, 146] width 69 height 19
click at [735, 163] on span "Neles Trucking" at bounding box center [732, 171] width 100 height 17
type input "Neles Trucking"
click at [731, 175] on input "text" at bounding box center [733, 178] width 69 height 19
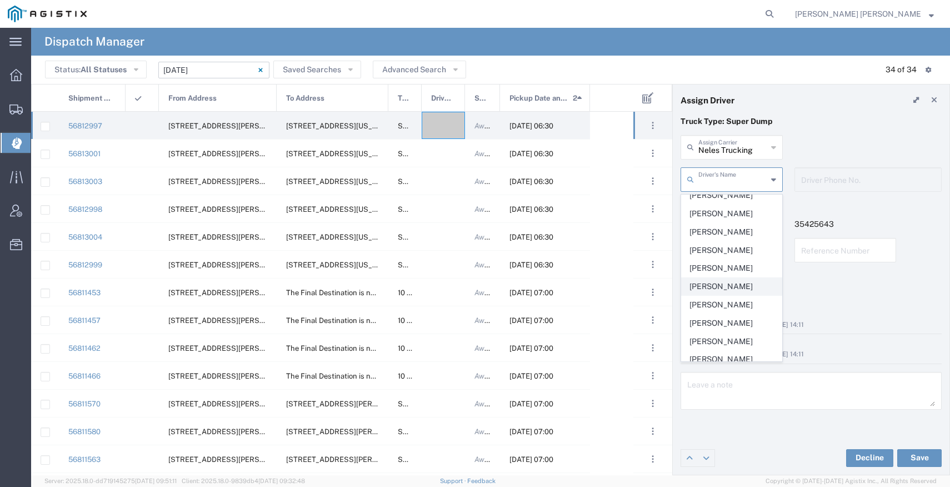
click at [729, 281] on span "Jesus Martinez" at bounding box center [732, 286] width 100 height 17
type input "Jesus Martinez"
type input "7074952054"
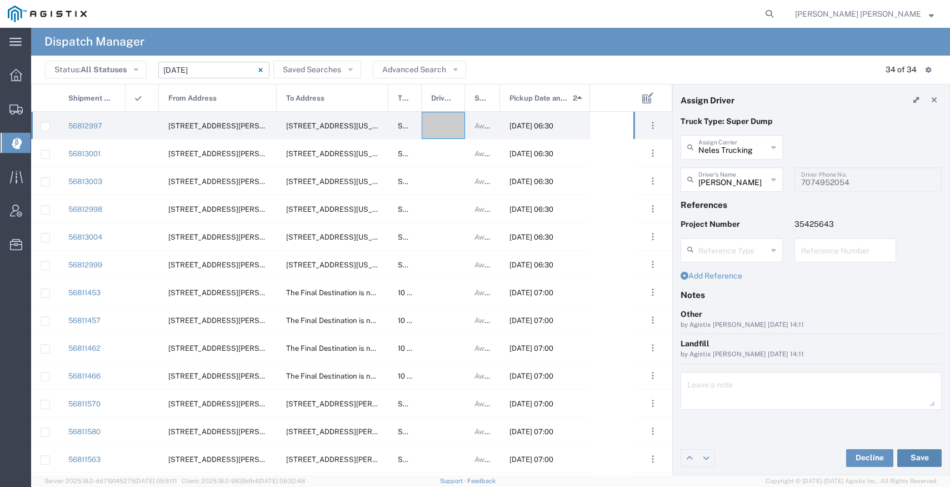
click at [906, 455] on button "Save" at bounding box center [920, 458] width 44 height 18
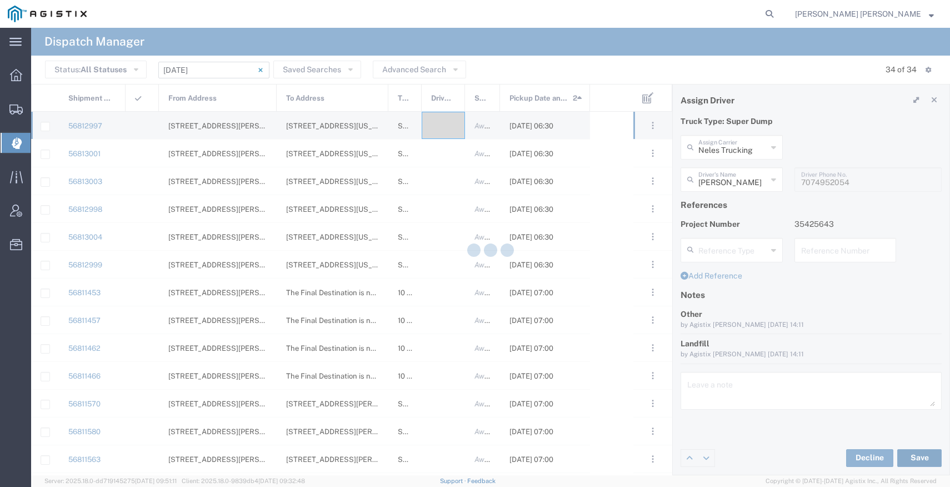
type input "Jesus Martinez"
type input "Neles Trucking"
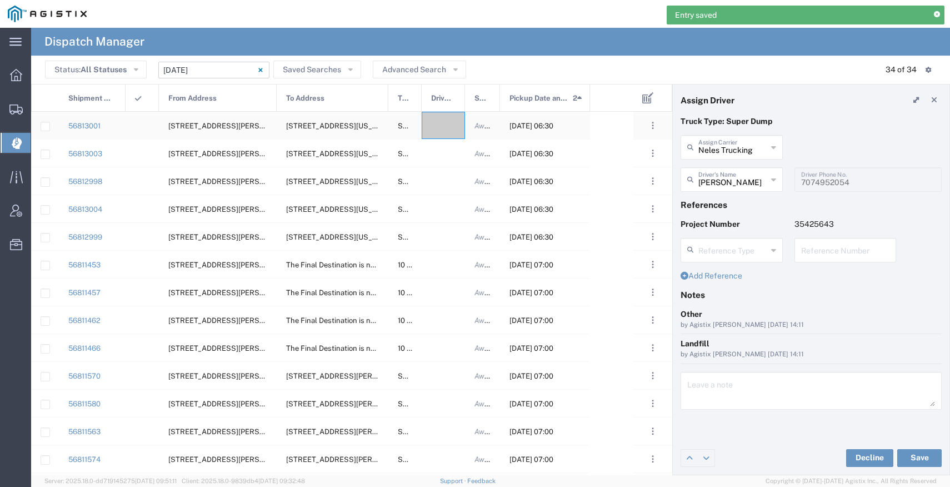
click at [438, 134] on div at bounding box center [443, 125] width 43 height 27
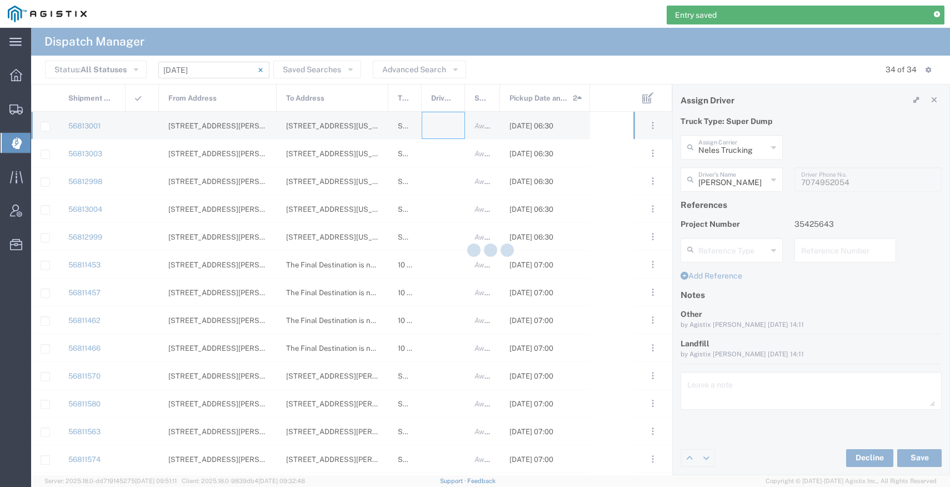
type input "Bray Trucking"
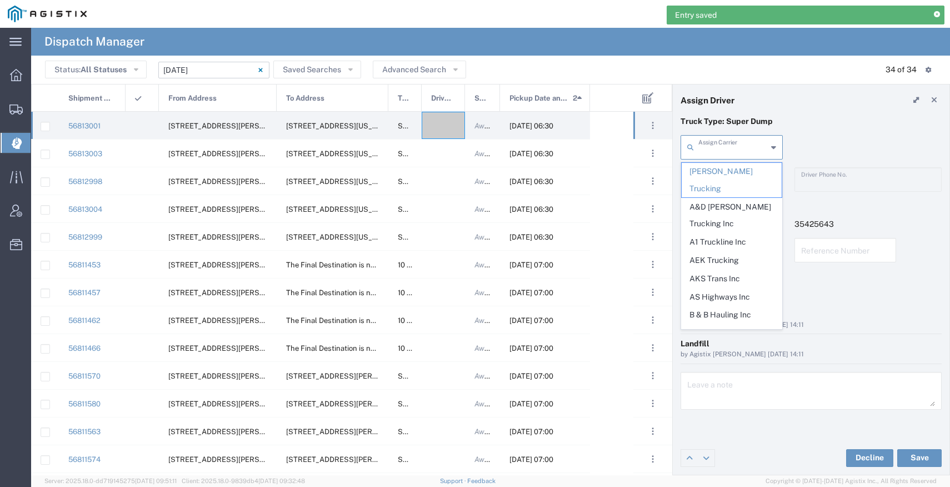
click at [706, 153] on input "text" at bounding box center [733, 146] width 69 height 19
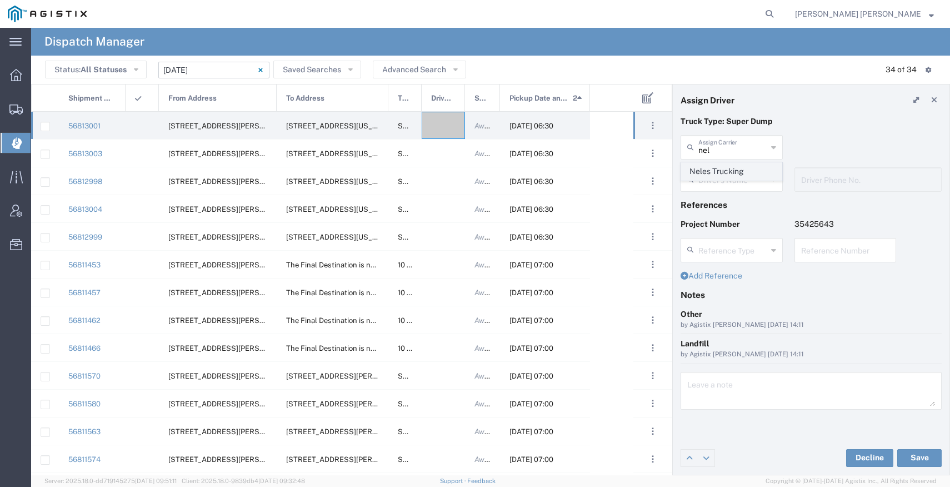
click at [745, 165] on span "Neles Trucking" at bounding box center [732, 171] width 100 height 17
type input "Neles Trucking"
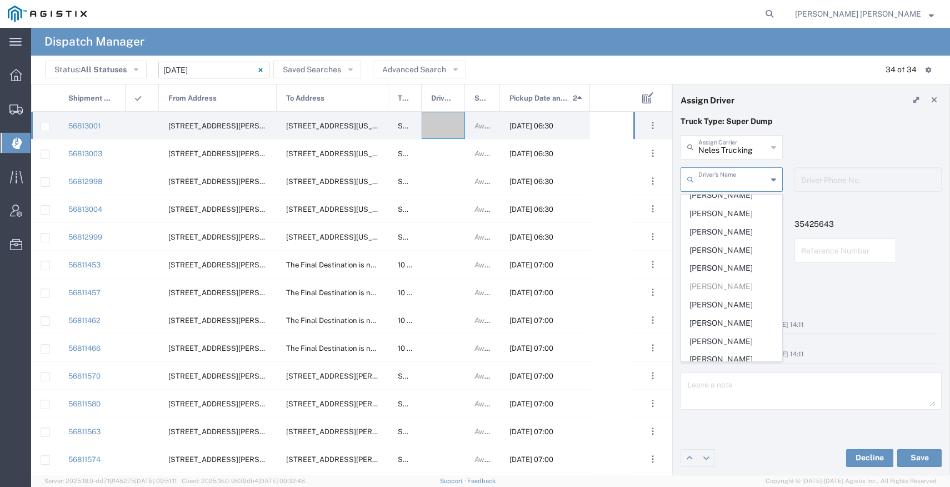
click at [727, 175] on input "text" at bounding box center [733, 178] width 69 height 19
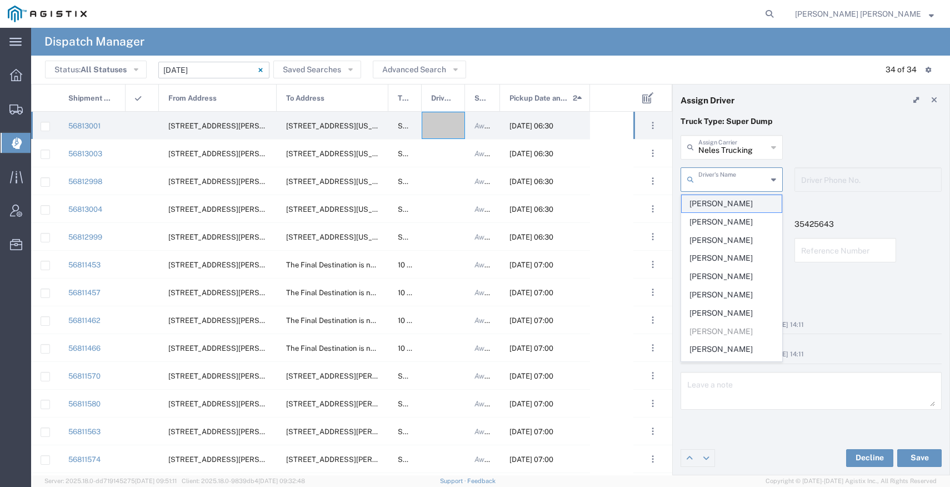
click at [726, 199] on span "Allen Lenart" at bounding box center [732, 203] width 100 height 17
type input "Allen Lenart"
type input "7075962293"
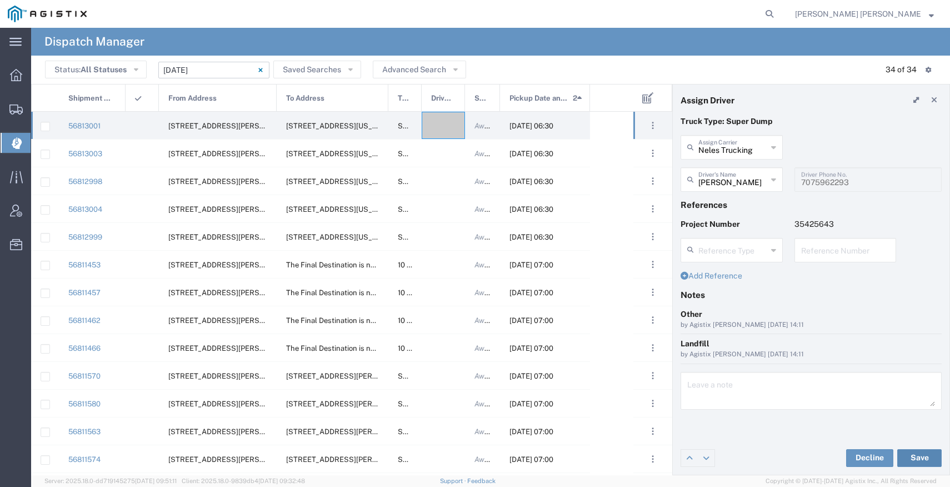
click at [906, 453] on button "Save" at bounding box center [920, 458] width 44 height 18
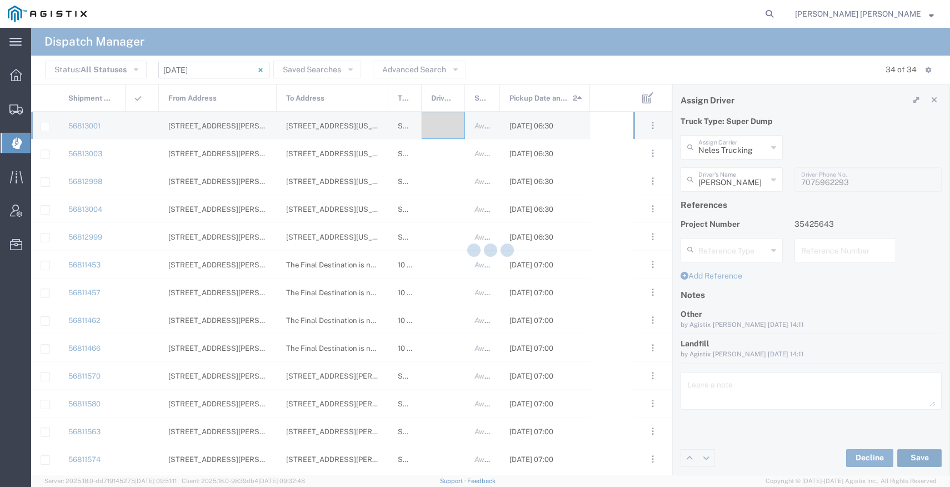
type input "Allen Lenart"
type input "Neles Trucking"
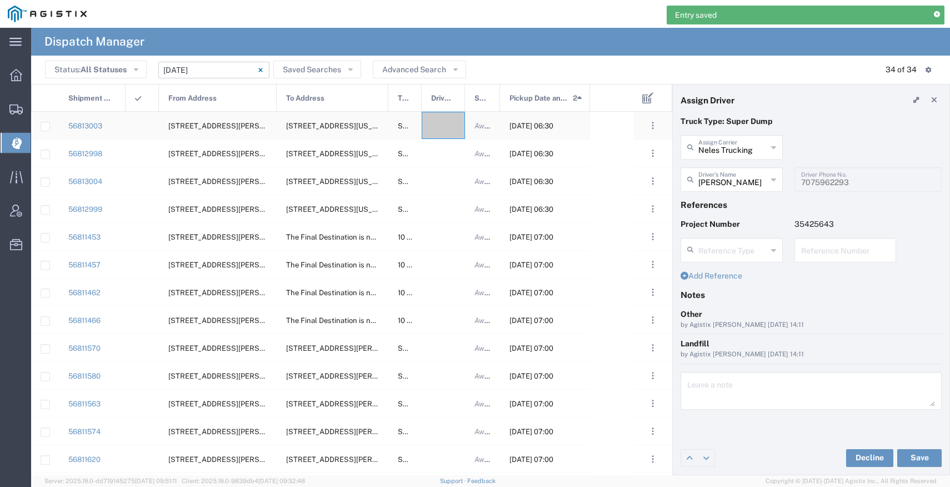
click at [439, 126] on div at bounding box center [443, 125] width 43 height 27
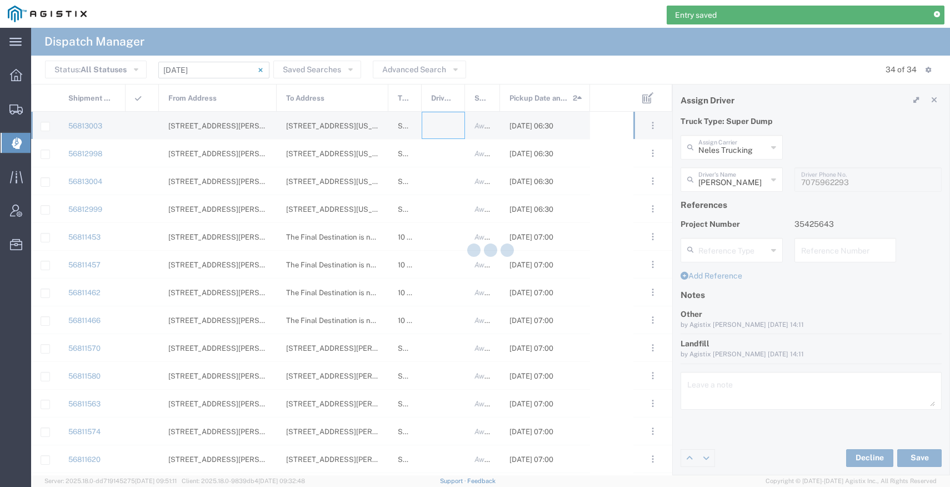
type input "Bray Trucking"
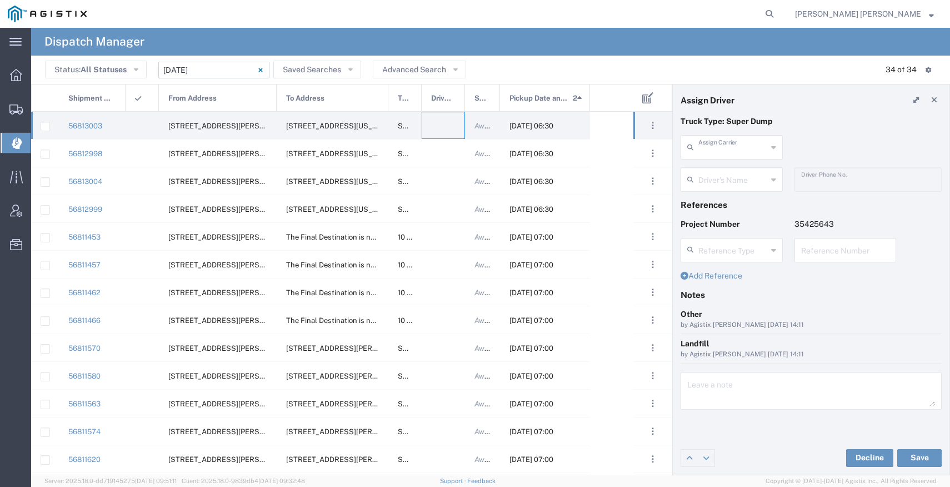
click at [712, 154] on input "text" at bounding box center [733, 146] width 69 height 19
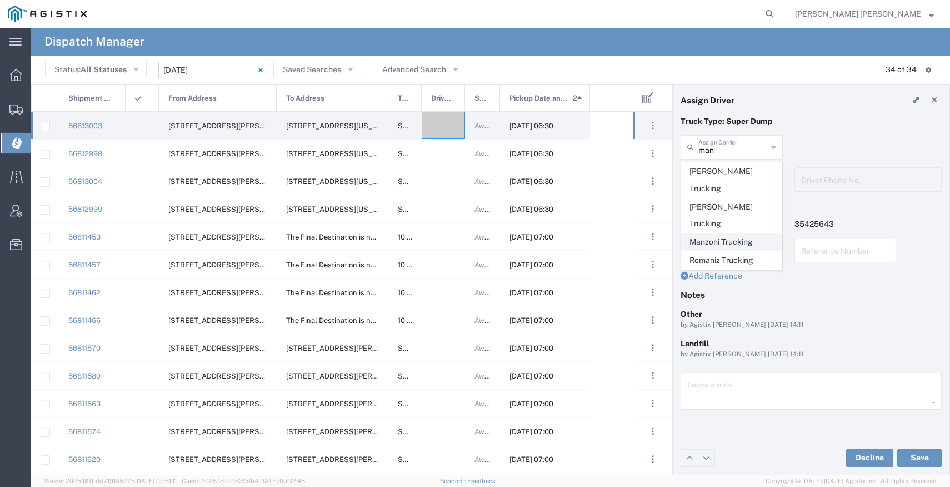
click at [720, 233] on span "Manzoni Trucking" at bounding box center [732, 241] width 100 height 17
type input "Manzoni Trucking"
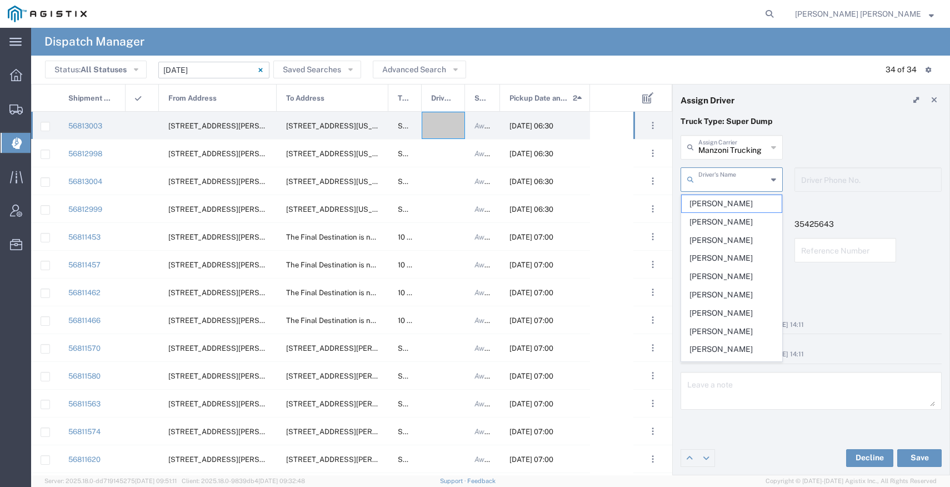
click at [727, 178] on input "text" at bounding box center [733, 178] width 69 height 19
click at [718, 206] on span "Anthony Andrews" at bounding box center [732, 203] width 100 height 17
type input "Anthony Andrews"
type input "510-313-3589"
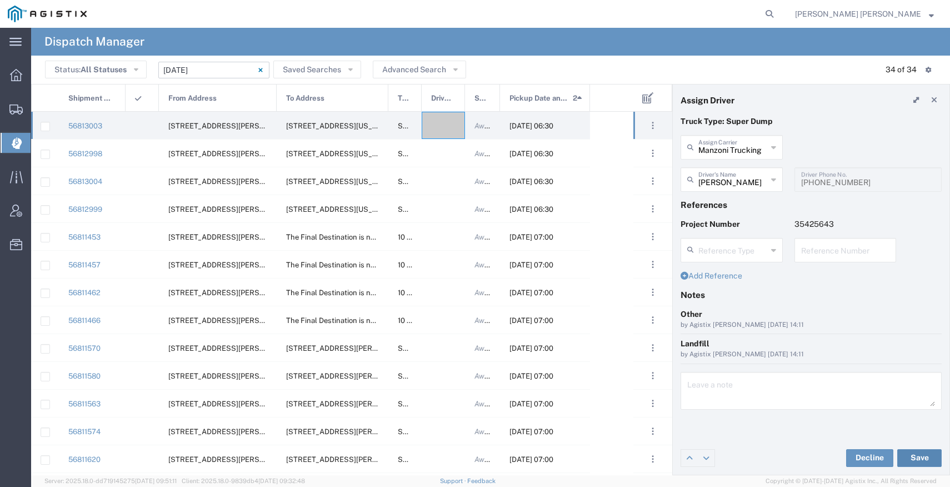
click at [906, 462] on button "Save" at bounding box center [920, 458] width 44 height 18
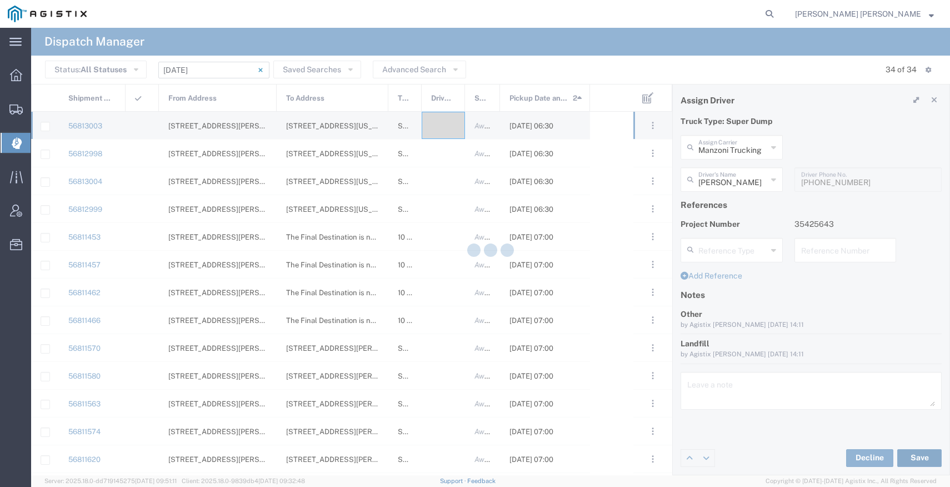
type input "Anthony Andrews"
type input "Manzoni Trucking"
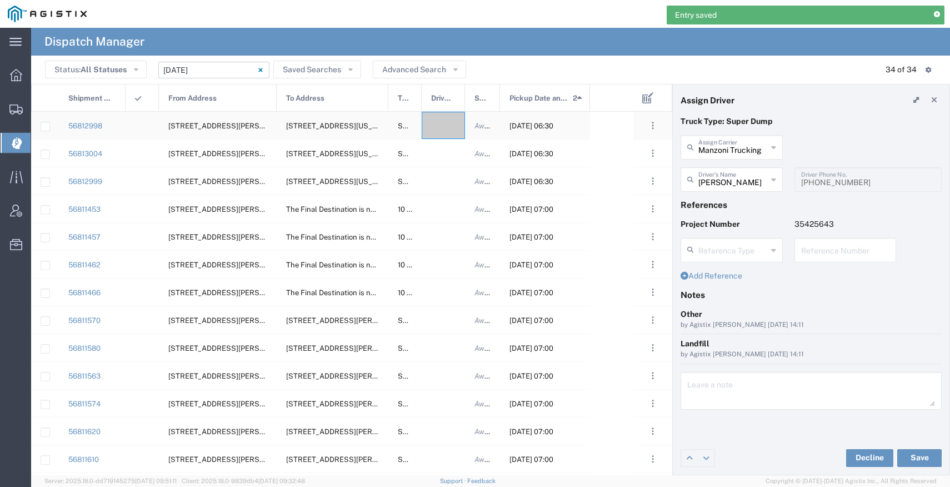
click at [443, 128] on div at bounding box center [443, 125] width 43 height 27
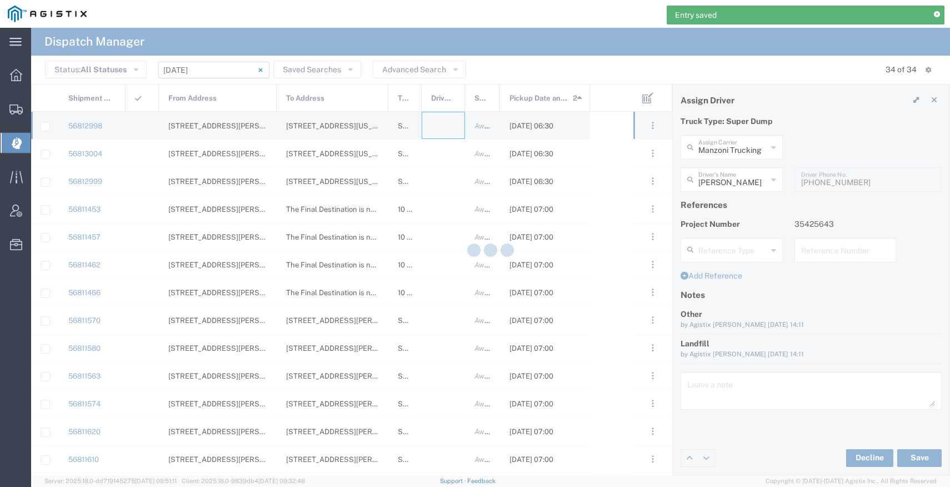
type input "Bray Trucking"
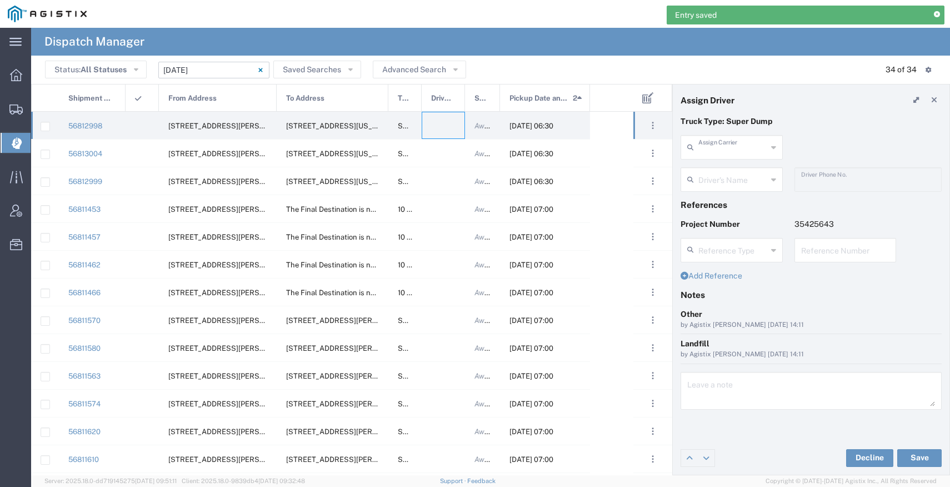
click at [738, 155] on input "text" at bounding box center [733, 146] width 69 height 19
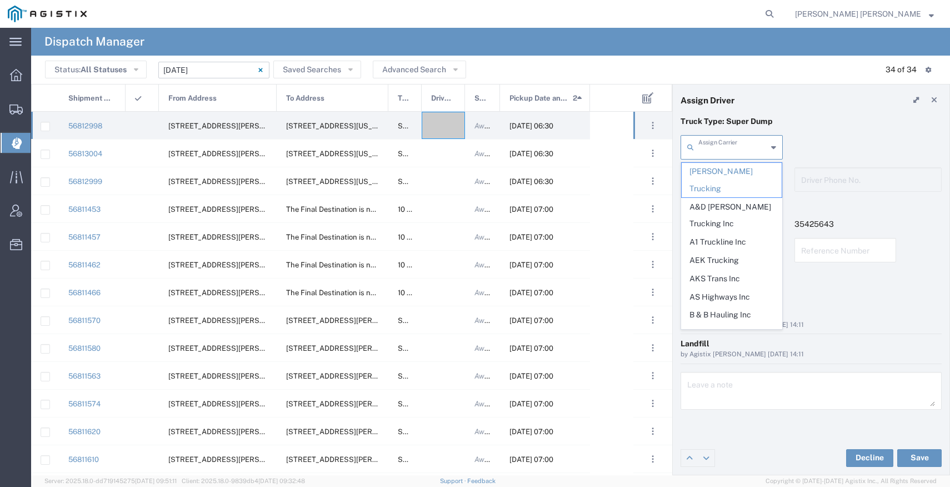
type input "o"
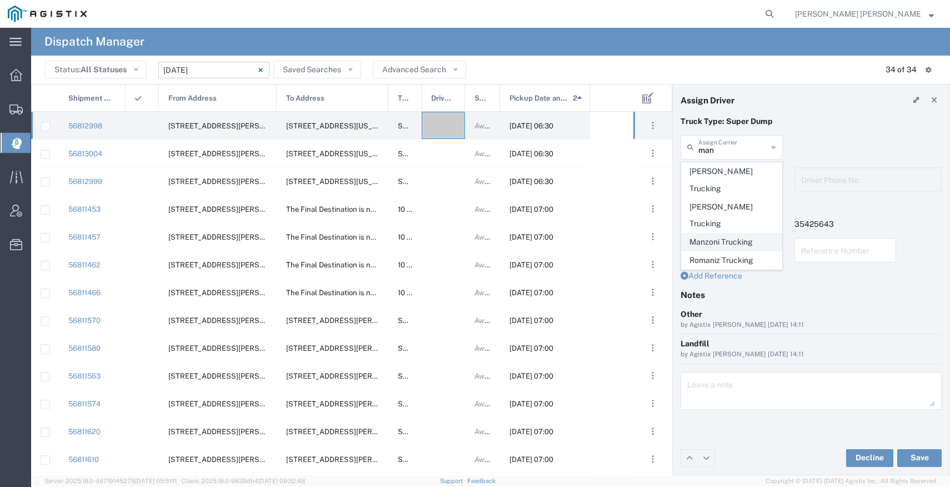
click at [738, 233] on span "Manzoni Trucking" at bounding box center [732, 241] width 100 height 17
type input "Manzoni Trucking"
click at [732, 179] on input "text" at bounding box center [733, 178] width 69 height 19
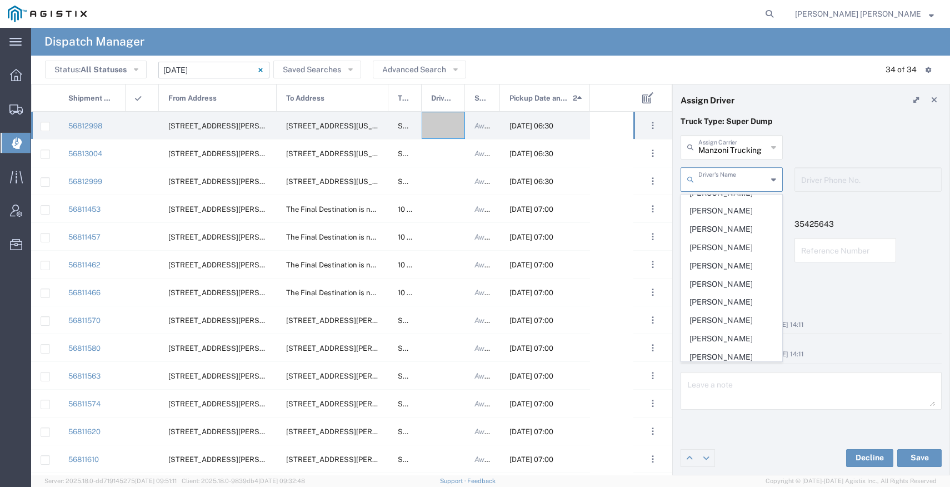
scroll to position [142, 0]
click at [726, 311] on span "Oliver Cromeyer" at bounding box center [732, 316] width 100 height 17
type input "Oliver Cromeyer"
type input "7079345664"
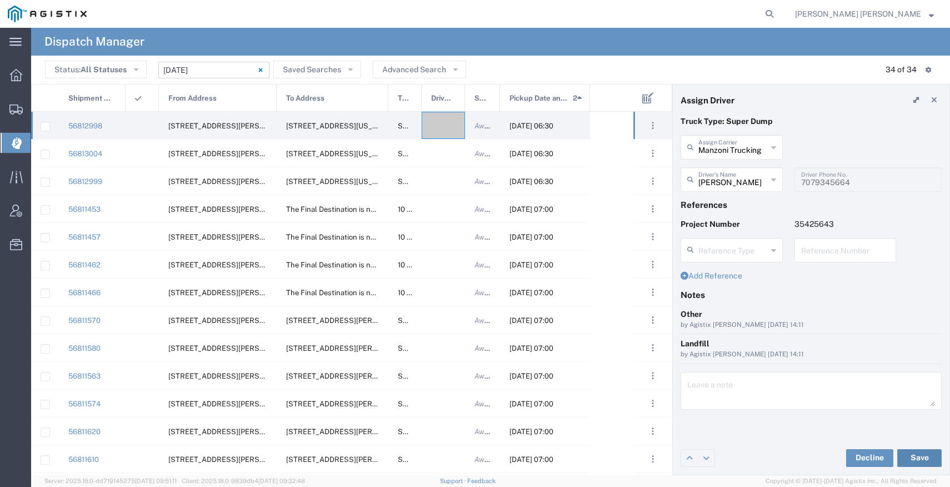
click at [906, 454] on button "Save" at bounding box center [920, 458] width 44 height 18
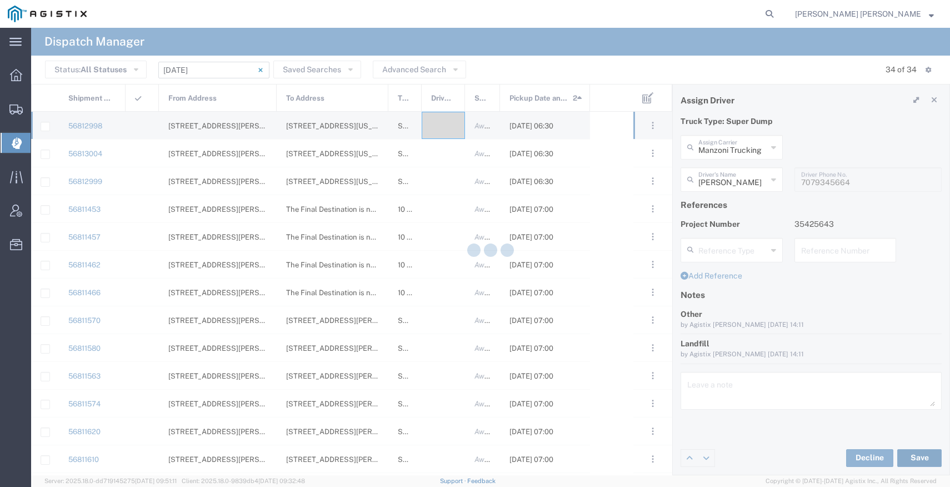
type input "Oliver Cromeyer"
type input "Manzoni Trucking"
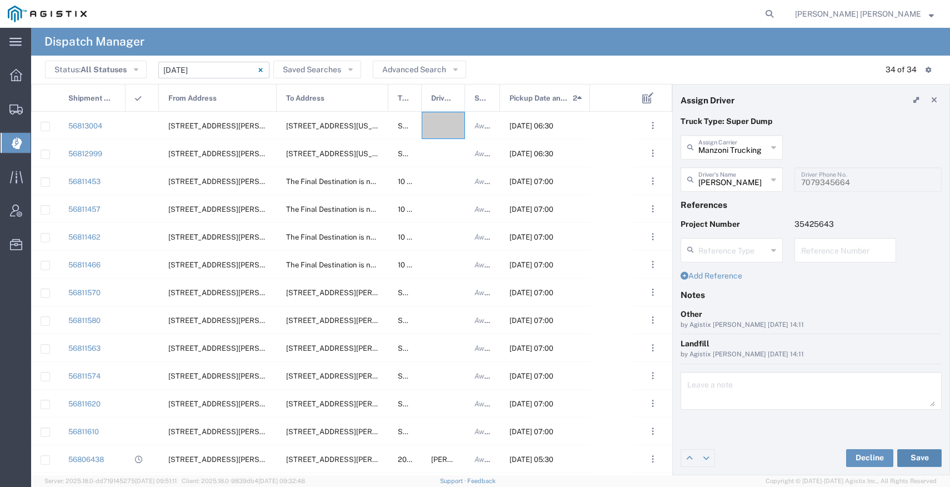
click at [906, 457] on button "Save" at bounding box center [920, 458] width 44 height 18
click at [452, 127] on div at bounding box center [443, 125] width 43 height 27
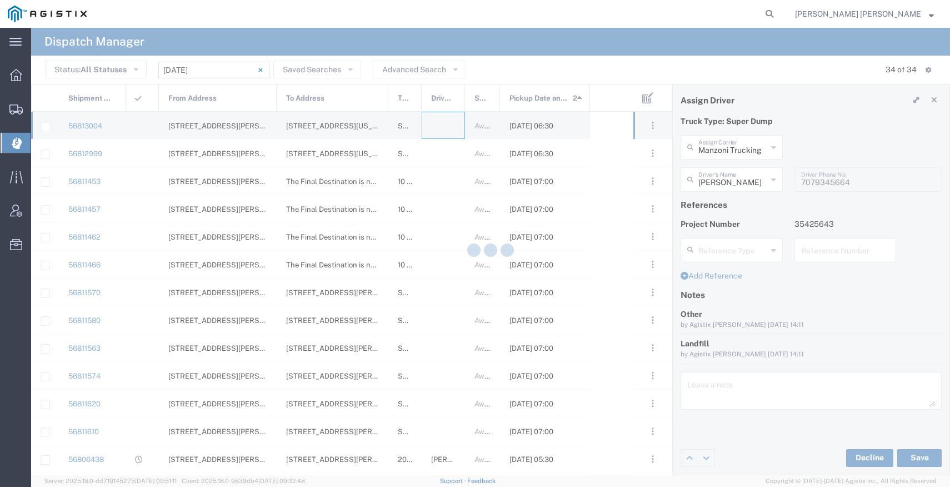
type input "Bray Trucking"
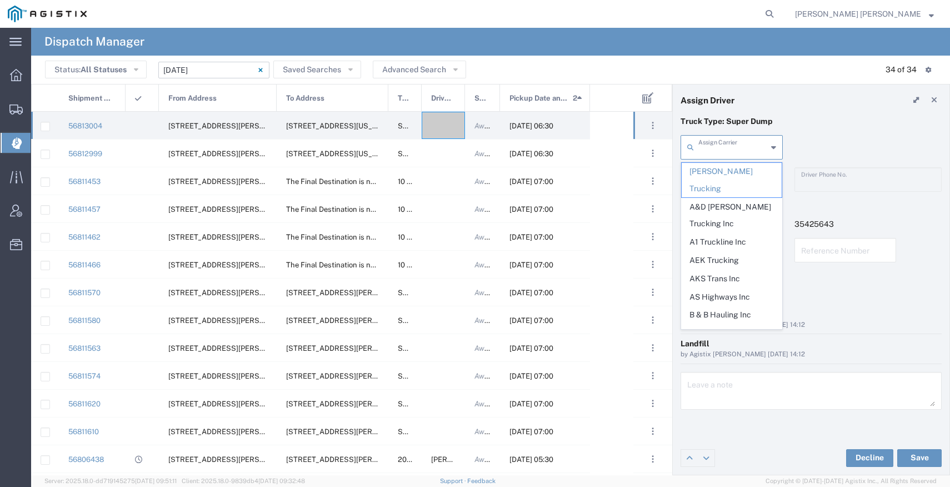
click at [724, 150] on input "text" at bounding box center [733, 146] width 69 height 19
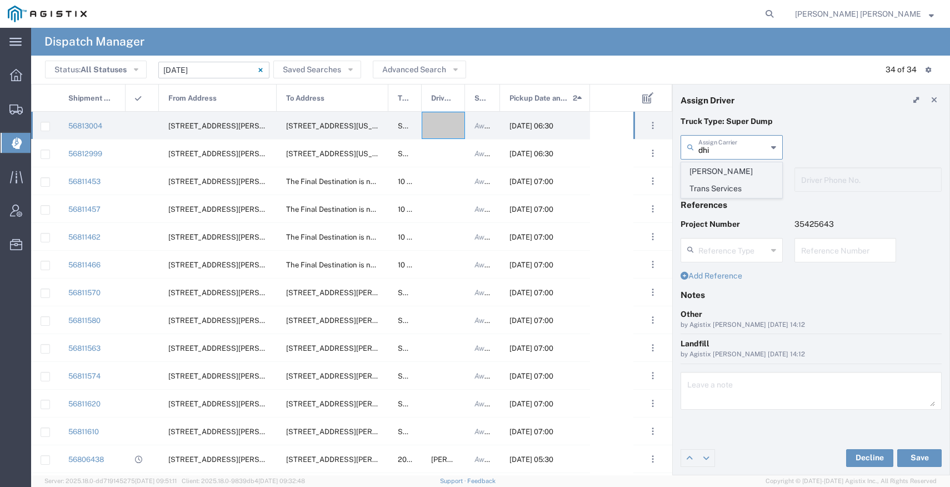
click at [729, 173] on span "Dhillon Trans Services" at bounding box center [732, 180] width 100 height 34
type input "Dhillon Trans Services"
click at [728, 179] on input "text" at bounding box center [734, 178] width 70 height 19
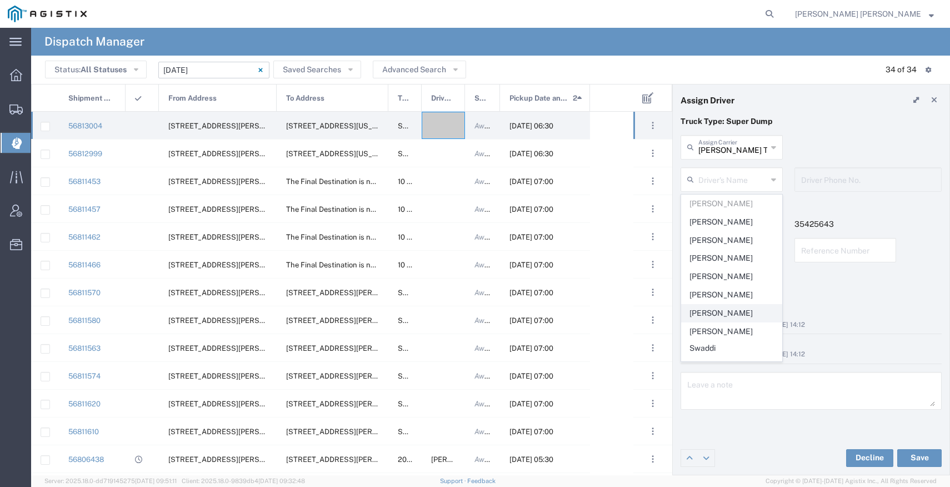
click at [729, 308] on span "Kamaljit Singh" at bounding box center [732, 313] width 100 height 17
type input "Kamaljit Singh"
type input "9255650374"
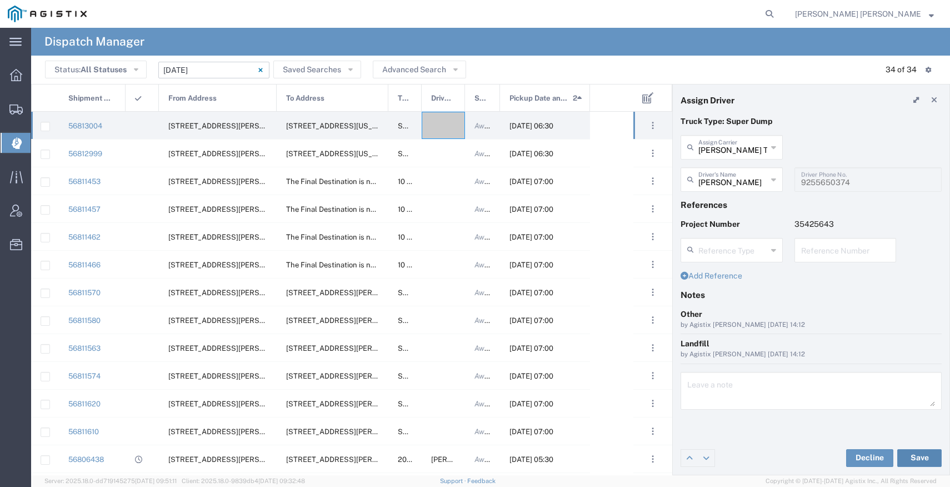
click at [906, 462] on button "Save" at bounding box center [920, 458] width 44 height 18
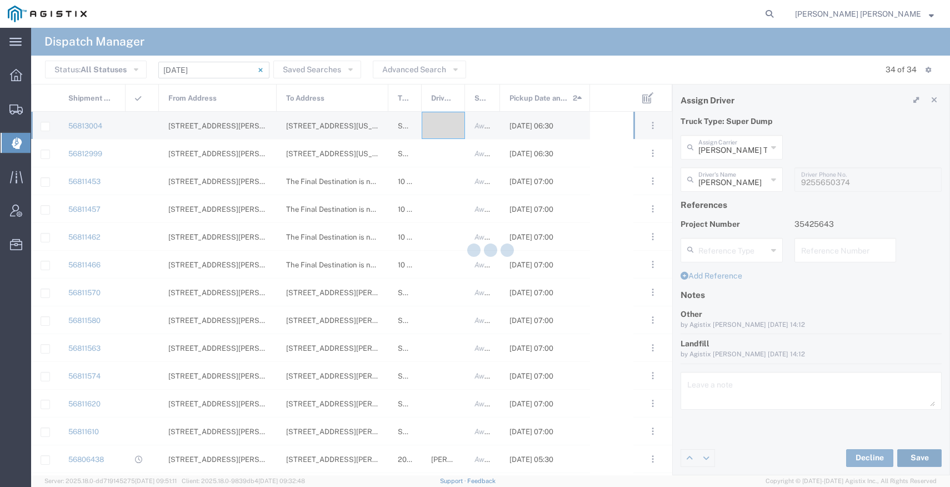
type input "Kamaljit Singh"
type input "Dhillon Trans Services"
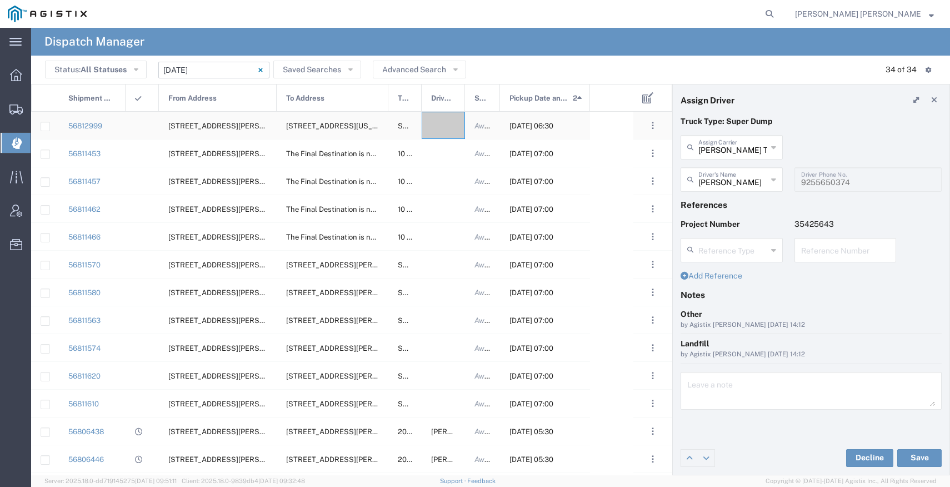
click at [448, 135] on div at bounding box center [443, 125] width 43 height 27
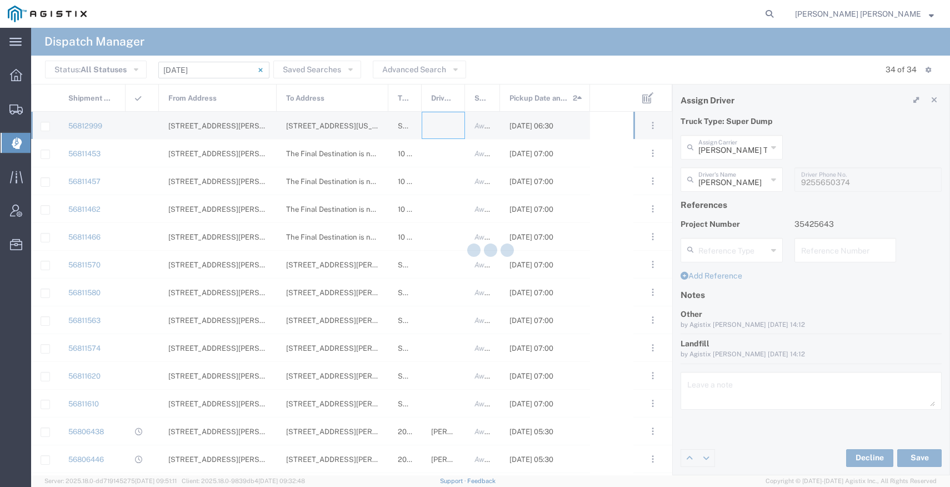
type input "Bray Trucking"
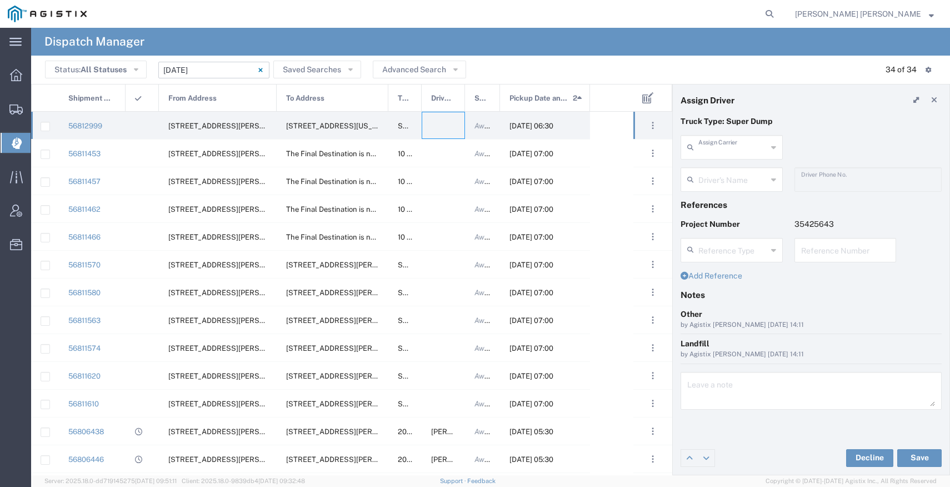
click at [711, 151] on input "text" at bounding box center [733, 146] width 69 height 19
click at [716, 168] on span "Dhillon Trans Services" at bounding box center [732, 180] width 100 height 34
click at [906, 455] on button "Save" at bounding box center [920, 458] width 44 height 18
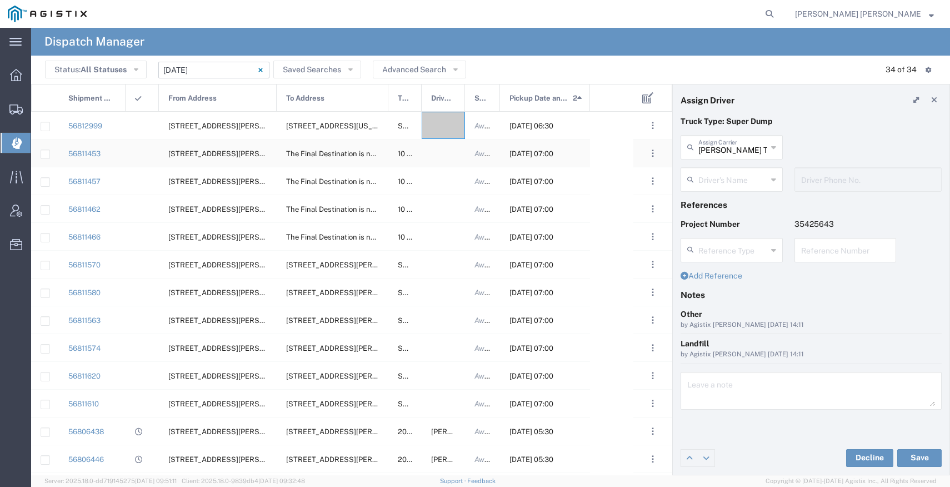
click at [438, 162] on div at bounding box center [443, 152] width 43 height 27
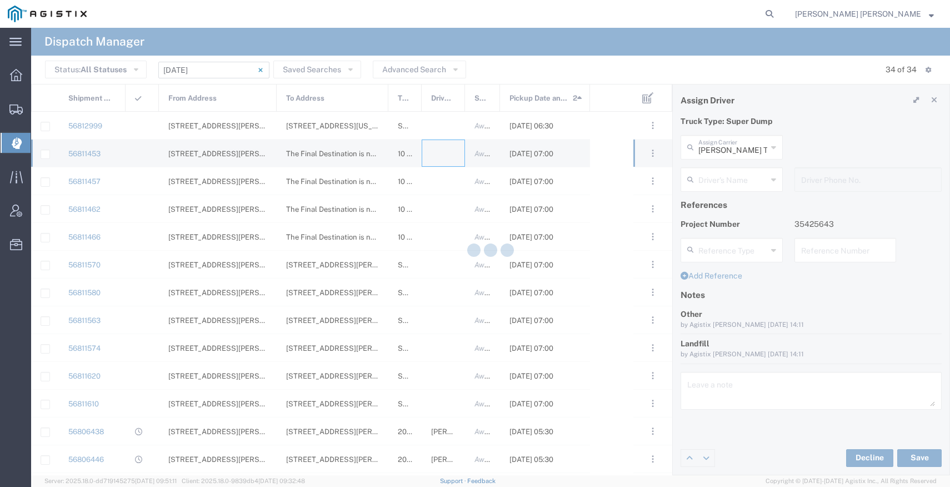
type input "Bray Trucking"
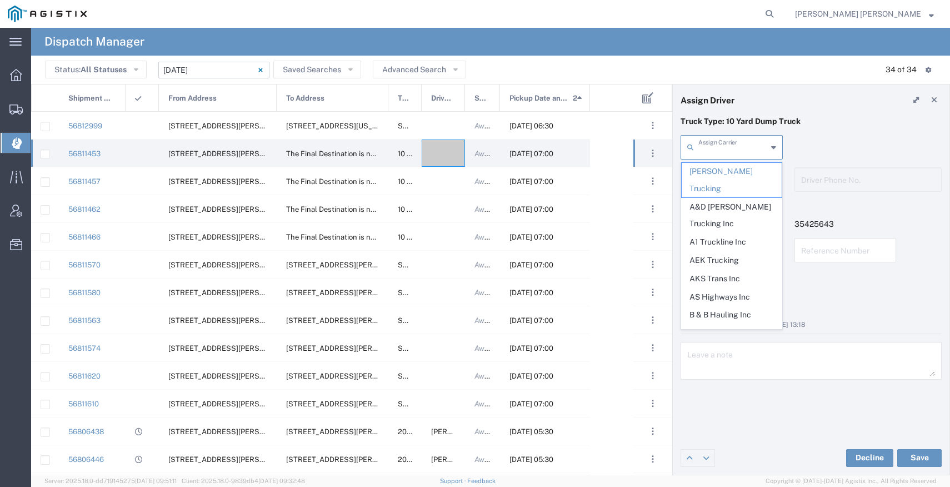
click at [731, 147] on input "text" at bounding box center [733, 146] width 69 height 19
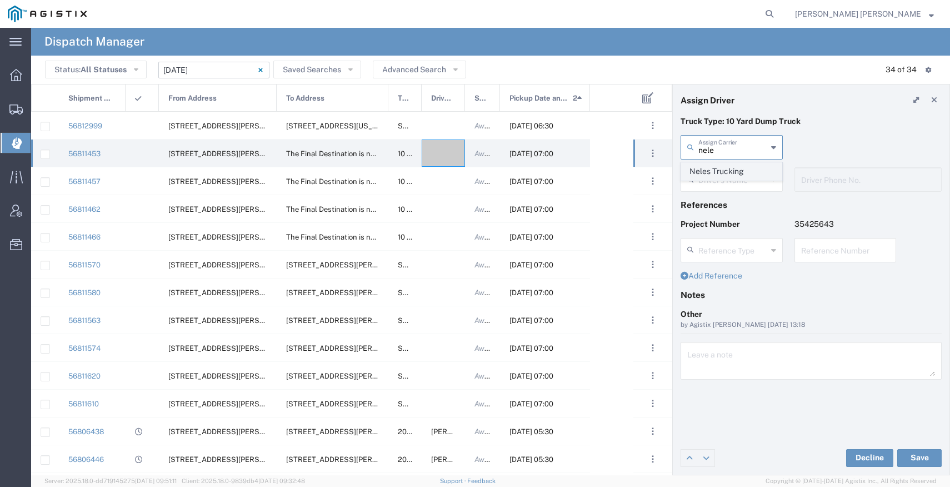
click at [742, 170] on span "Neles Trucking" at bounding box center [732, 171] width 100 height 17
type input "Neles Trucking"
click at [741, 180] on input "text" at bounding box center [734, 178] width 70 height 19
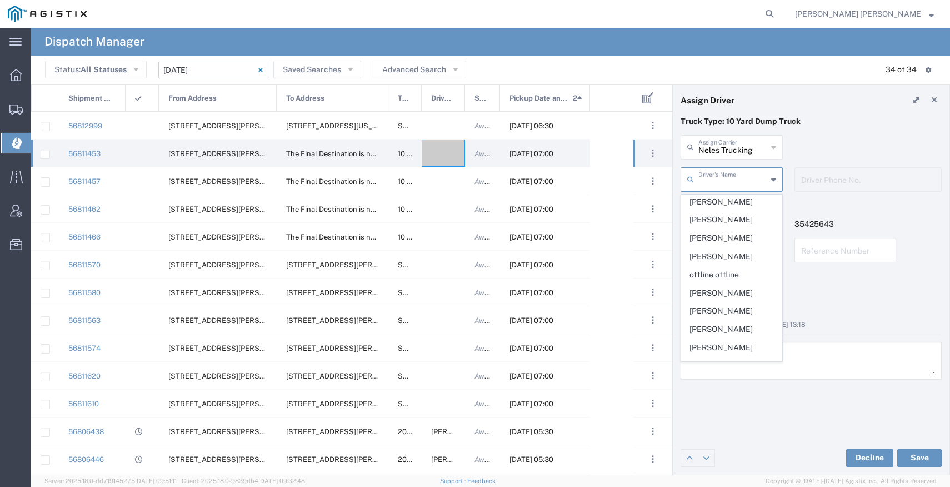
scroll to position [495, 0]
click at [741, 288] on span "Rafael Pugga" at bounding box center [732, 291] width 100 height 17
type input "Rafael Pugga"
type input "(707) 889-8810"
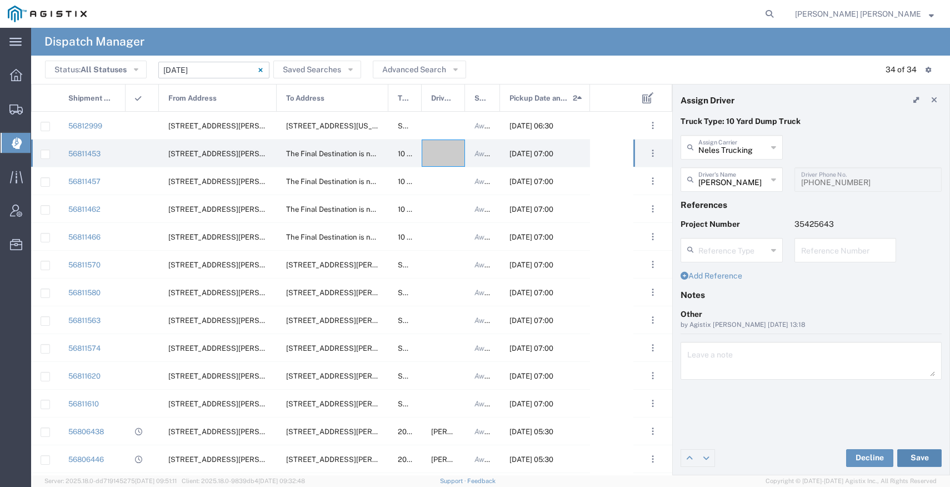
click at [906, 456] on button "Save" at bounding box center [920, 458] width 44 height 18
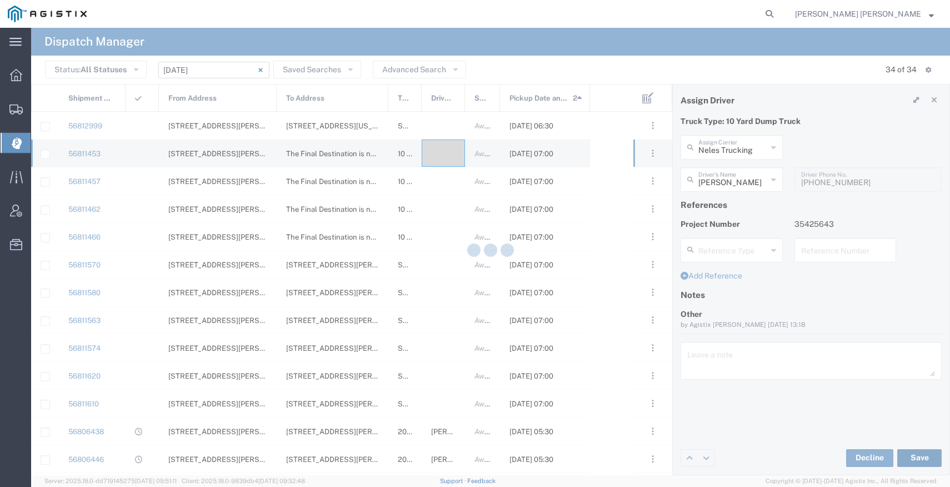
type input "Rafael Pugga"
type input "Neles Trucking"
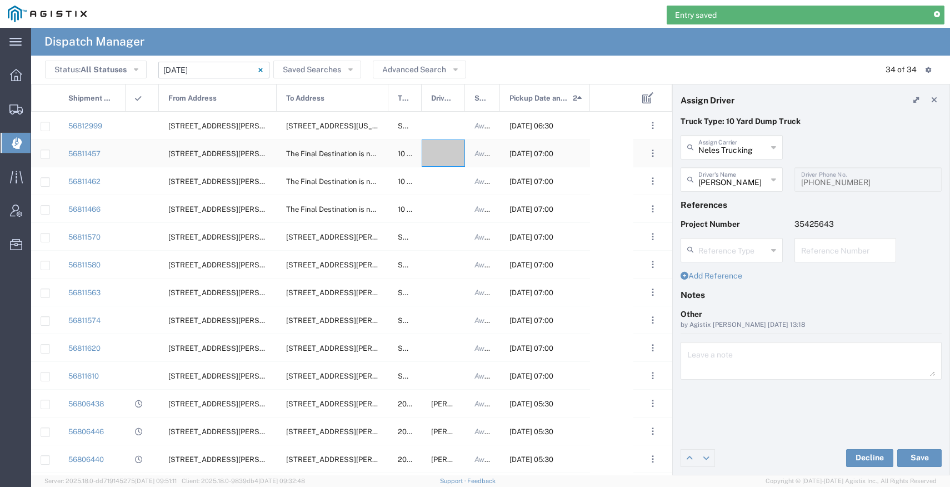
click at [436, 159] on div at bounding box center [443, 152] width 43 height 27
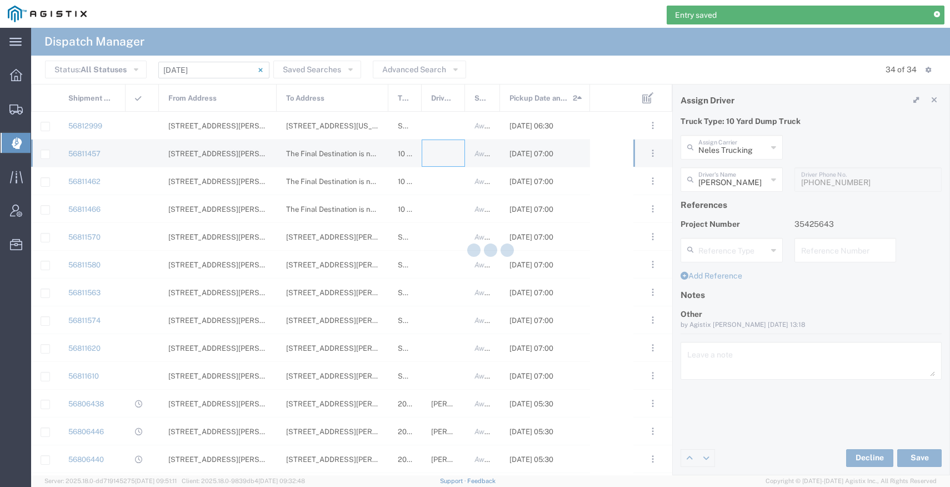
type input "Bray Trucking"
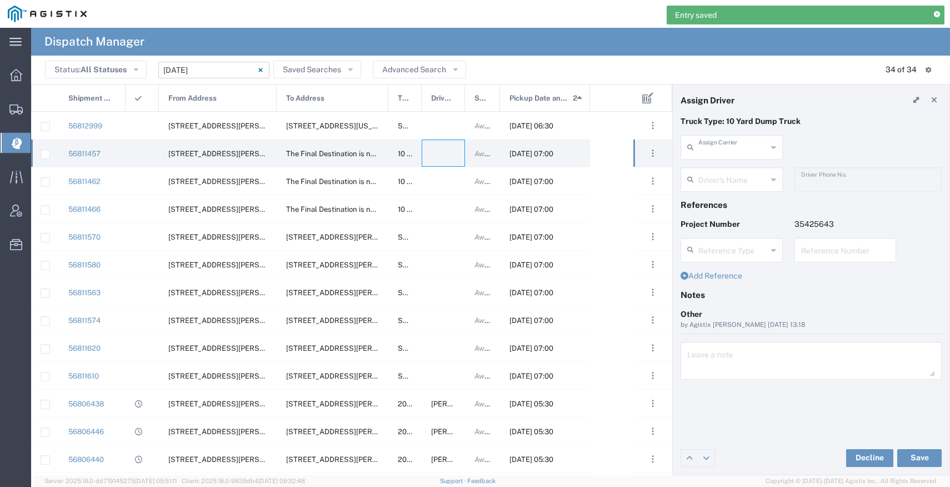
click at [716, 155] on input "text" at bounding box center [733, 146] width 69 height 19
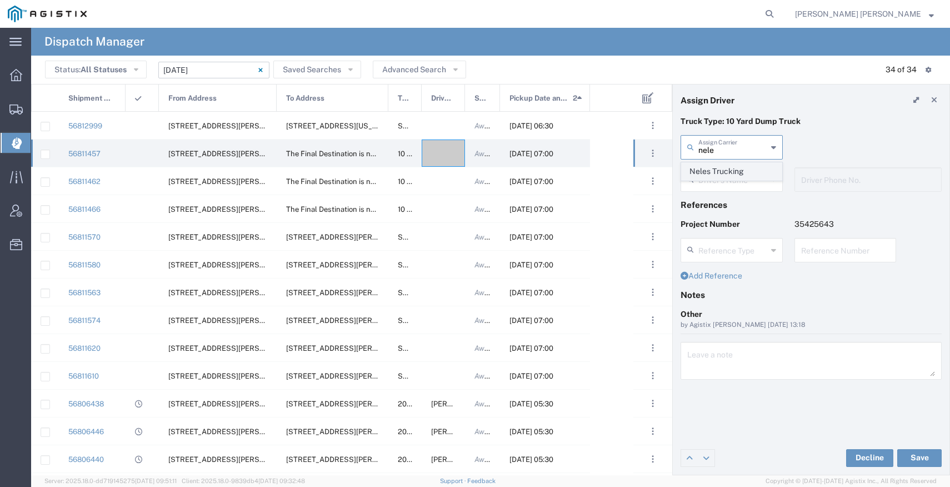
click at [736, 168] on span "Neles Trucking" at bounding box center [732, 171] width 100 height 17
type input "Neles Trucking"
click at [738, 183] on input "text" at bounding box center [734, 178] width 70 height 19
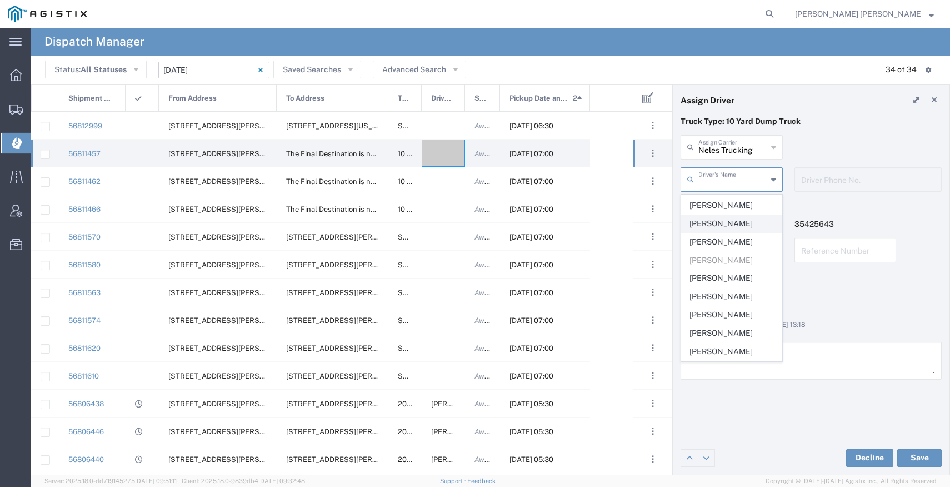
scroll to position [72, 0]
click at [738, 277] on span "Dave Pimentel" at bounding box center [732, 276] width 100 height 17
type input "Dave Pimentel"
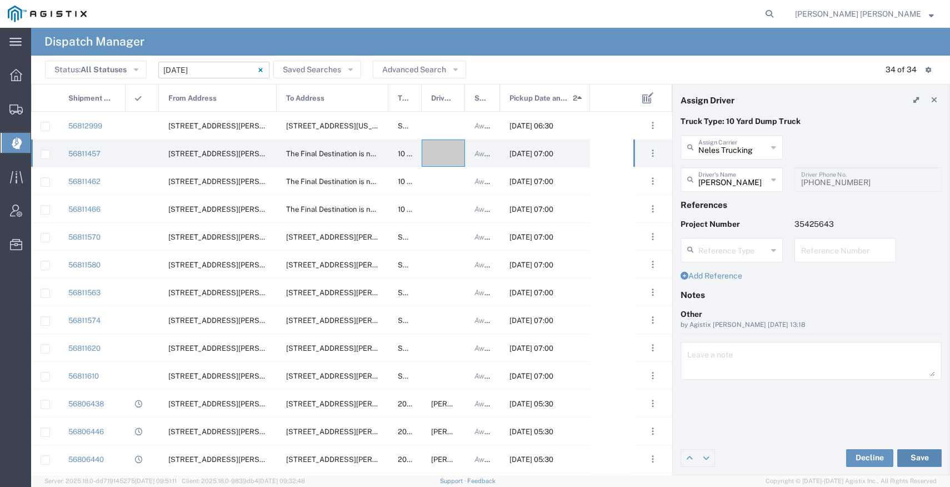
click at [906, 459] on button "Save" at bounding box center [920, 458] width 44 height 18
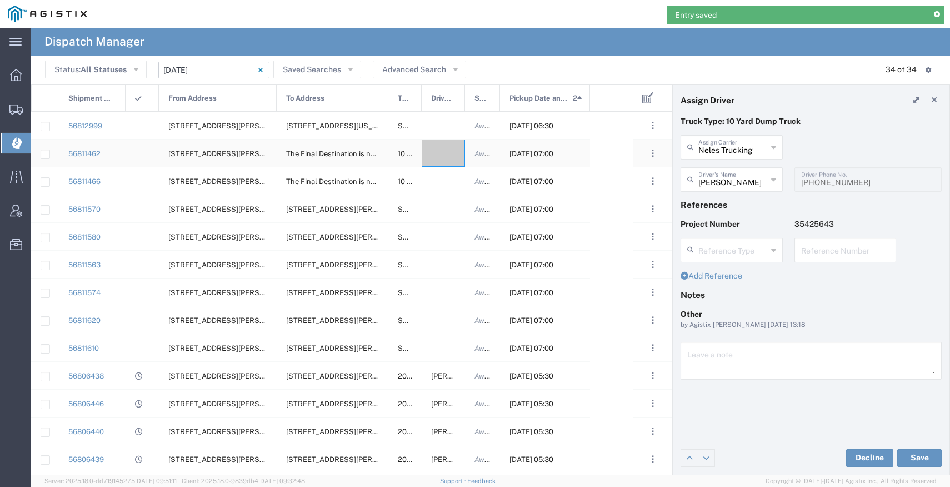
click at [436, 163] on div at bounding box center [443, 152] width 43 height 27
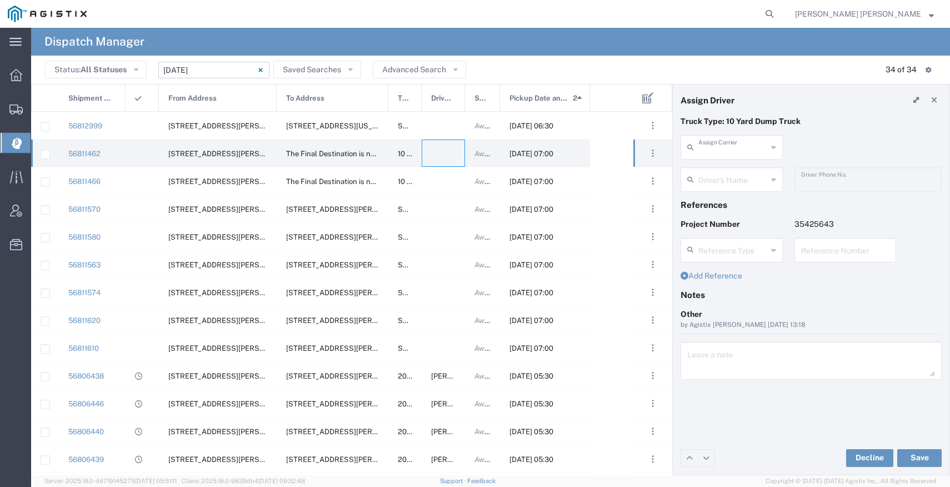
click at [727, 155] on input "text" at bounding box center [733, 146] width 69 height 19
click at [732, 172] on span "Eisenhauer Construction Inc" at bounding box center [732, 180] width 100 height 34
click at [739, 181] on input "text" at bounding box center [733, 178] width 69 height 19
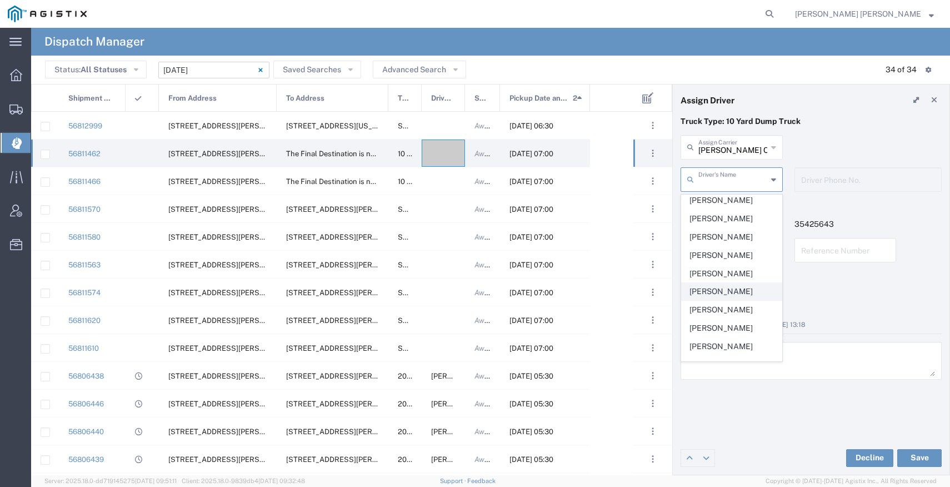
scroll to position [150, 0]
click at [737, 328] on span "Kelly Dickey" at bounding box center [732, 326] width 100 height 17
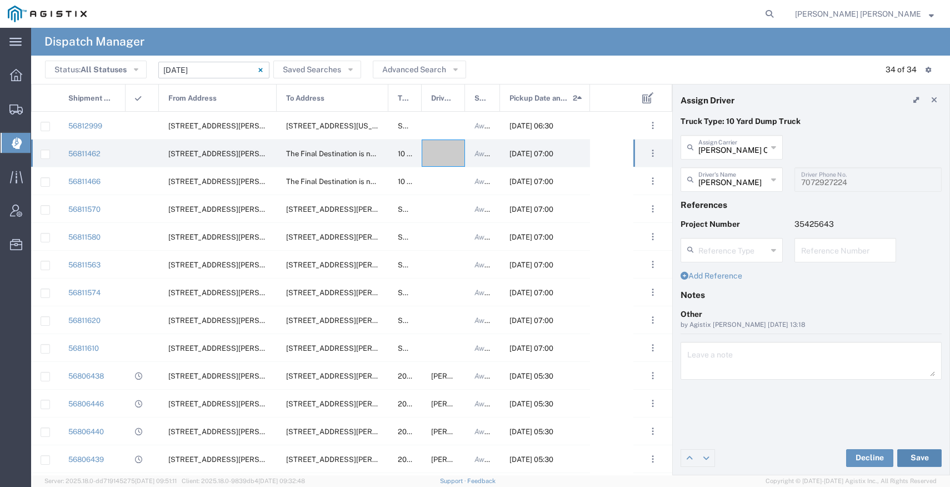
click at [906, 453] on button "Save" at bounding box center [920, 458] width 44 height 18
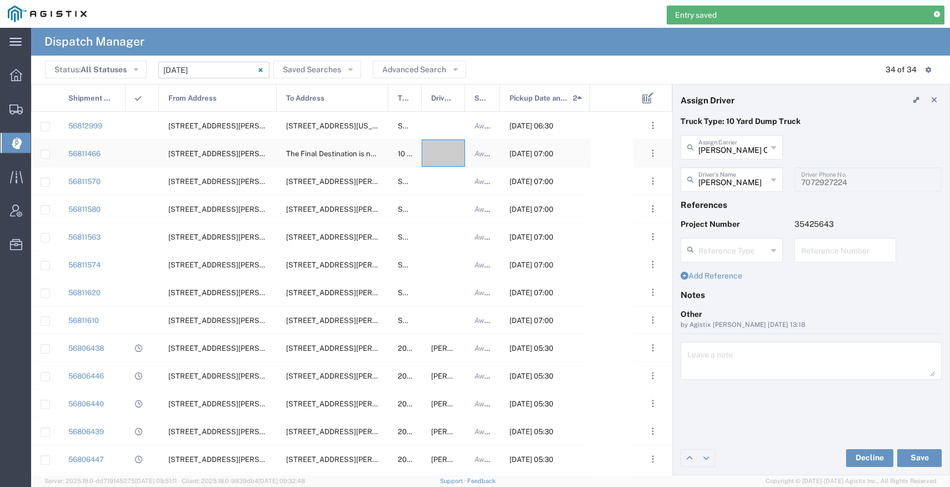
click at [441, 158] on div at bounding box center [443, 152] width 43 height 27
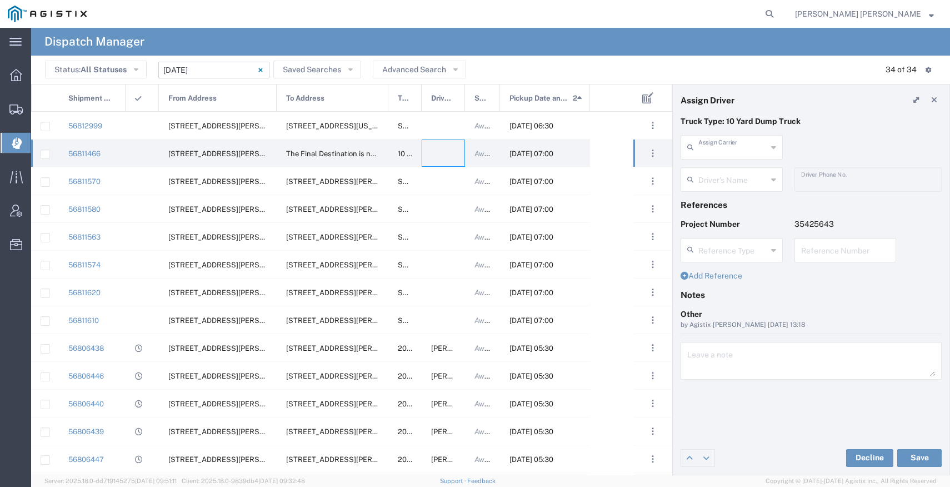
click at [758, 147] on input "text" at bounding box center [733, 146] width 69 height 19
click at [759, 176] on span "Eisenhauer Construction Inc" at bounding box center [732, 180] width 100 height 34
click at [746, 178] on input "text" at bounding box center [733, 178] width 69 height 19
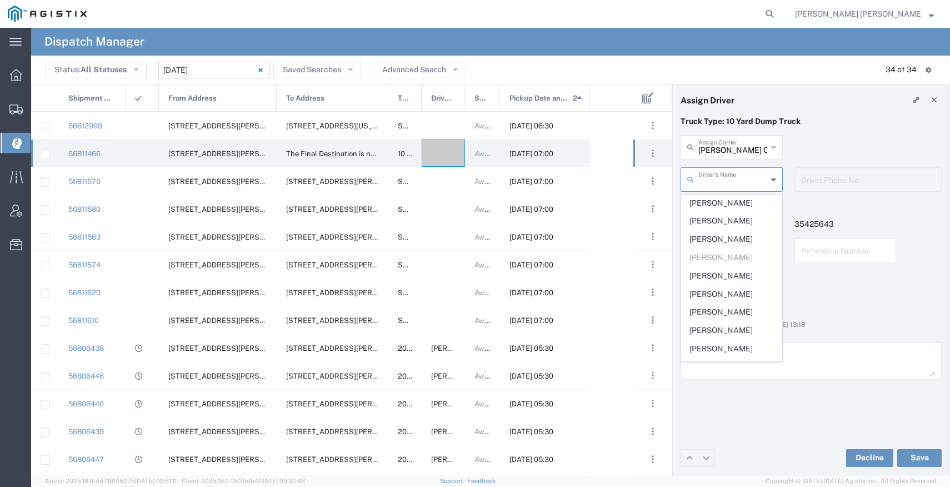
scroll to position [220, 0]
click at [743, 274] on span "Ken Rasmussen" at bounding box center [732, 275] width 100 height 17
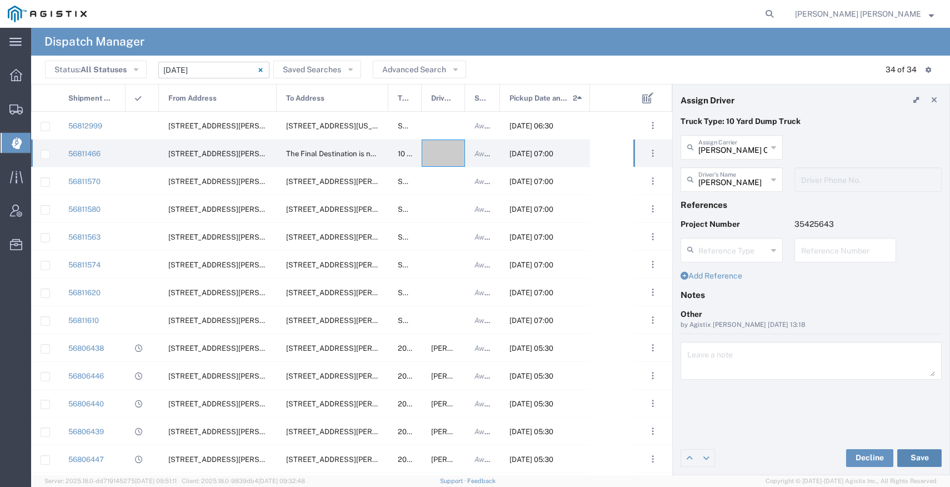
click at [906, 457] on button "Save" at bounding box center [920, 458] width 44 height 18
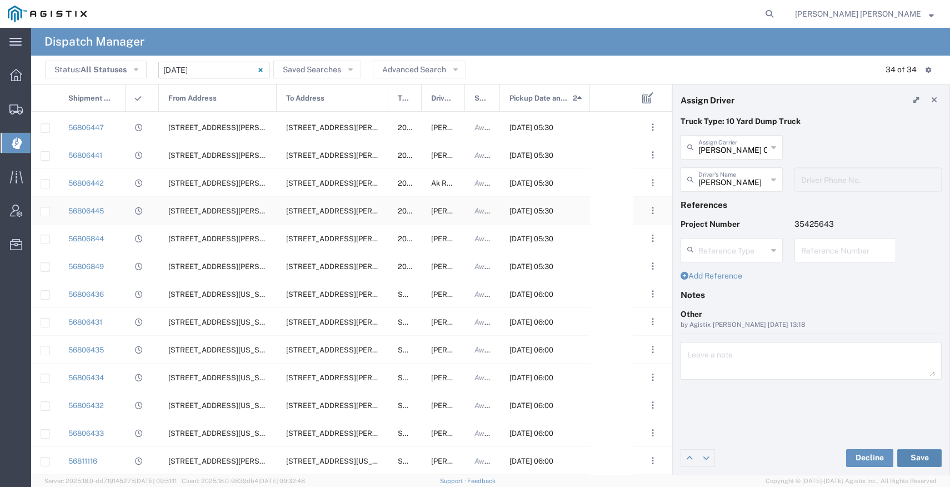
scroll to position [272, 0]
